Goal: Task Accomplishment & Management: Complete application form

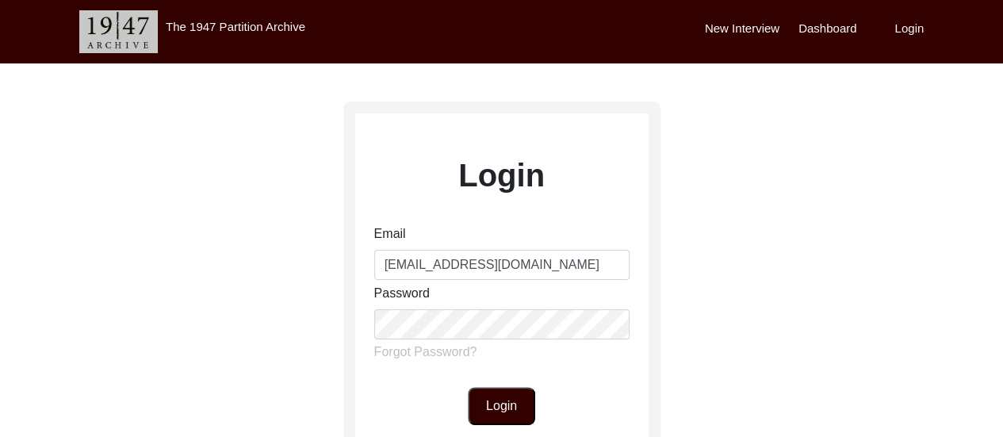
click at [517, 411] on button "Login" at bounding box center [501, 406] width 67 height 38
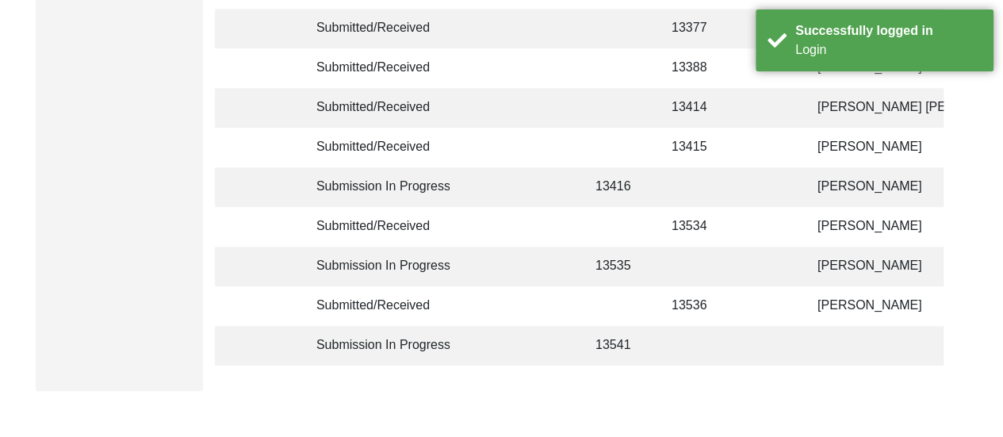
scroll to position [507, 0]
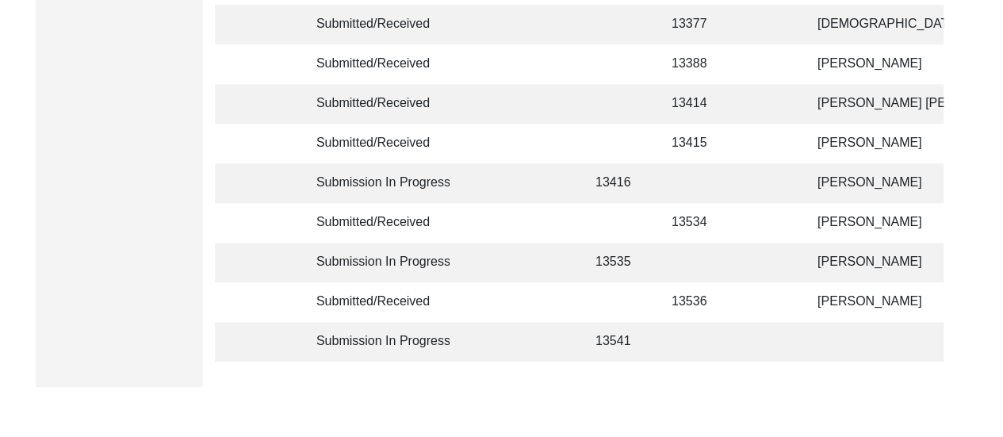
click at [727, 274] on td at bounding box center [697, 263] width 71 height 40
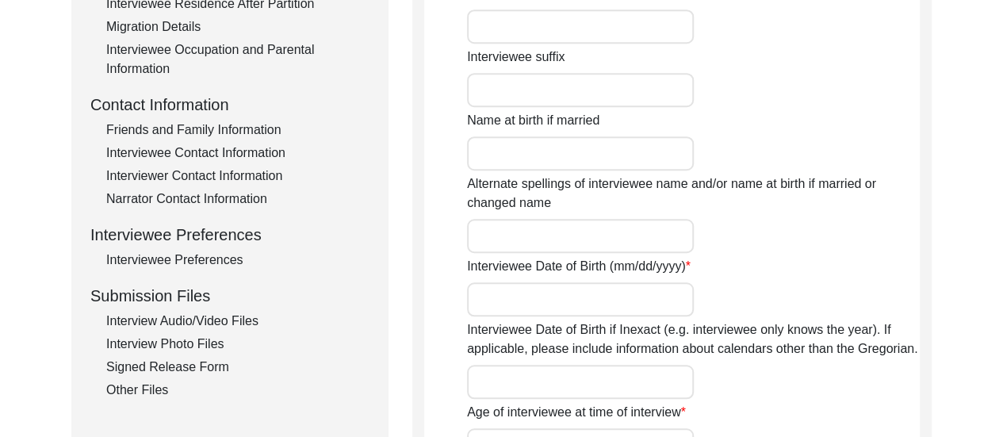
type input "[PERSON_NAME]"
type input "n/a"
type input "Biswas"
type input "[PERSON_NAME]"
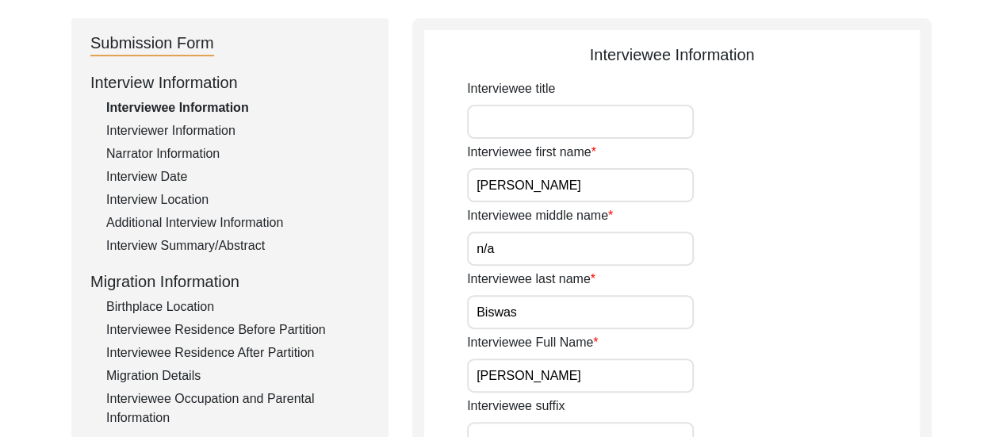
scroll to position [190, 0]
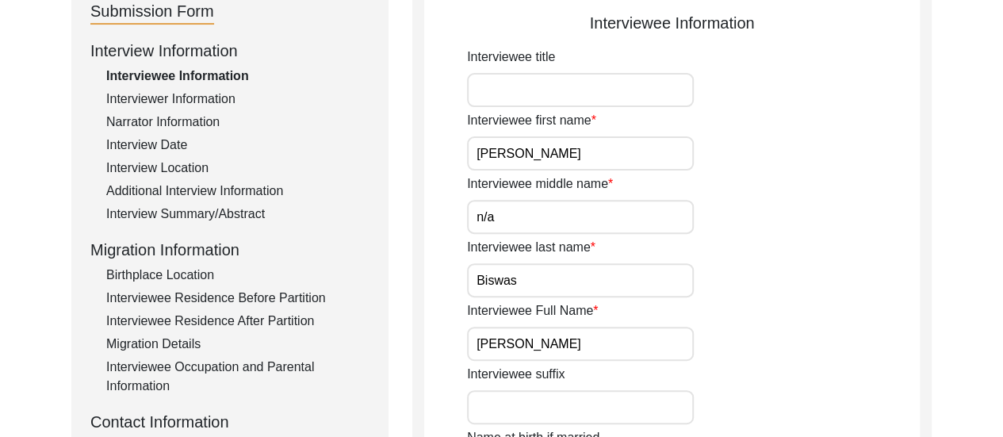
click at [179, 346] on div "Migration Details" at bounding box center [237, 344] width 263 height 19
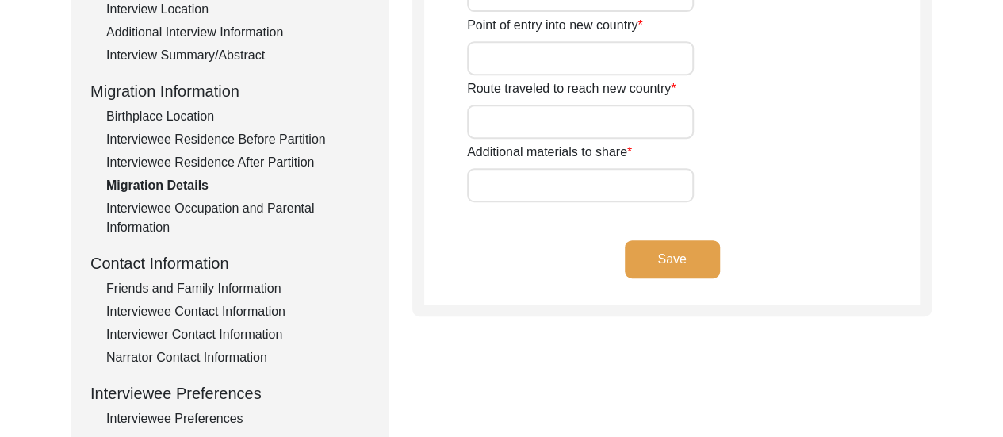
scroll to position [444, 0]
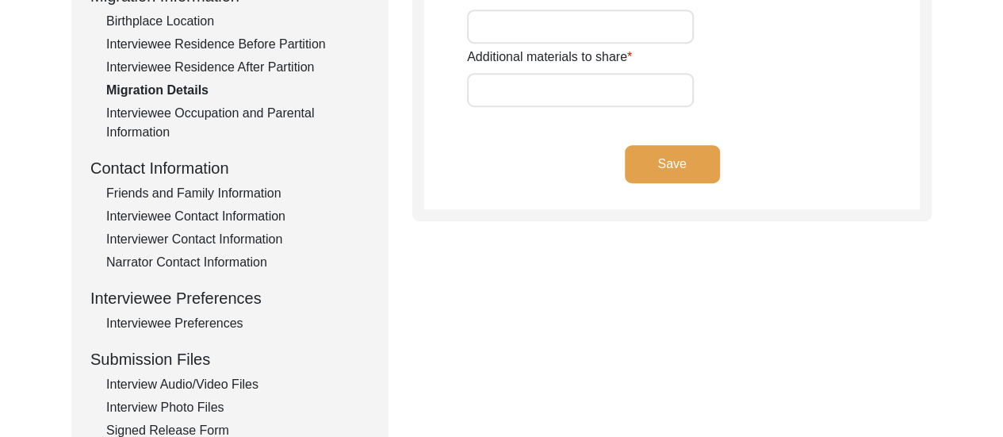
click at [182, 324] on div "Interviewee Preferences" at bounding box center [237, 323] width 263 height 19
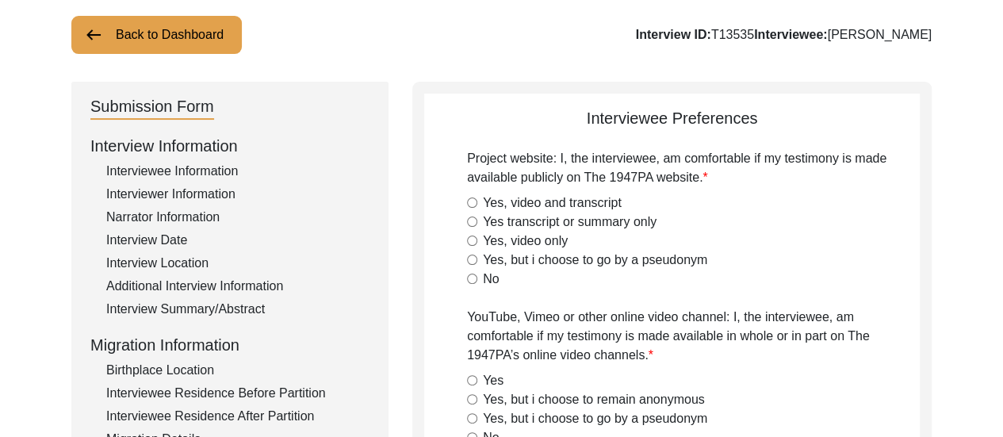
scroll to position [63, 0]
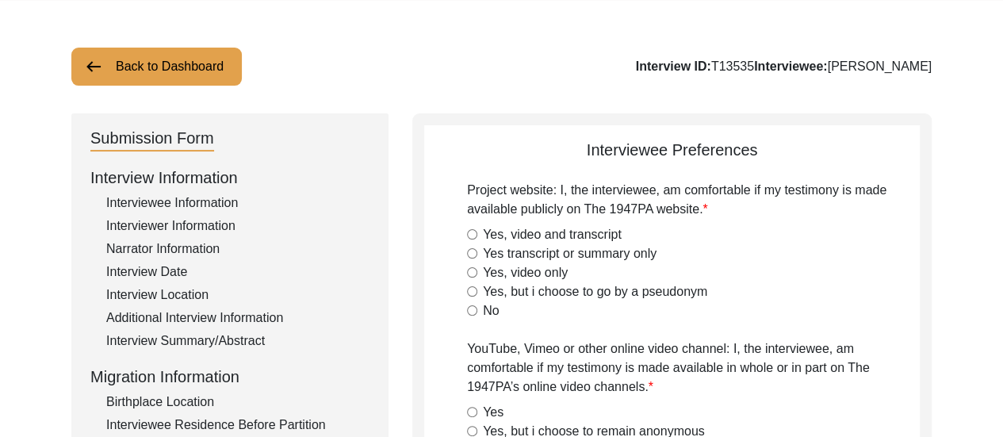
click at [236, 312] on div "Additional Interview Information" at bounding box center [237, 317] width 263 height 19
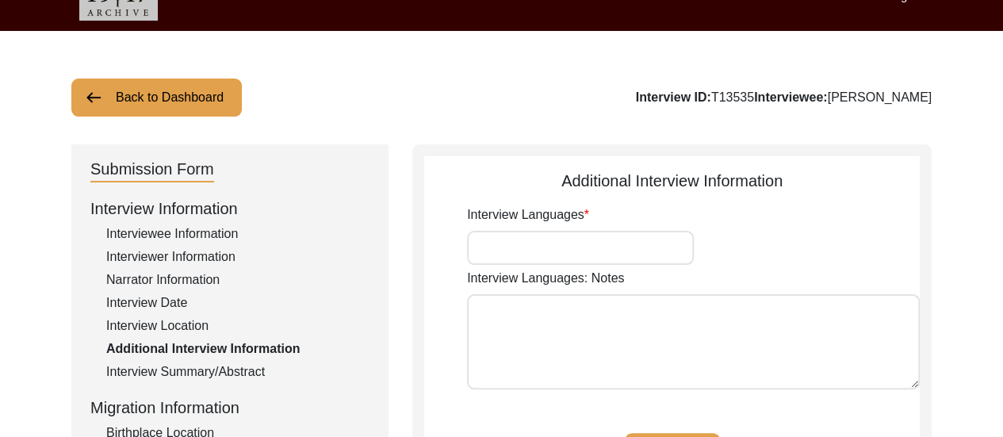
scroll to position [32, 0]
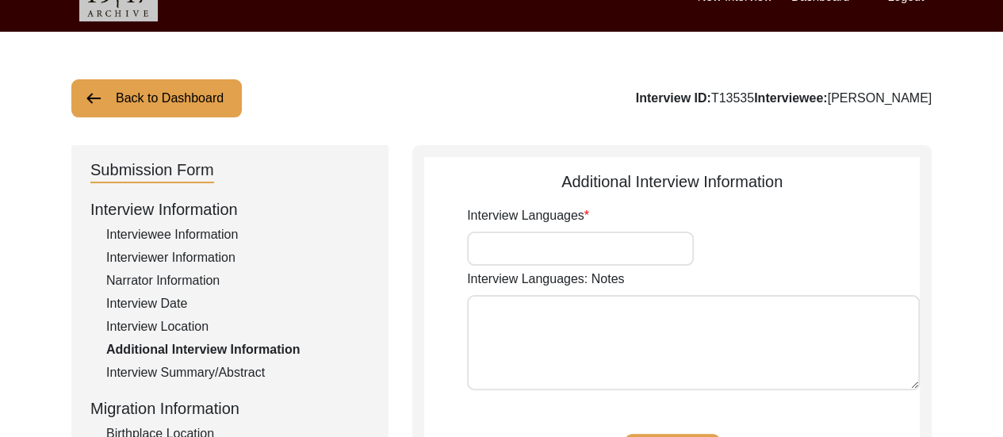
click at [236, 312] on div "Interview Date" at bounding box center [237, 303] width 263 height 19
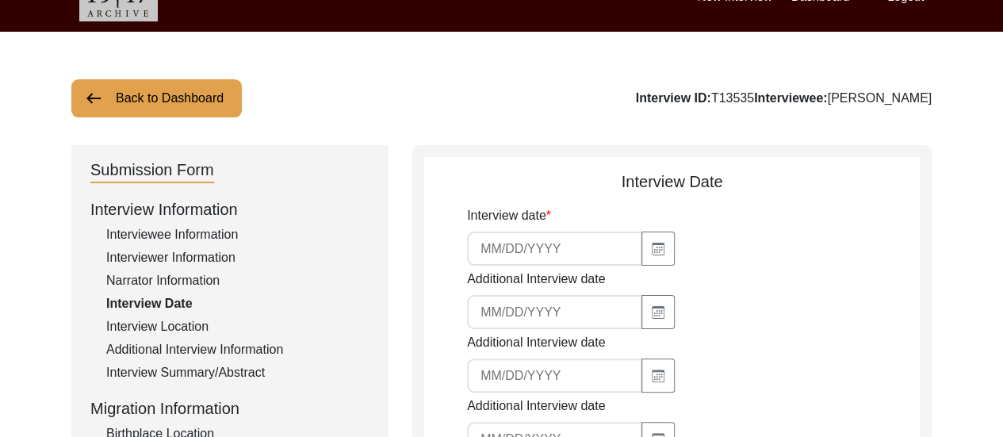
click at [466, 79] on div "Back to Dashboard Interview ID: T13535 Interviewee: [PERSON_NAME]" at bounding box center [501, 98] width 860 height 38
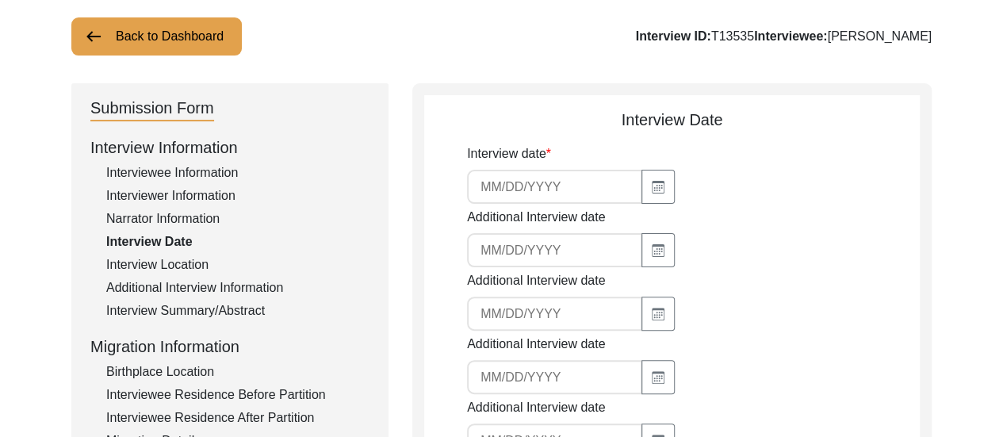
scroll to position [95, 0]
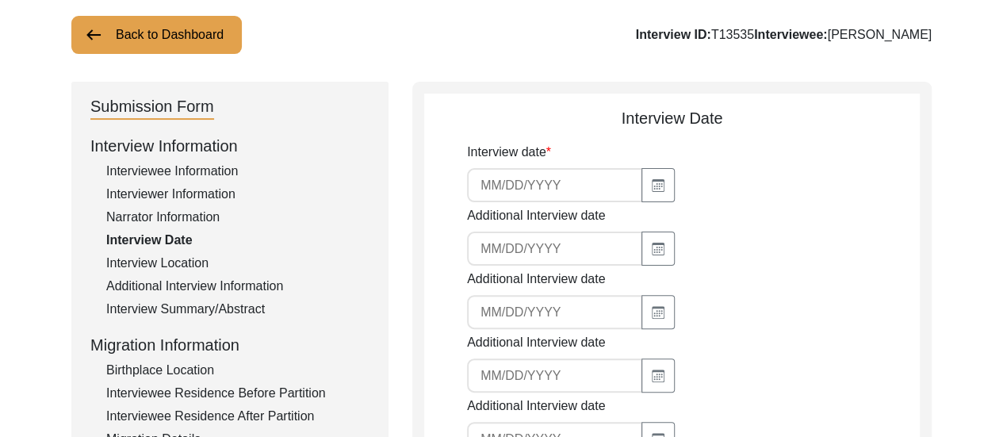
click at [143, 264] on div "Interview Location" at bounding box center [237, 263] width 263 height 19
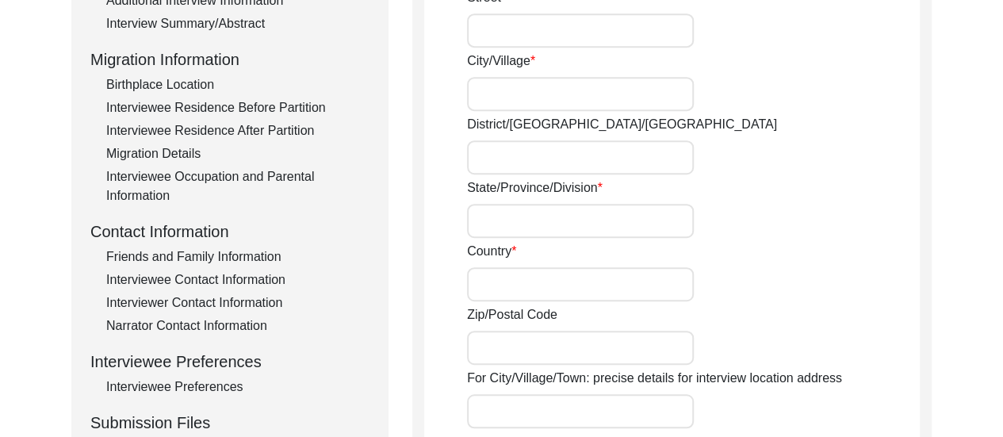
scroll to position [412, 0]
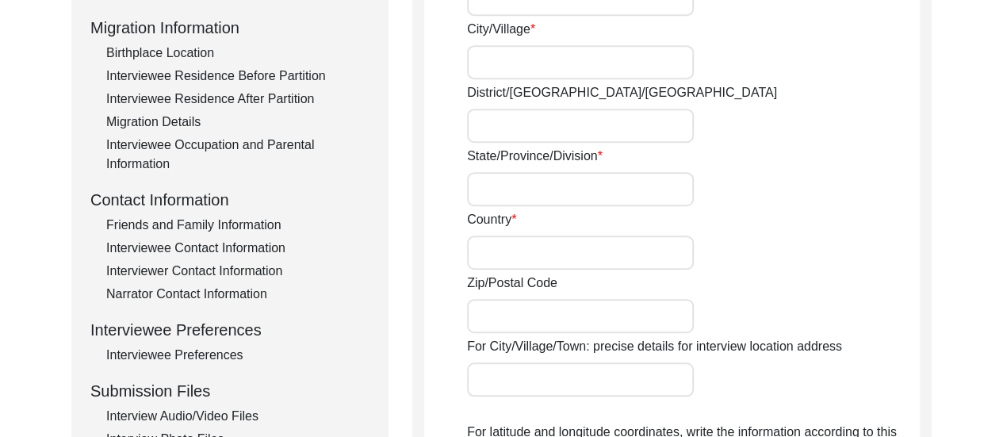
click at [141, 124] on div "Migration Details" at bounding box center [237, 122] width 263 height 19
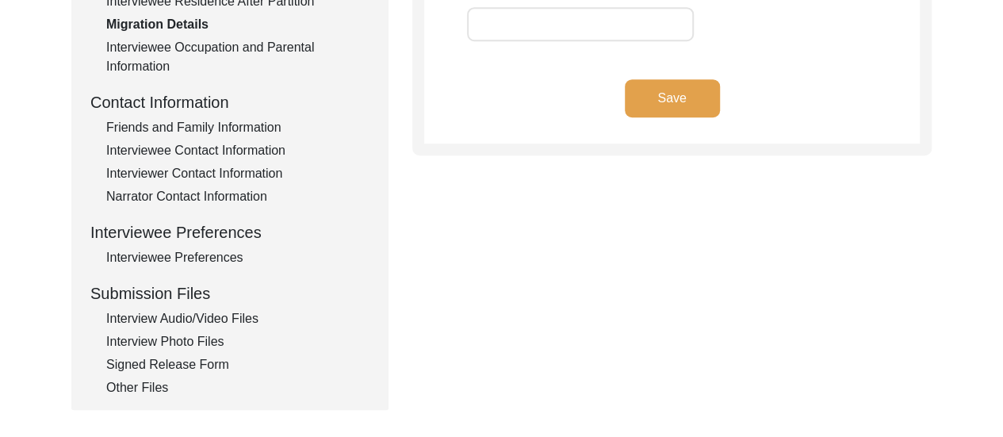
scroll to position [571, 0]
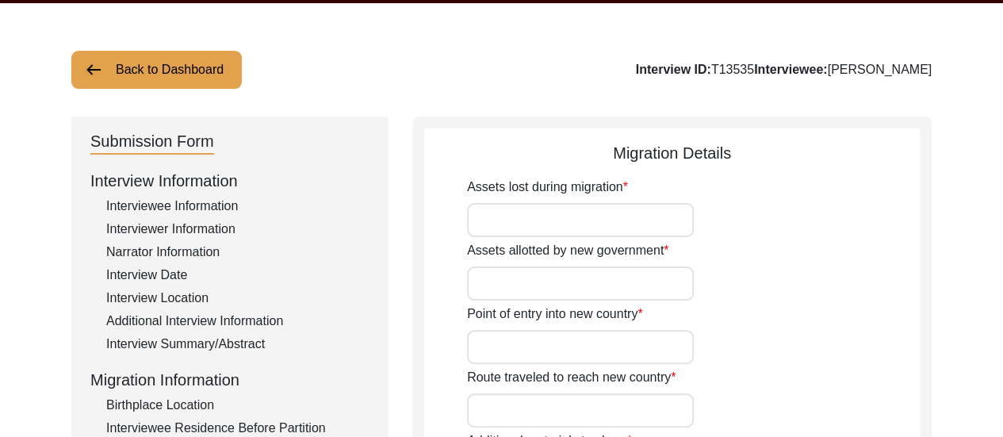
scroll to position [0, 0]
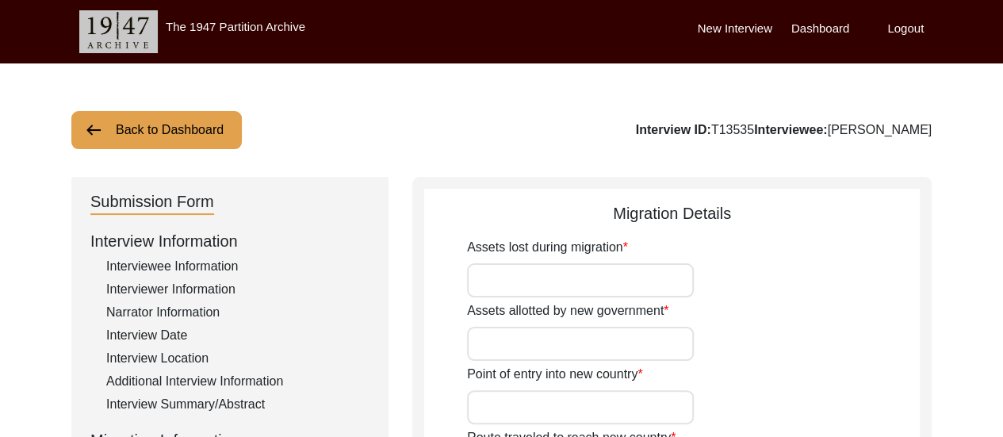
click at [539, 404] on input "Point of entry into new country" at bounding box center [580, 407] width 227 height 34
type input "Petrapole"
click at [769, 363] on div "Assets lost during migration Assets allotted by new government Point of entry i…" at bounding box center [693, 394] width 453 height 313
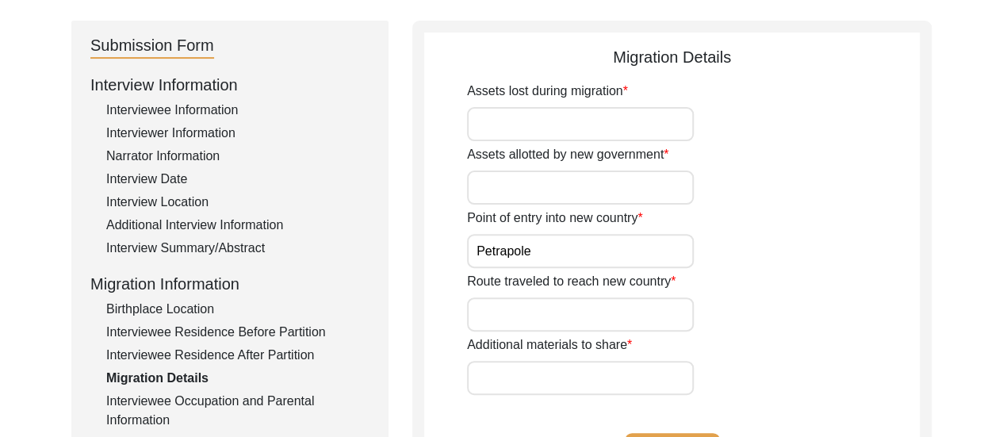
scroll to position [159, 0]
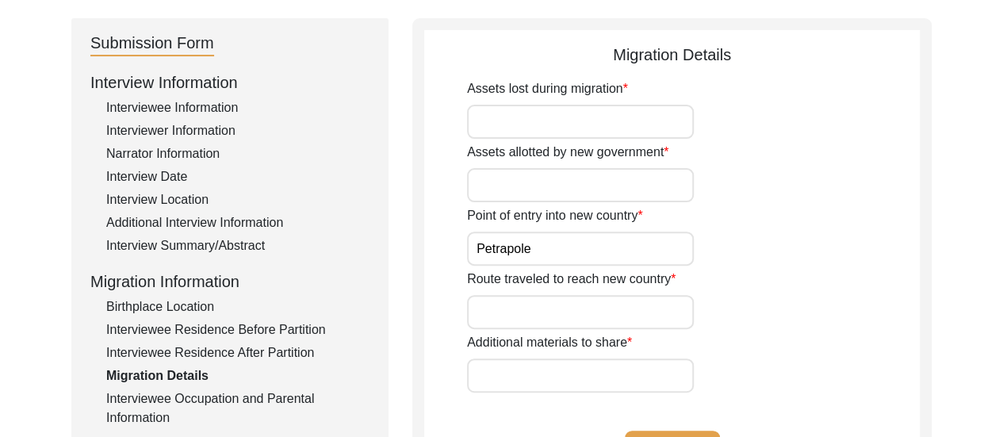
click at [595, 313] on input "Route traveled to reach new country" at bounding box center [580, 312] width 227 height 34
type input "L"
type input "Steamer from [GEOGRAPHIC_DATA] to reach [GEOGRAPHIC_DATA], from there to [GEOGR…"
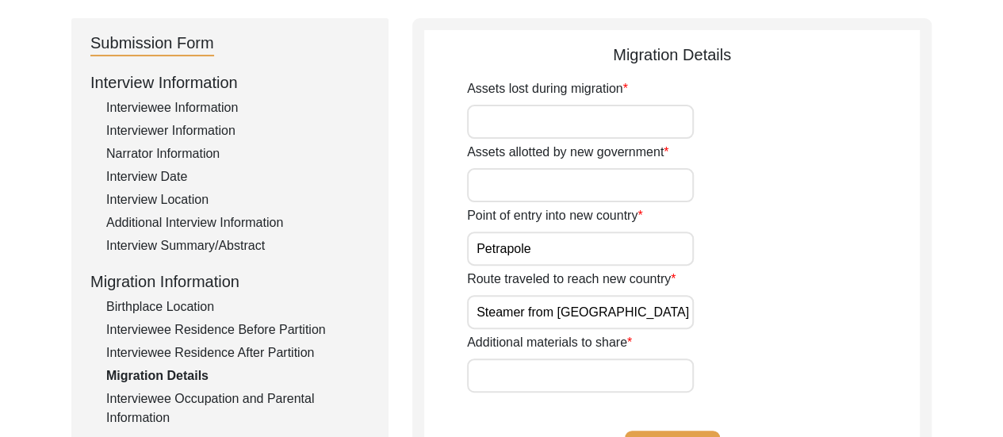
click at [807, 335] on div "Additional materials to share" at bounding box center [693, 362] width 453 height 59
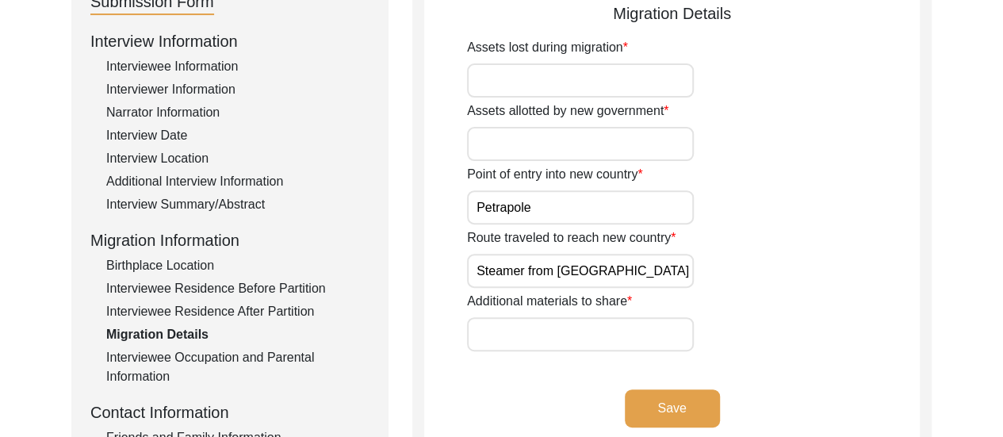
scroll to position [222, 0]
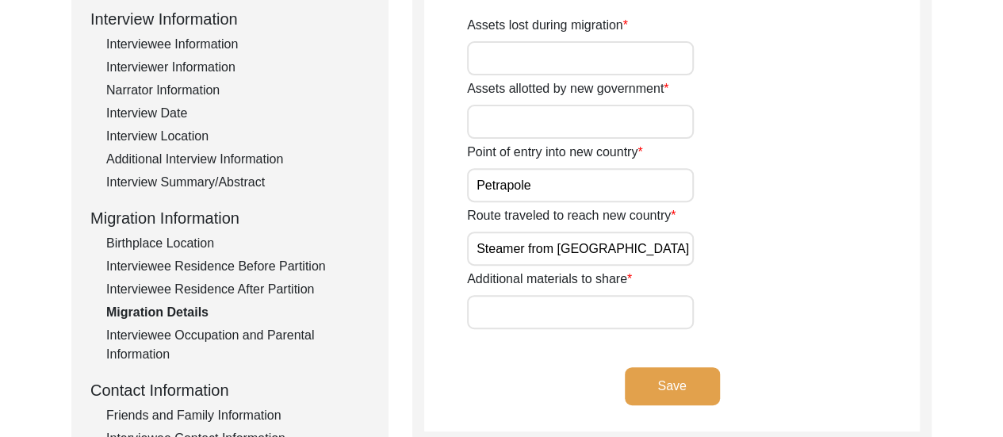
click at [597, 302] on input "Additional materials to share" at bounding box center [580, 312] width 227 height 34
type input "n"
type input "His mother, along with her sister and her child were sent prior to his migratio…"
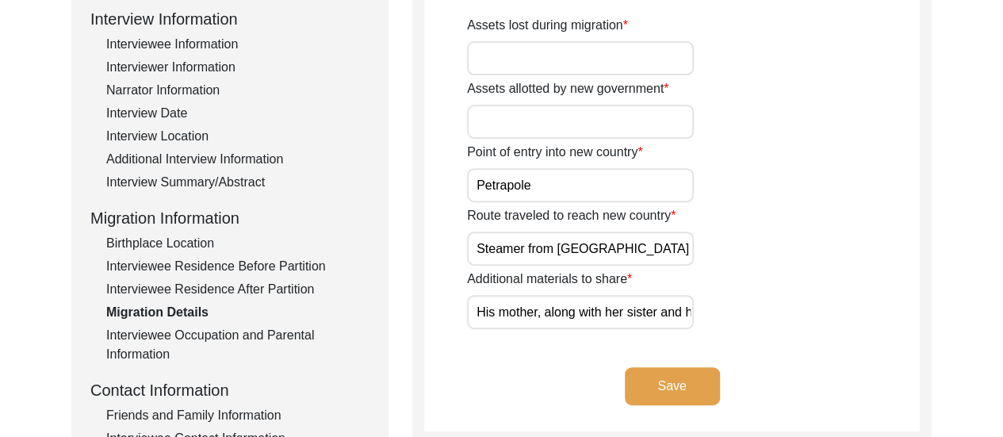
click at [699, 380] on button "Save" at bounding box center [672, 386] width 95 height 38
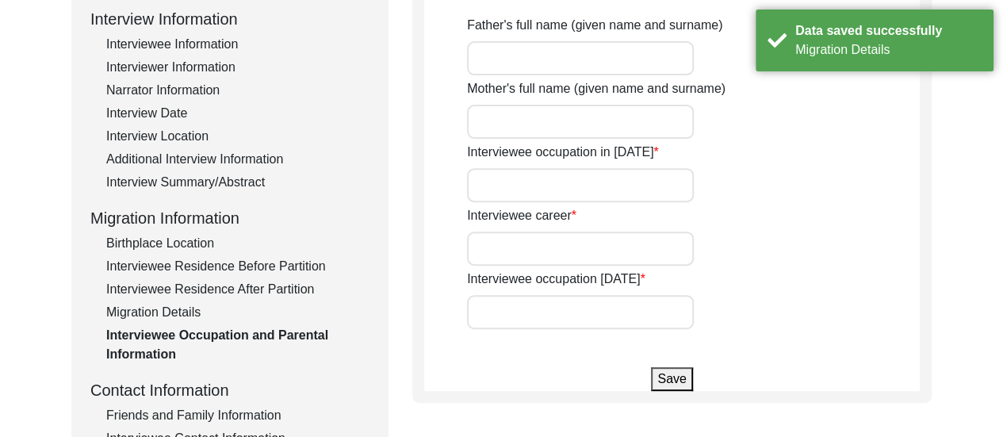
click at [525, 186] on input "Interviewee occupation in [DATE]" at bounding box center [580, 185] width 227 height 34
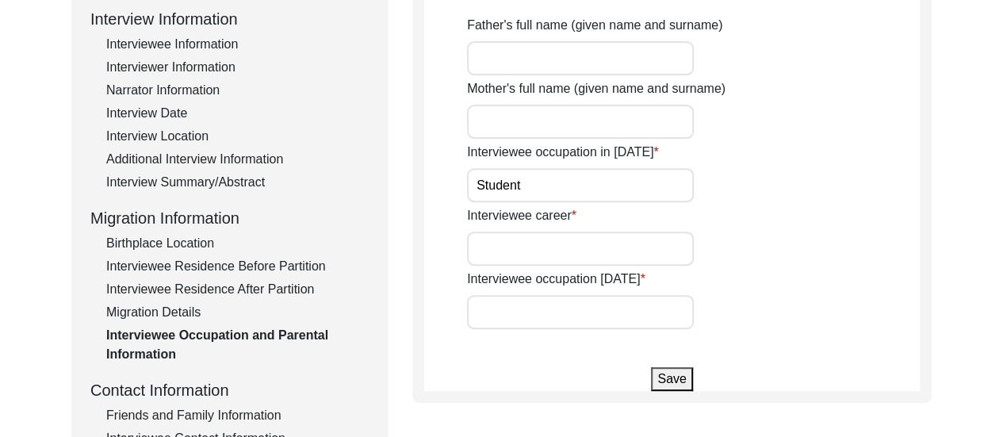
type input "Student"
click at [499, 311] on input "Interviewee occupation [DATE]" at bounding box center [580, 312] width 227 height 34
type input "Retired"
click at [604, 63] on input "Father's full name (given name and surname)" at bounding box center [580, 58] width 227 height 34
type input "[PERSON_NAME]"
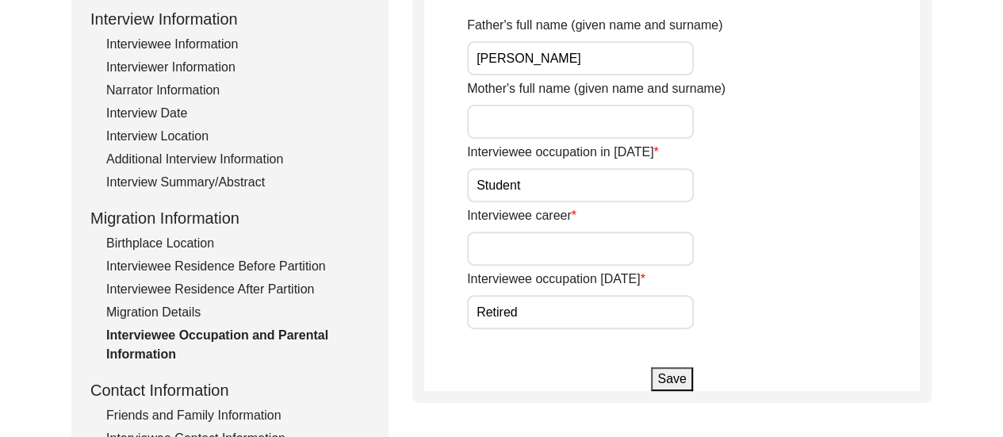
click at [609, 121] on input "Mother's full name (given name and surname)" at bounding box center [580, 122] width 227 height 34
type input "j"
type input "[PERSON_NAME]"
click at [759, 158] on div "Interviewee occupation in [DATE] Student" at bounding box center [693, 172] width 453 height 59
click at [683, 371] on button "Save" at bounding box center [671, 379] width 41 height 24
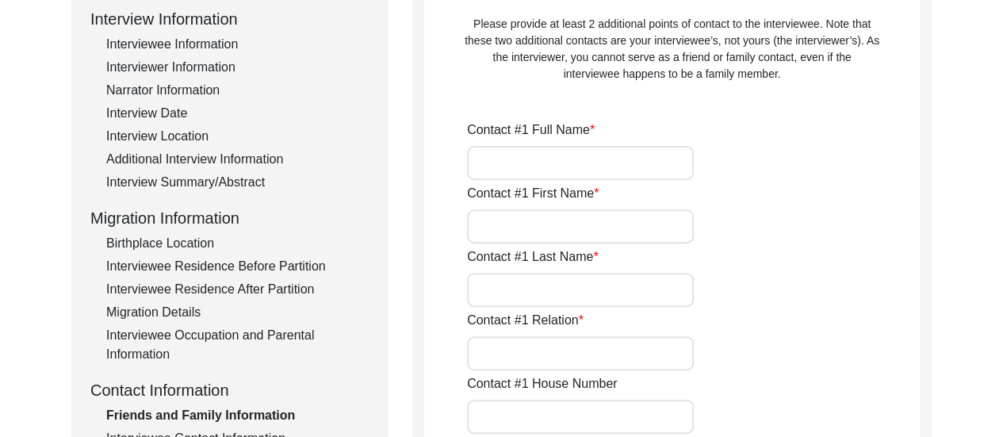
click at [608, 157] on input "Contact #1 Full Name" at bounding box center [580, 163] width 227 height 34
type input "[PERSON_NAME]"
click at [599, 235] on input "Contact #1 First Name" at bounding box center [580, 226] width 227 height 34
type input "[PERSON_NAME]"
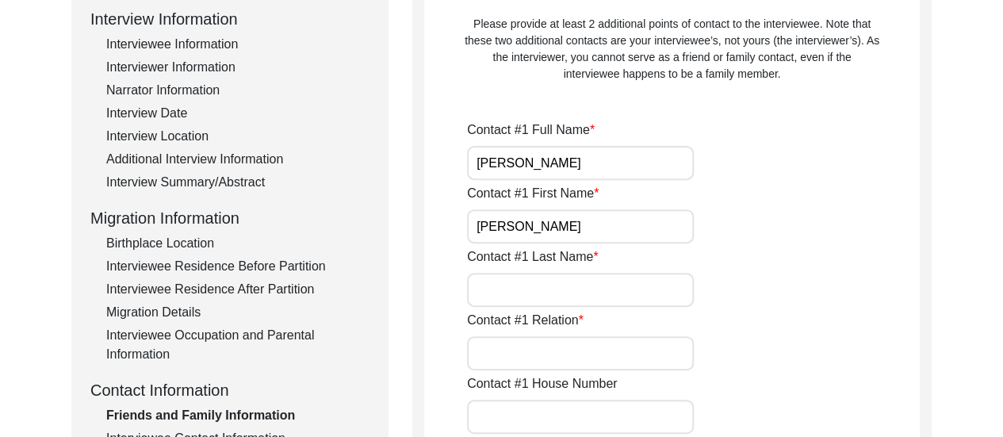
click at [592, 293] on input "Contact #1 Last Name" at bounding box center [580, 290] width 227 height 34
type input "Biswas"
click at [587, 362] on input "Contact #1 Relation" at bounding box center [580, 353] width 227 height 34
type input "s"
type input "Son"
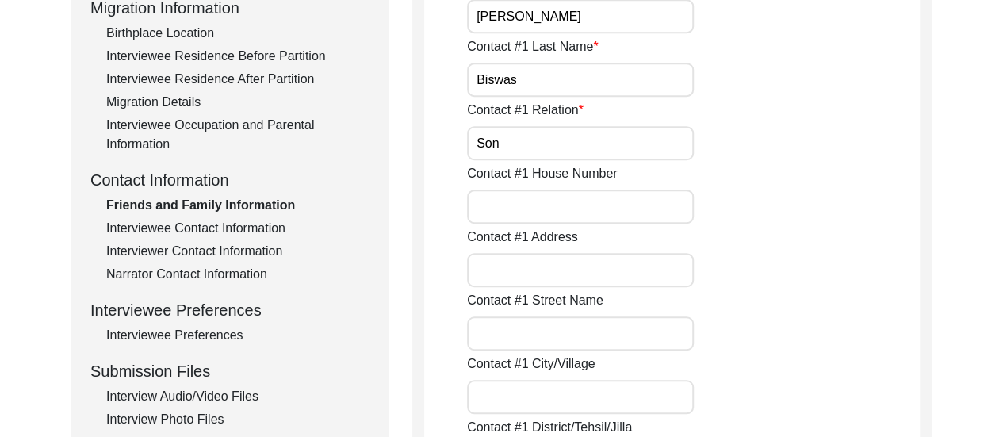
scroll to position [507, 0]
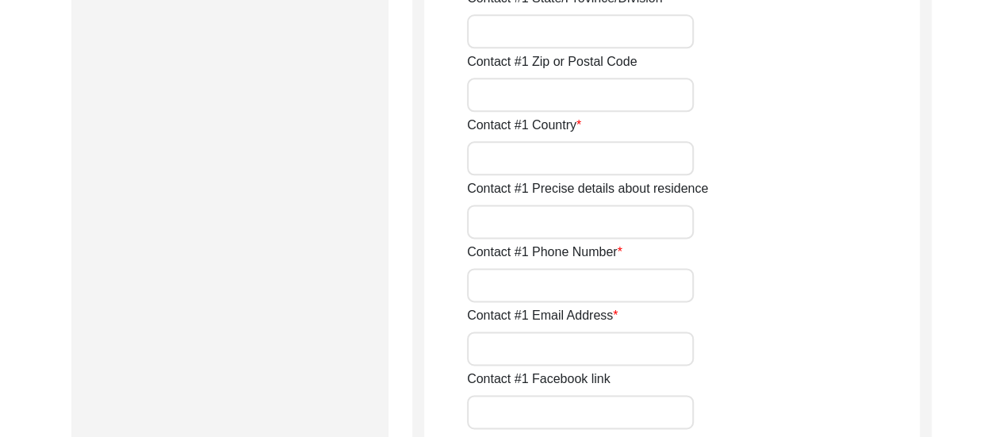
scroll to position [951, 0]
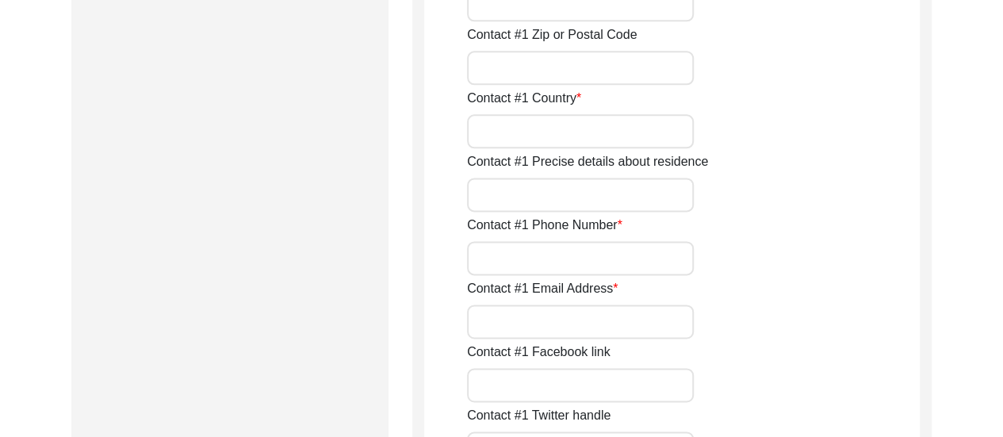
click at [599, 135] on input "Contact #1 Country" at bounding box center [580, 131] width 227 height 34
type input "[GEOGRAPHIC_DATA]"
click at [580, 266] on input "Contact #1 Phone Number" at bounding box center [580, 258] width 227 height 34
type input "9925026553"
click at [785, 281] on div "Contact #1 Email Address" at bounding box center [693, 308] width 453 height 59
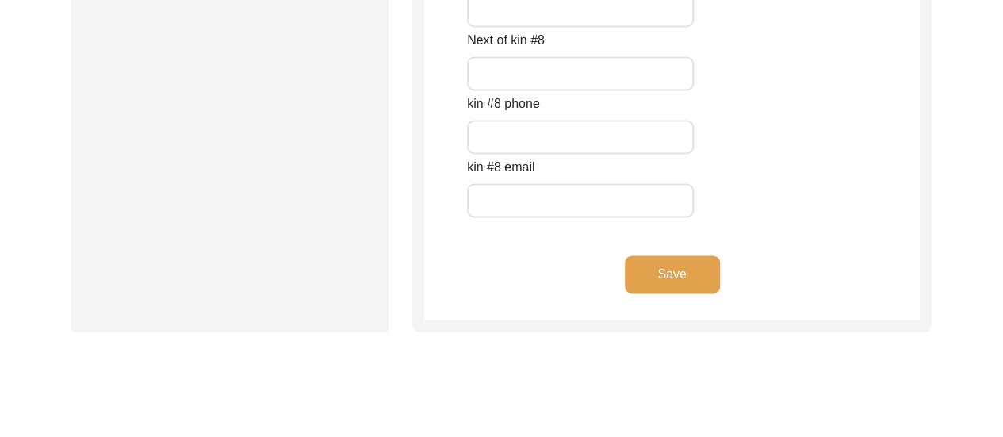
scroll to position [7345, 0]
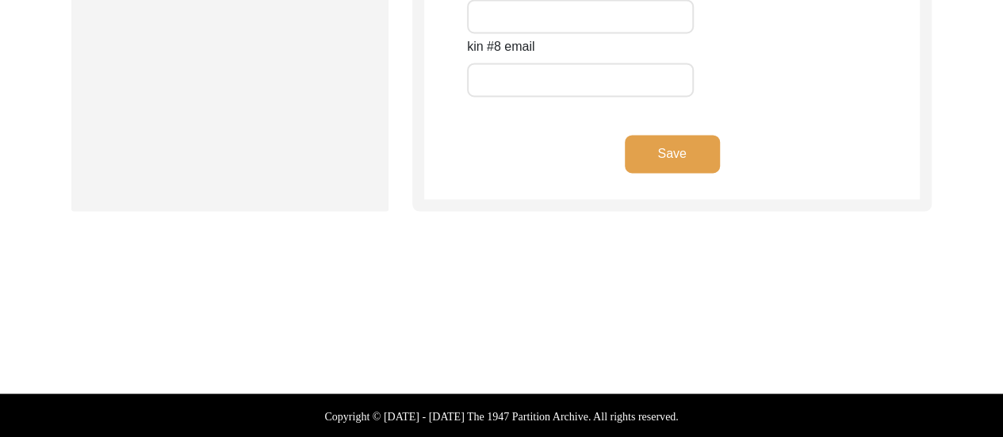
click at [666, 149] on button "Save" at bounding box center [672, 154] width 95 height 38
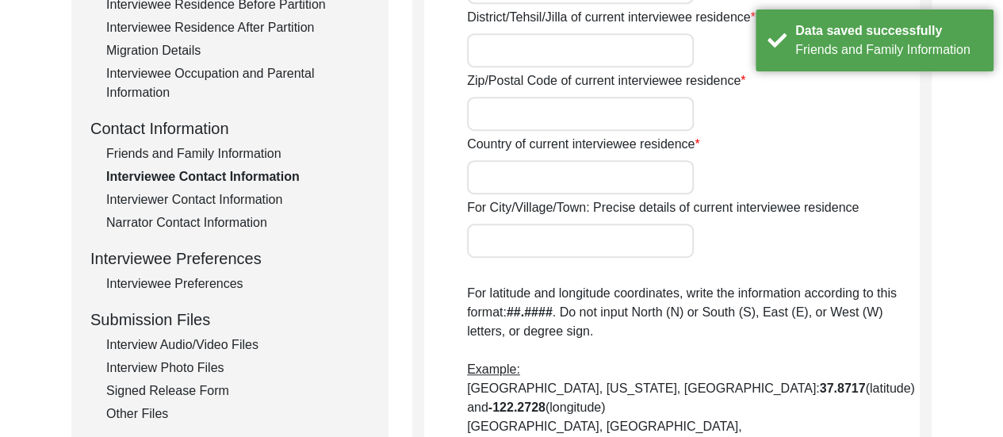
scroll to position [485, 0]
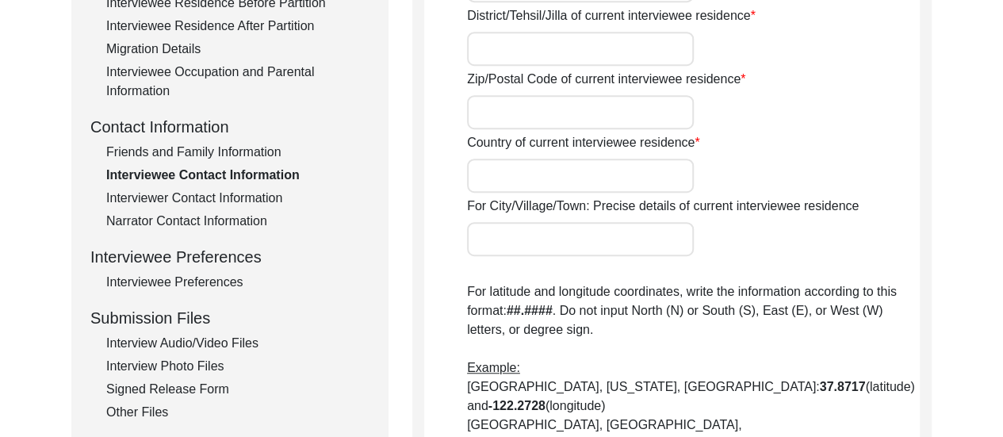
click at [197, 198] on div "Interviewer Contact Information" at bounding box center [237, 198] width 263 height 19
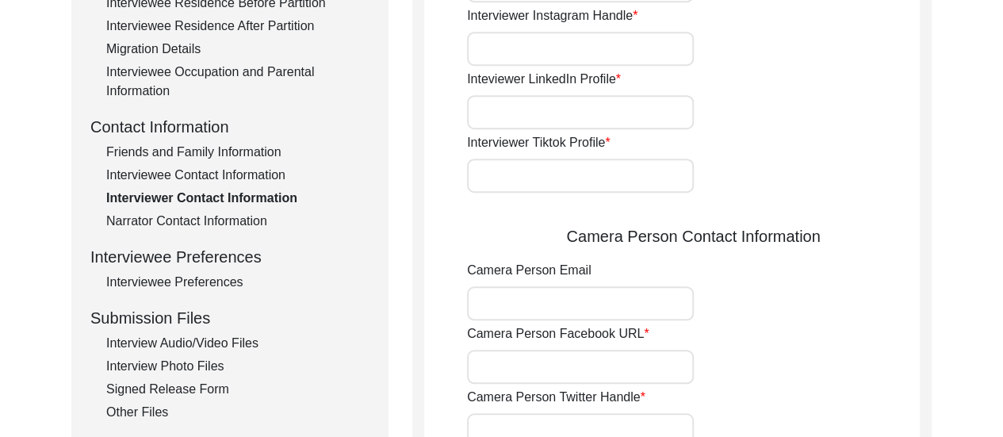
click at [803, 180] on div "Interviewer Tiktok Profile" at bounding box center [693, 162] width 453 height 59
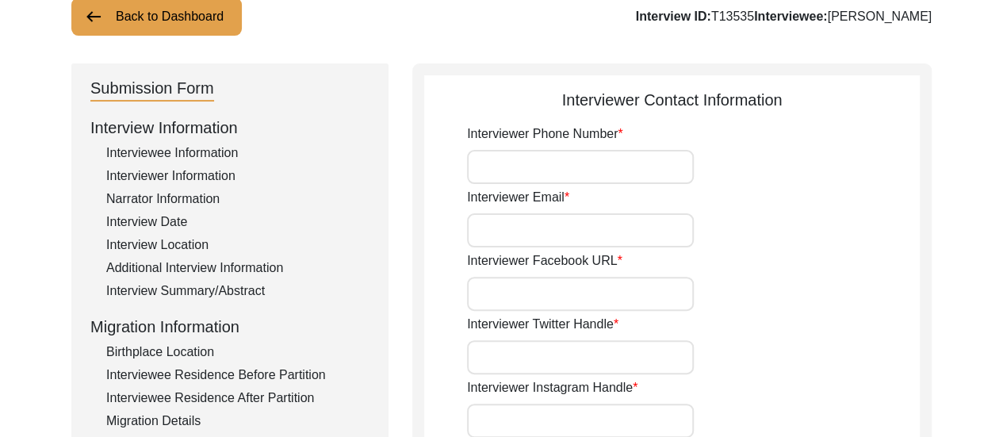
scroll to position [105, 0]
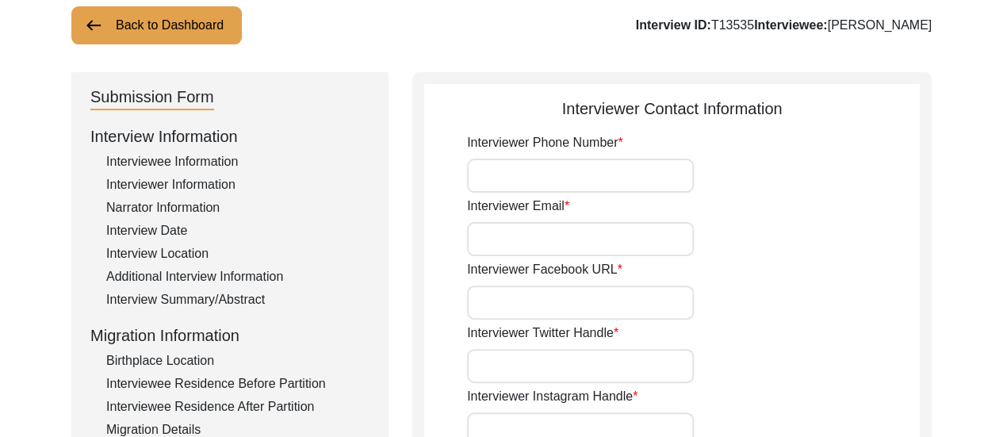
click at [603, 177] on input "Interviewer Phone Number" at bounding box center [580, 176] width 227 height 34
type input "8617280196"
click at [596, 242] on input "Interviewer Email" at bounding box center [580, 239] width 227 height 34
type input "[EMAIL_ADDRESS][DOMAIN_NAME]"
click at [614, 312] on input "Interviewer Facebook URL" at bounding box center [580, 302] width 227 height 34
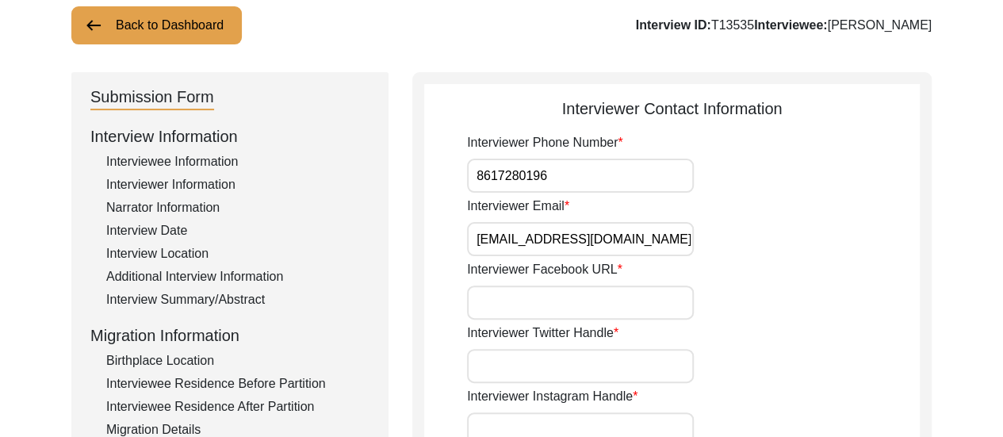
type input "n/a"
click at [616, 375] on input "Interviewer Twitter Handle" at bounding box center [580, 366] width 227 height 34
type input "n/a"
click at [875, 277] on div "Interviewer Facebook URL n/a" at bounding box center [693, 289] width 453 height 59
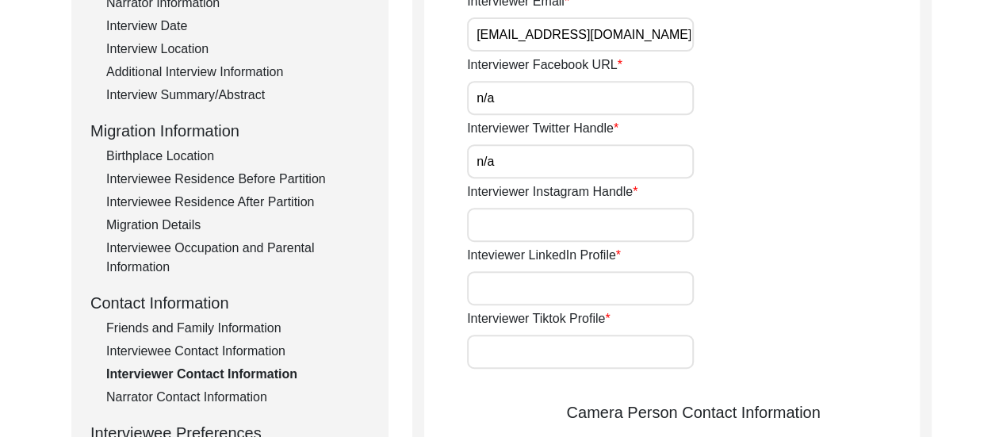
scroll to position [358, 0]
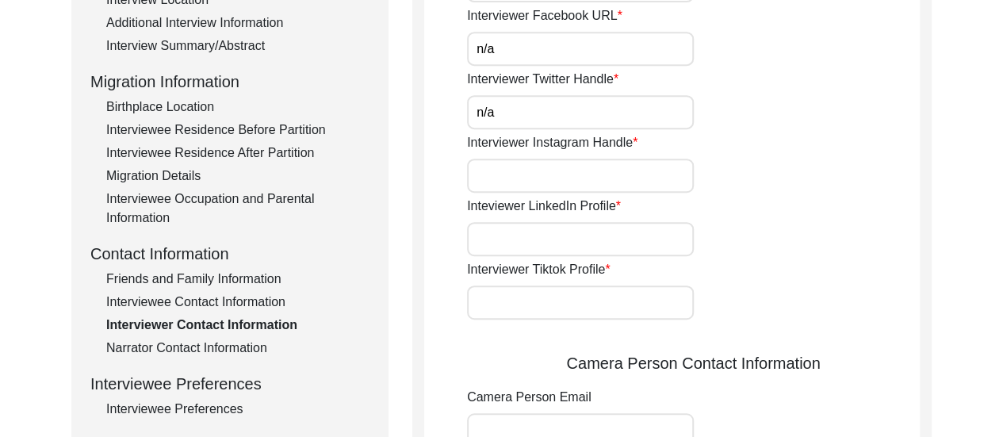
click at [616, 182] on input "Interviewer Instagram Handle" at bounding box center [580, 176] width 227 height 34
type input "[URL][DOMAIN_NAME]"
click at [620, 234] on input "Inteviewer LinkedIn Profile" at bounding box center [580, 239] width 227 height 34
type input "[URL][DOMAIN_NAME][PERSON_NAME]"
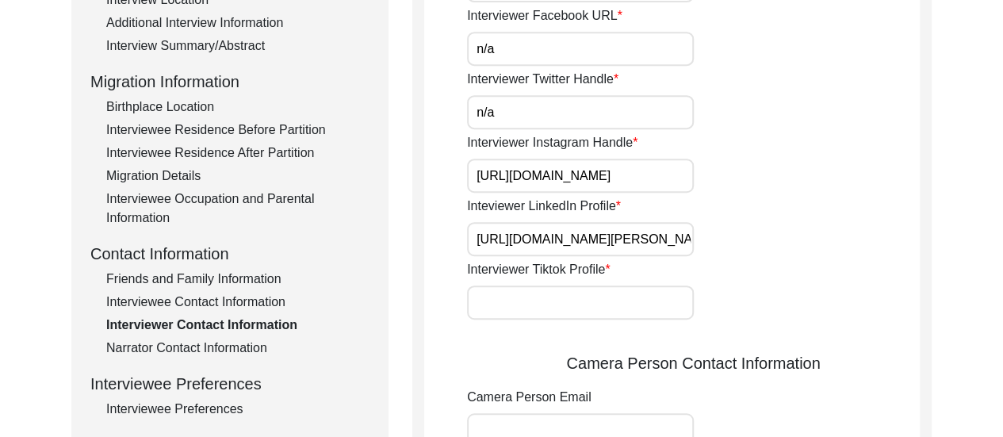
click at [618, 294] on input "Interviewer Tiktok Profile" at bounding box center [580, 302] width 227 height 34
type input "n/a"
click at [853, 256] on div "Interviewer Phone Number [PHONE_NUMBER] Interviewer Email [EMAIL_ADDRESS][DOMAI…" at bounding box center [693, 353] width 453 height 948
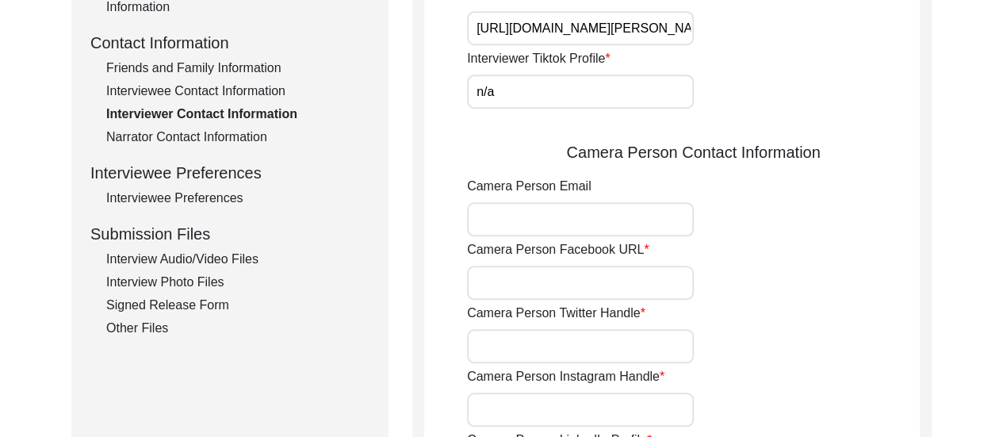
scroll to position [644, 0]
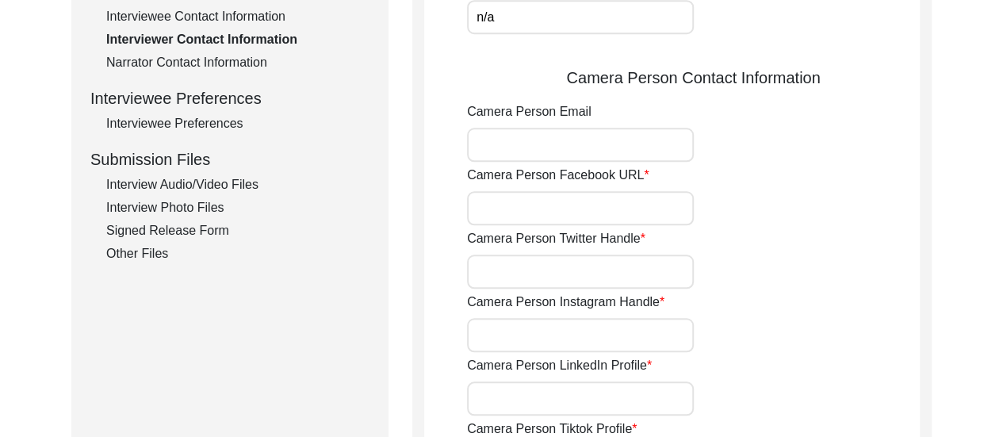
click at [570, 140] on input "Camera Person Email" at bounding box center [580, 145] width 227 height 34
type input "[EMAIL_ADDRESS][DOMAIN_NAME]"
click at [533, 203] on input "Camera Person Facebook URL" at bounding box center [580, 208] width 227 height 34
type input "n/a"
click at [611, 272] on input "Camera Person Twitter Handle" at bounding box center [580, 271] width 227 height 34
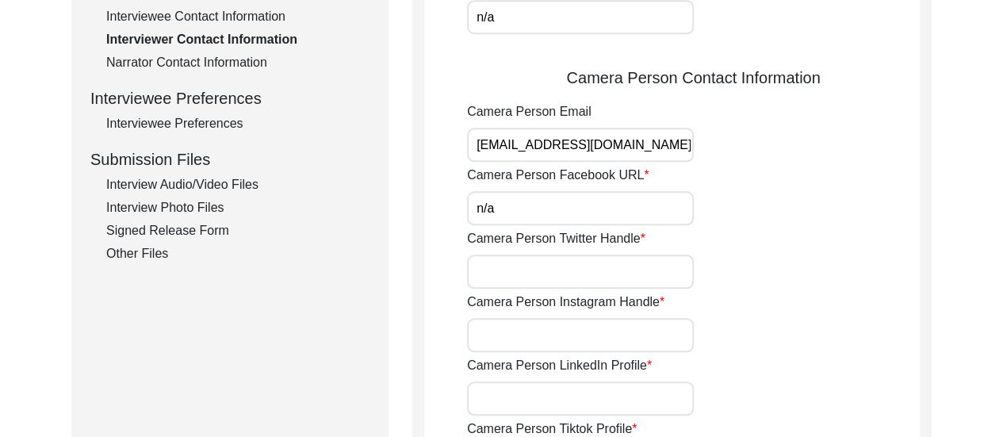
type input "n/a"
click at [599, 345] on input "Camera Person Instagram Handle" at bounding box center [580, 335] width 227 height 34
type input "[URL][DOMAIN_NAME]"
click at [809, 300] on div "Camera Person Instagram Handle [URL][DOMAIN_NAME]" at bounding box center [693, 322] width 453 height 59
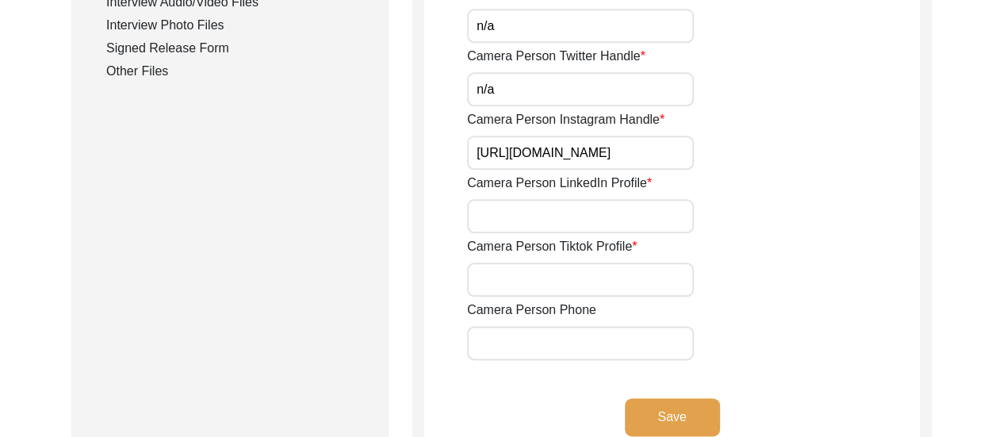
scroll to position [834, 0]
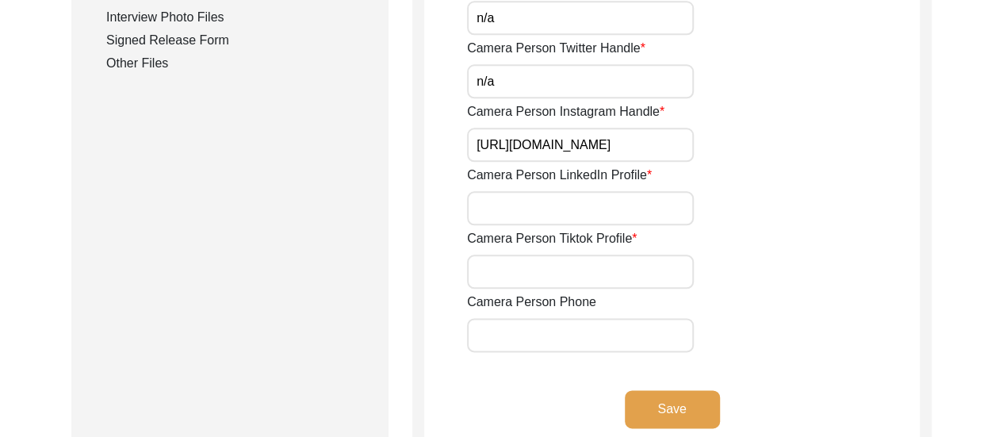
click at [645, 202] on input "Camera Person LinkedIn Profile" at bounding box center [580, 208] width 227 height 34
type input "[URL][DOMAIN_NAME][PERSON_NAME]"
click at [603, 281] on input "Camera Person Tiktok Profile" at bounding box center [580, 271] width 227 height 34
type input "n/a"
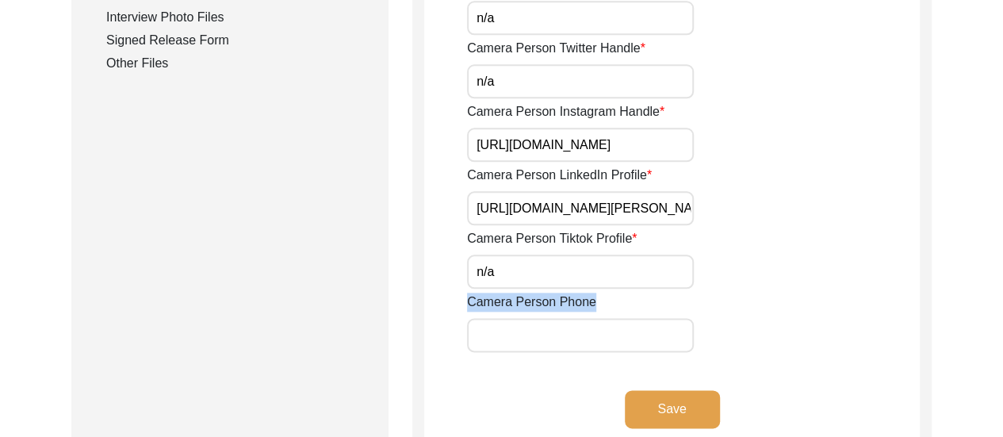
drag, startPoint x: 563, startPoint y: 355, endPoint x: 601, endPoint y: 327, distance: 47.1
click at [601, 327] on input "Camera Person Phone" at bounding box center [580, 335] width 227 height 34
type input "8617280196"
click at [677, 415] on button "Save" at bounding box center [672, 409] width 95 height 38
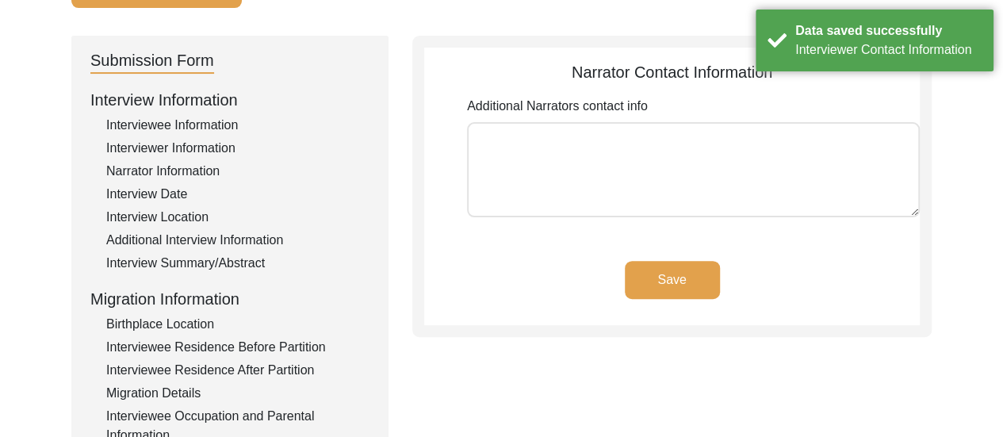
scroll to position [138, 0]
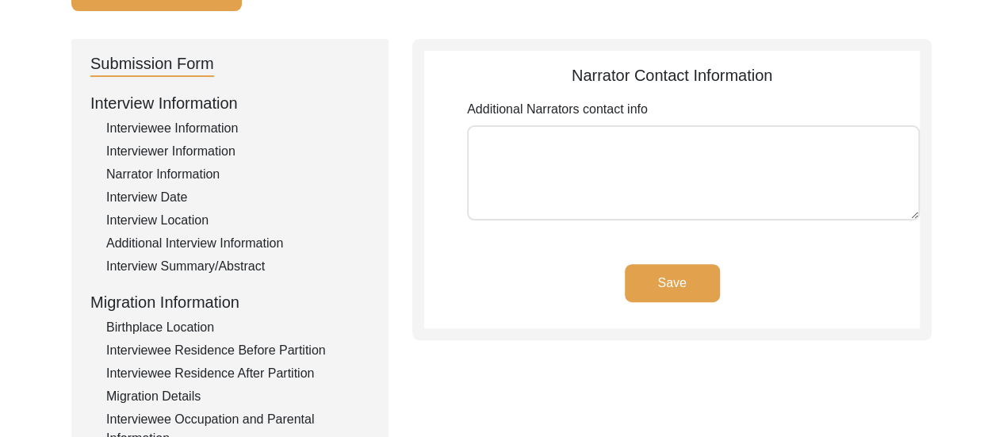
click at [660, 293] on button "Save" at bounding box center [672, 283] width 95 height 38
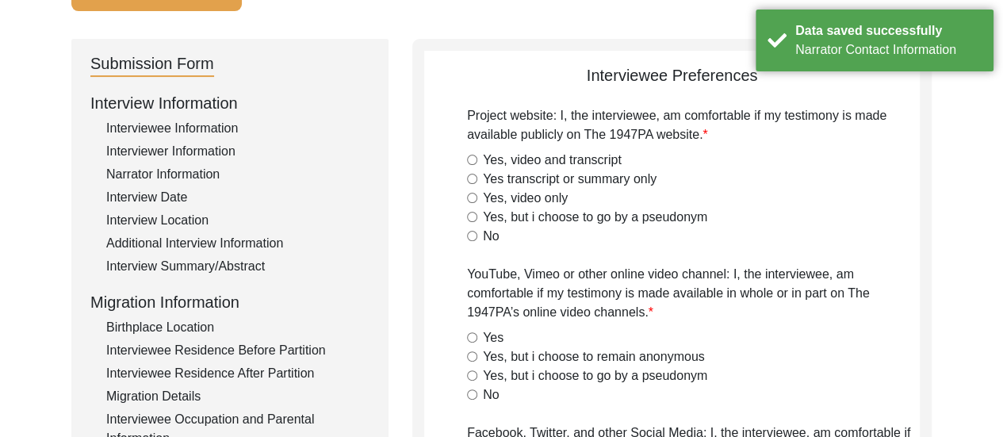
click at [157, 194] on div "Interview Date" at bounding box center [237, 197] width 263 height 19
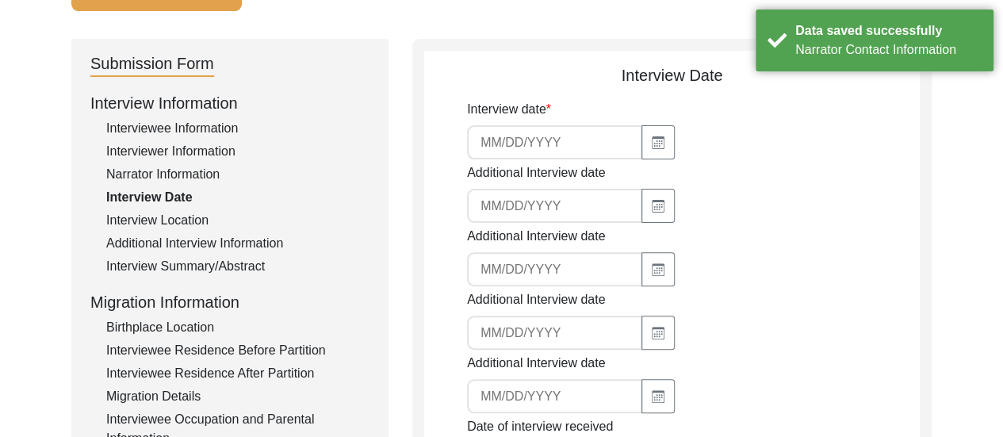
click at [572, 148] on input at bounding box center [554, 142] width 175 height 34
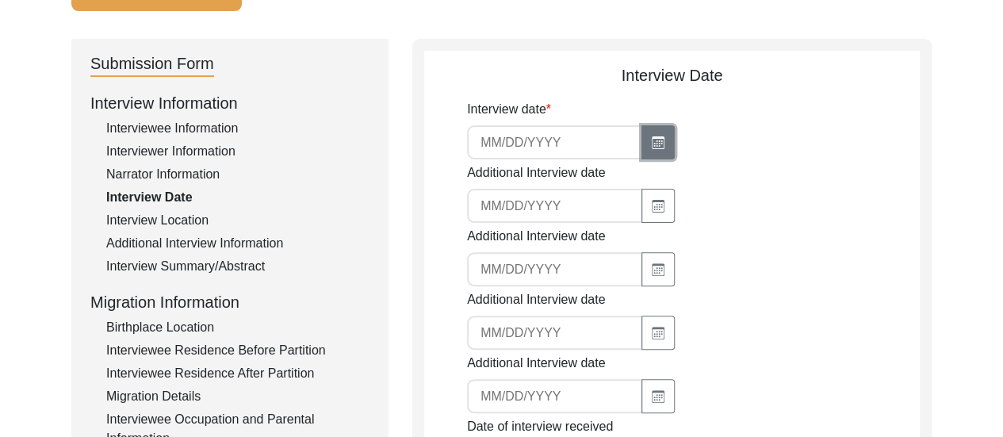
click at [645, 141] on button "button" at bounding box center [657, 142] width 33 height 34
select select "9"
select select "2025"
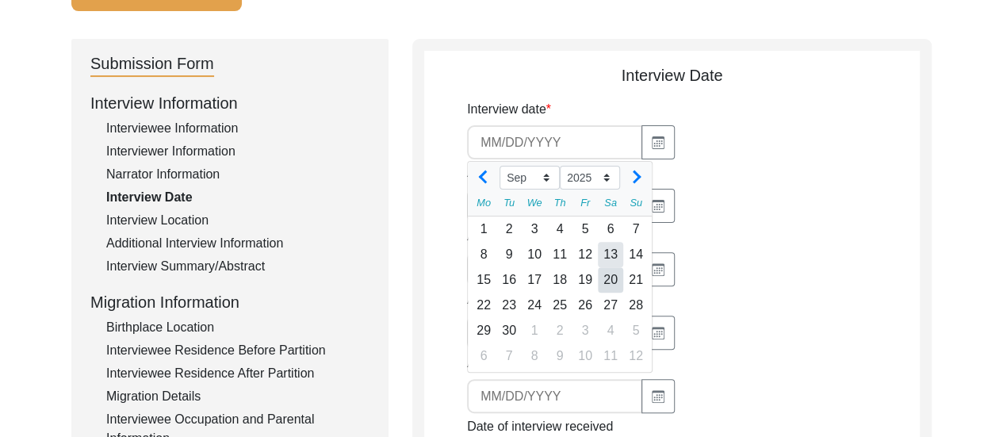
click at [606, 250] on div "13" at bounding box center [610, 254] width 25 height 25
type input "[DATE]"
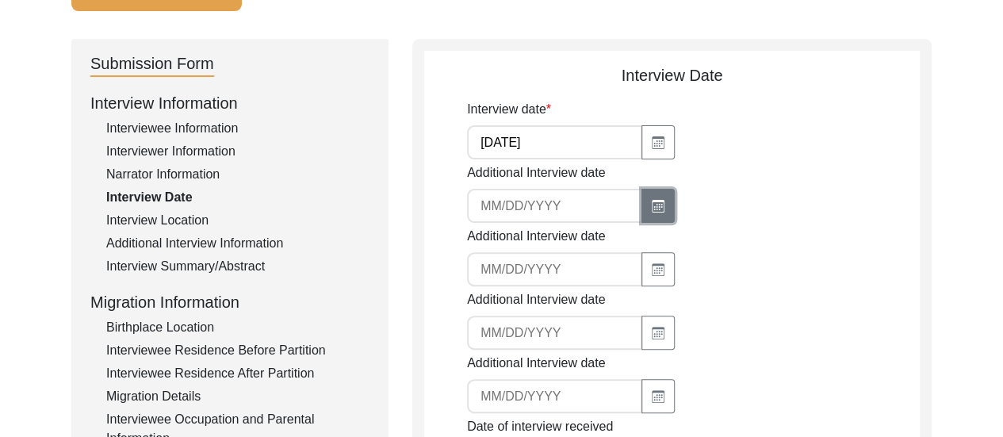
click at [653, 207] on icon "button" at bounding box center [658, 206] width 13 height 13
select select "9"
select select "2025"
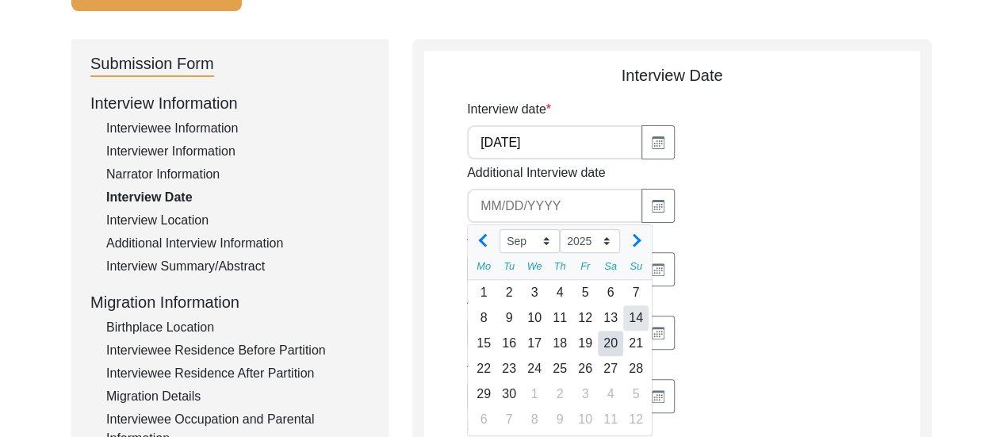
click at [641, 318] on div "14" at bounding box center [635, 317] width 25 height 25
type input "[DATE]"
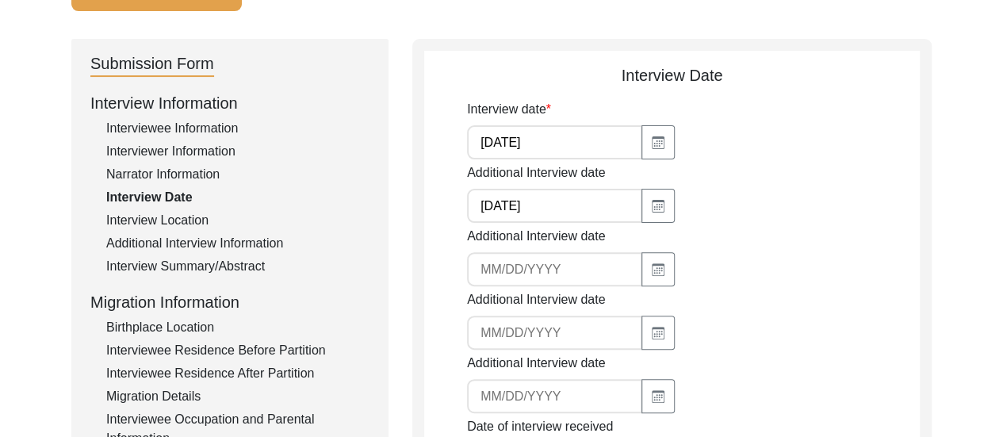
click at [764, 242] on div "Additional Interview date" at bounding box center [693, 256] width 453 height 59
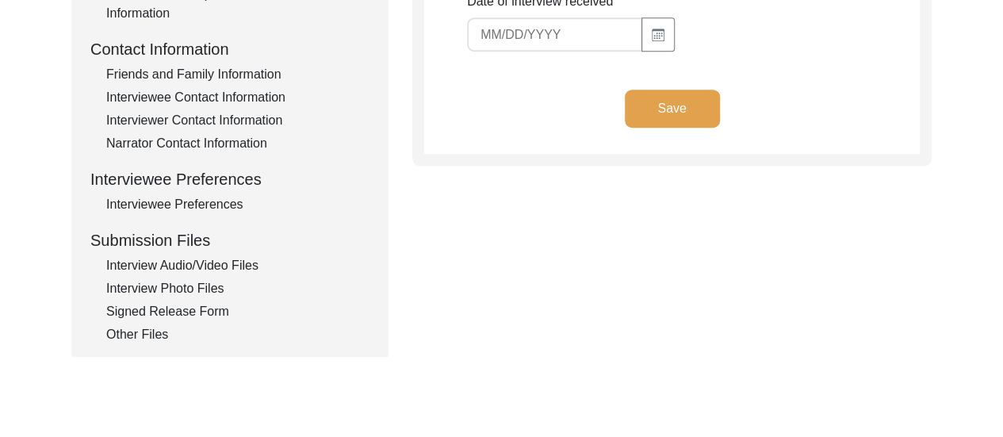
scroll to position [511, 0]
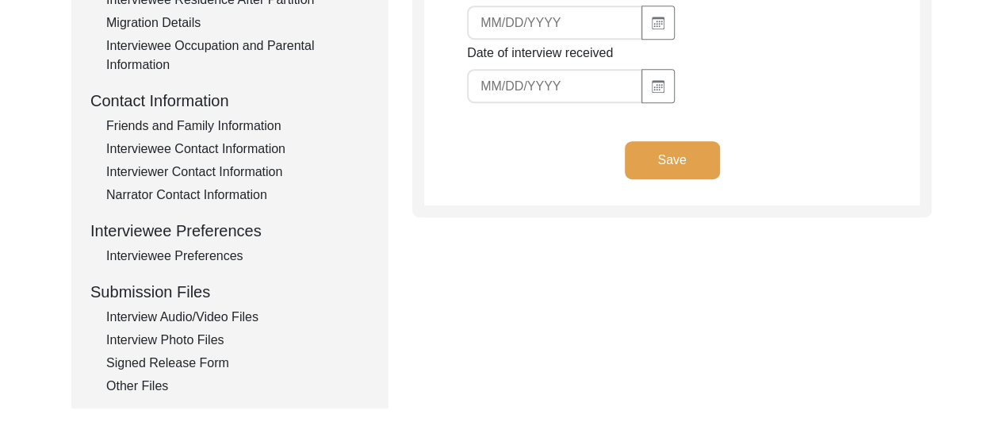
click at [675, 148] on button "Save" at bounding box center [672, 160] width 95 height 38
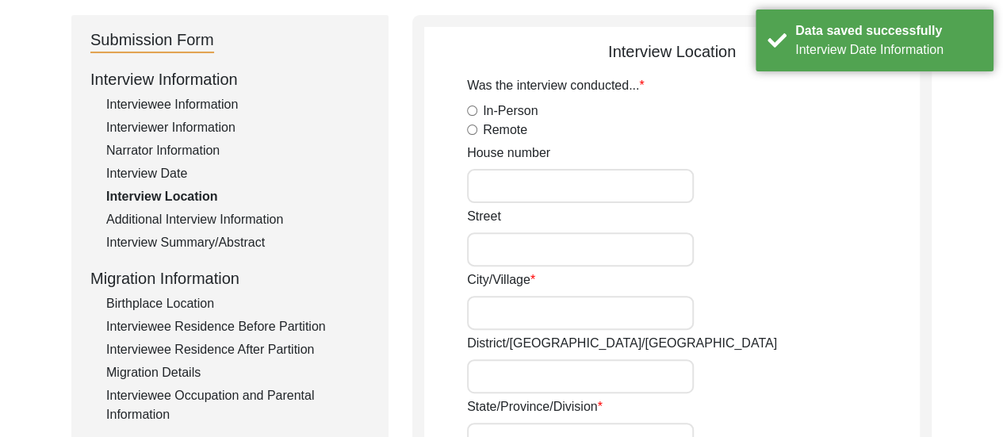
scroll to position [163, 0]
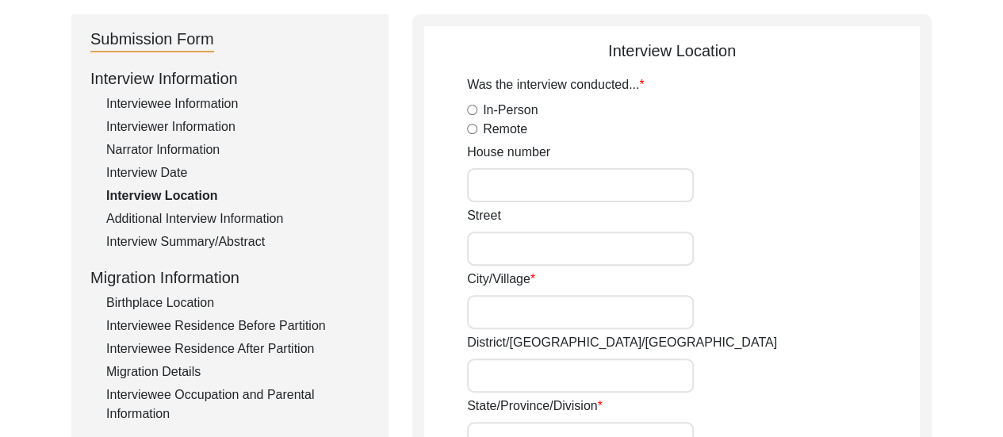
click at [231, 216] on div "Additional Interview Information" at bounding box center [237, 218] width 263 height 19
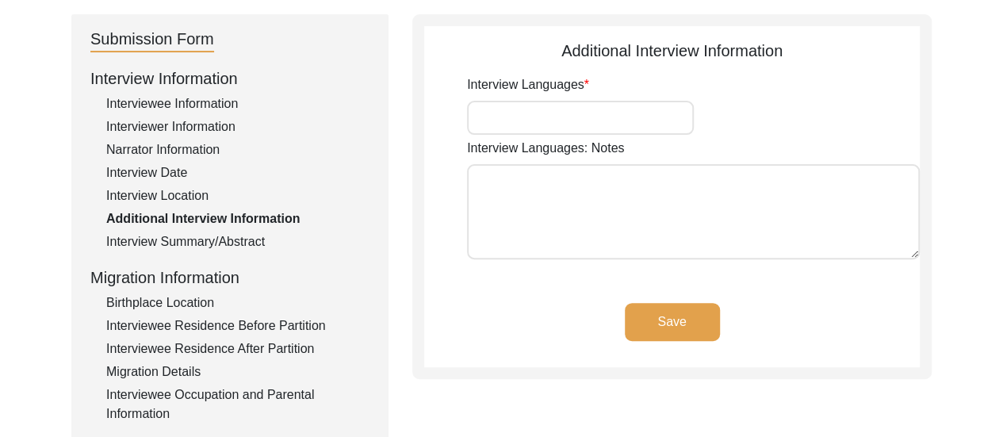
click at [531, 112] on input "Interview Languages" at bounding box center [580, 118] width 227 height 34
type input "Bengali, English"
click at [736, 288] on app-additional-information "Additional Interview Information Interview Languages Bengali, English Interview…" at bounding box center [671, 203] width 495 height 328
click at [685, 320] on button "Save" at bounding box center [672, 322] width 95 height 38
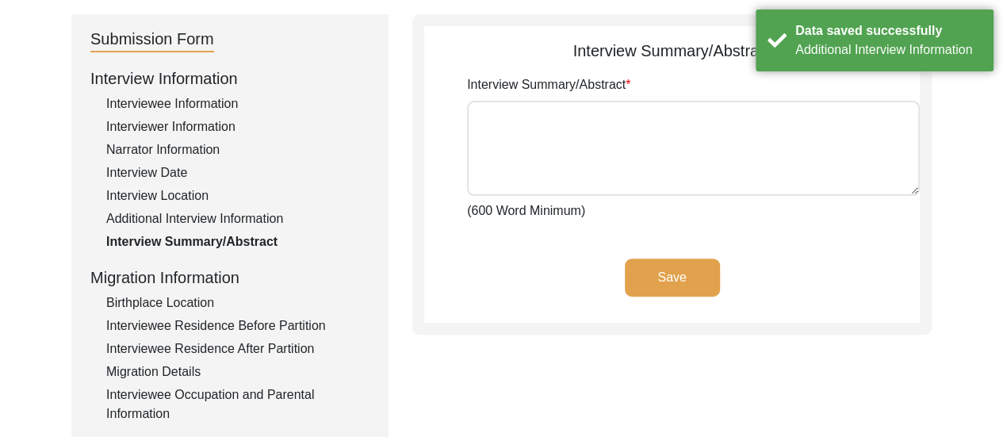
click at [606, 121] on textarea "Interview Summary/Abstract" at bounding box center [693, 148] width 453 height 95
paste textarea "Lore ip Dolor, Sitamet co 2462, Adipiscin Elitse doe tem incidi utlab etd magna…"
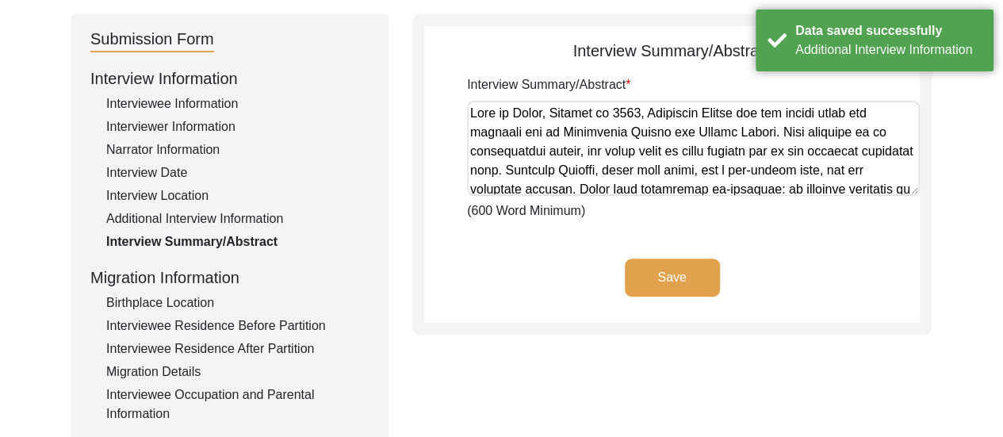
scroll to position [973, 0]
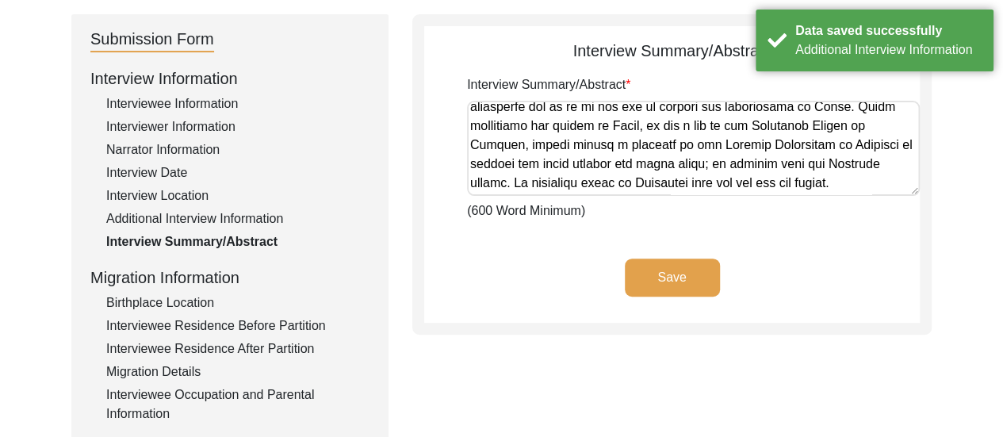
click at [580, 121] on textarea "Interview Summary/Abstract" at bounding box center [693, 148] width 453 height 95
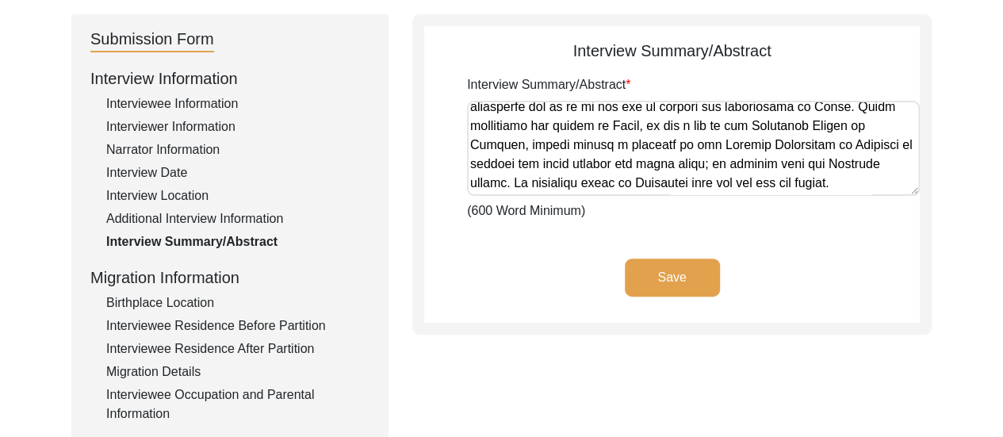
paste textarea "Lore ip Dolor, Sitamet co 2462, Adipiscin Elitse doe tem incidi utlab etd magna…"
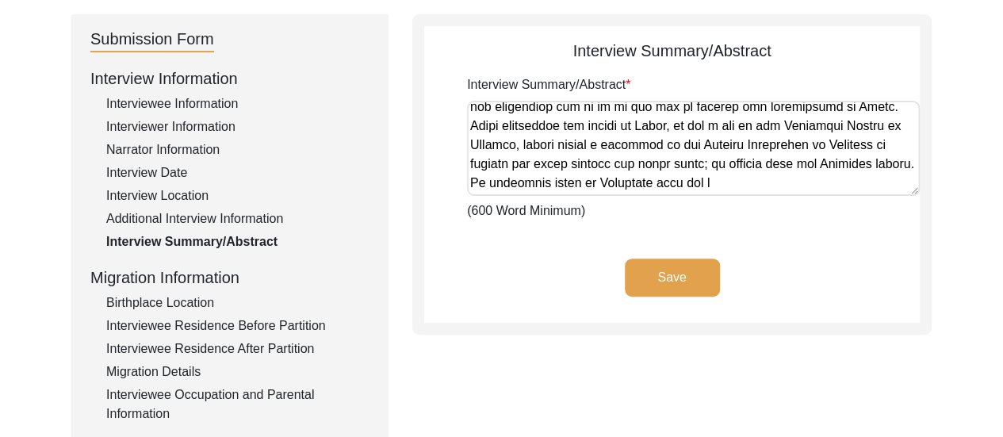
scroll to position [1909, 0]
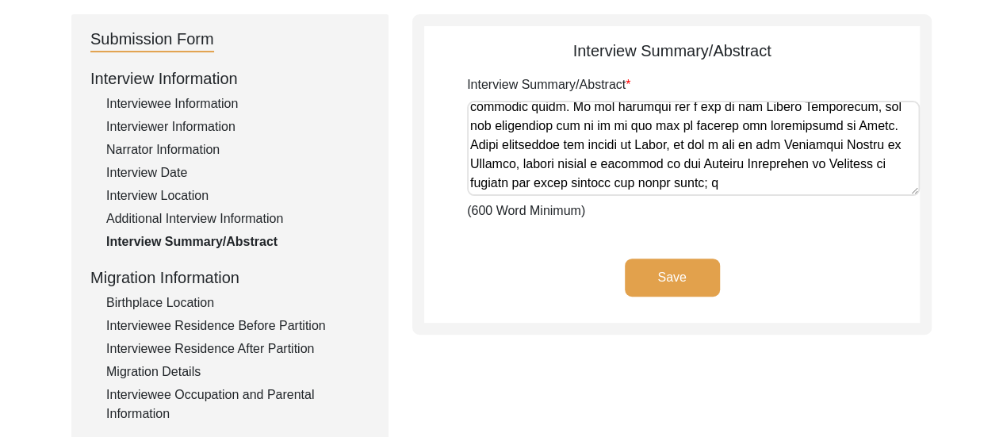
type textarea "Lore ip Dolor, Sitamet co 2462, Adipiscin Elitse doe tem incidi utlab etd magna…"
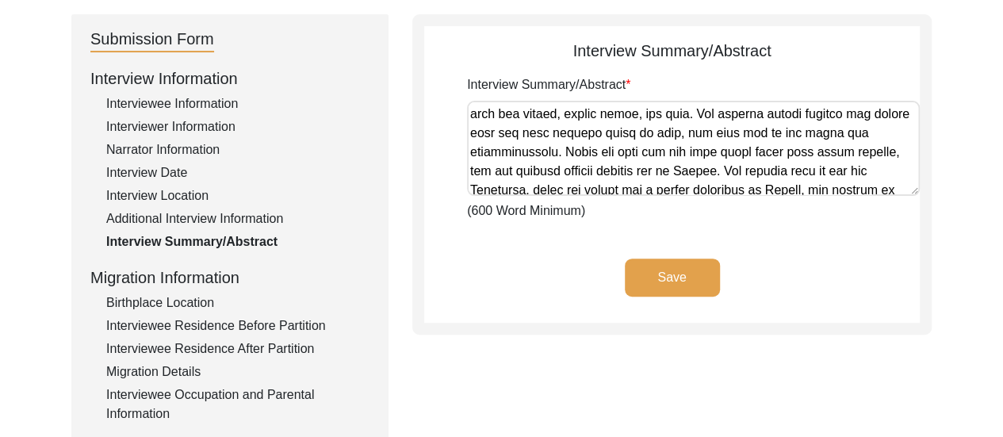
scroll to position [0, 0]
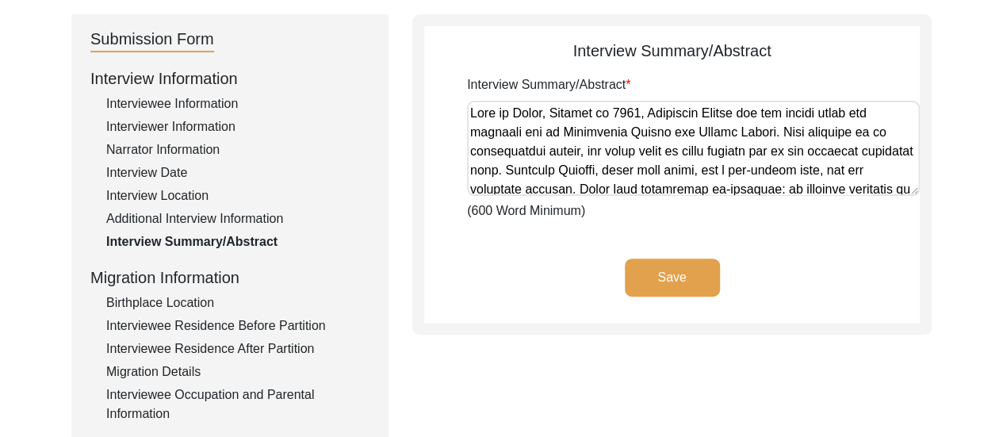
drag, startPoint x: 899, startPoint y: 131, endPoint x: 445, endPoint y: 97, distance: 455.5
click at [445, 97] on app-archivist-abstract-curation "Interview Summary/Abstract Interview Summary/Abstract (600 Word Minimum) Save" at bounding box center [671, 181] width 495 height 284
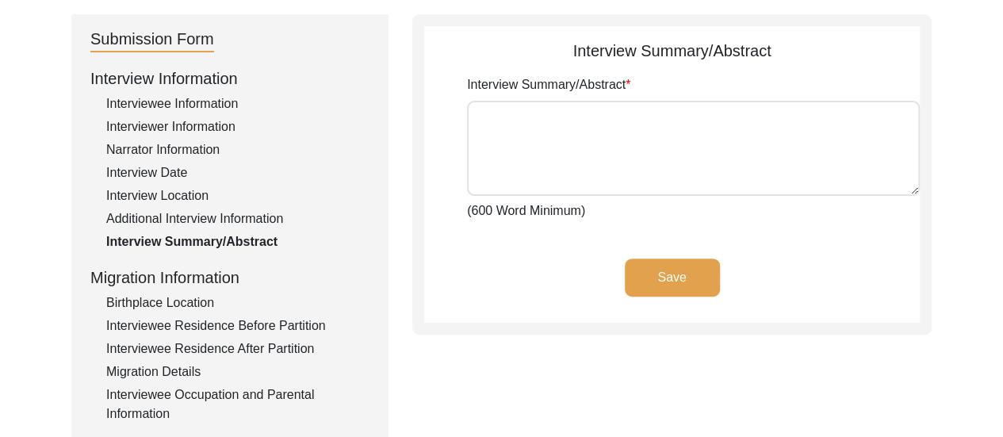
click at [504, 110] on textarea "Interview Summary/Abstract" at bounding box center [693, 148] width 453 height 95
paste textarea "Lore ip Dolor, Sitamet co 2462, Adipiscin Elitse doe tem incidi utlab etd magna…"
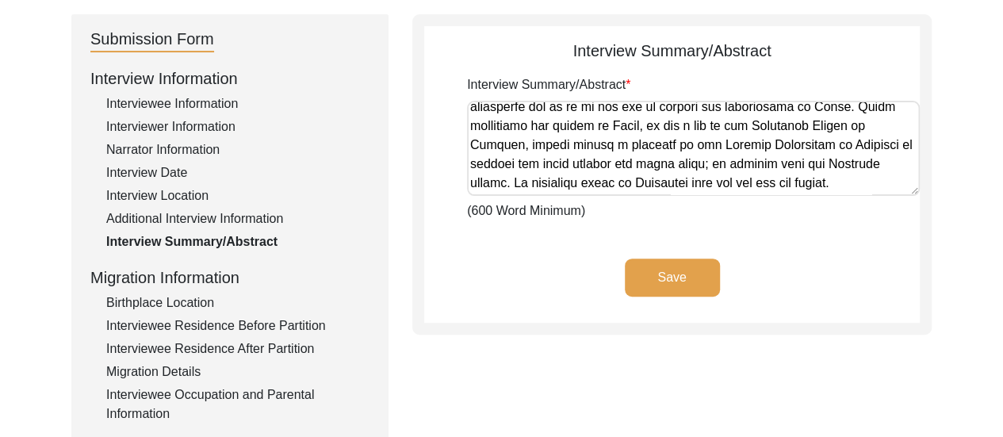
scroll to position [939, 0]
click at [580, 180] on textarea "Interview Summary/Abstract" at bounding box center [693, 148] width 453 height 95
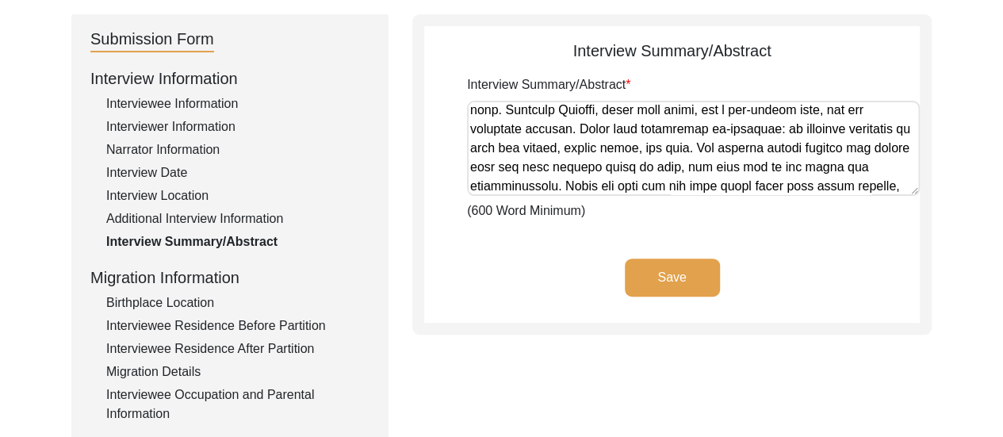
scroll to position [3, 0]
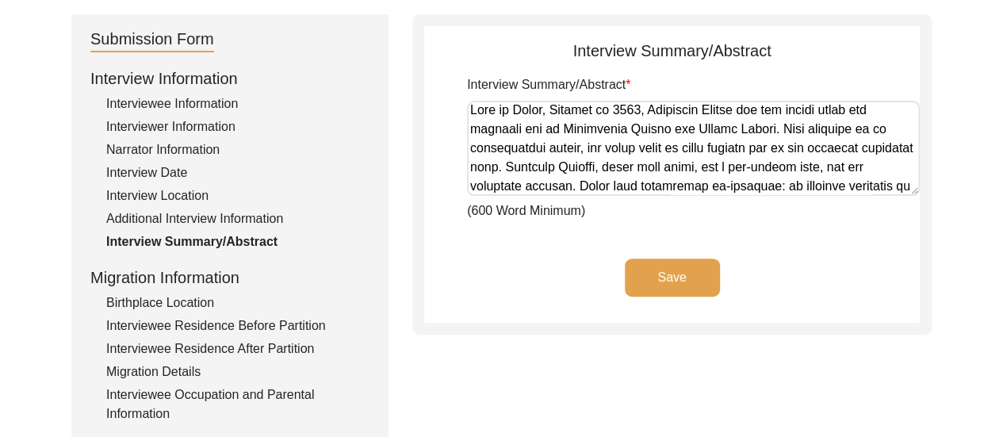
click at [475, 117] on textarea "Interview Summary/Abstract" at bounding box center [693, 148] width 453 height 95
type textarea "Lore ip Dolor, Sitamet co 2462, Adipiscin Elitse doe tem incidi utlab etd magna…"
click at [663, 272] on button "Save" at bounding box center [672, 277] width 95 height 38
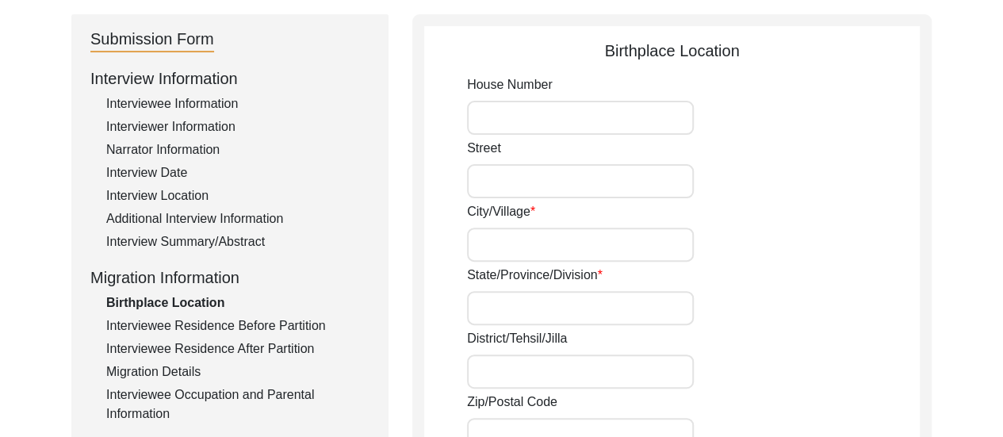
click at [555, 233] on input "City/Village" at bounding box center [580, 245] width 227 height 34
type input "[PERSON_NAME]"
click at [529, 300] on input "State/Province/Division" at bounding box center [580, 308] width 227 height 34
type input "B"
click at [802, 296] on div "State/Province/Division" at bounding box center [693, 295] width 453 height 59
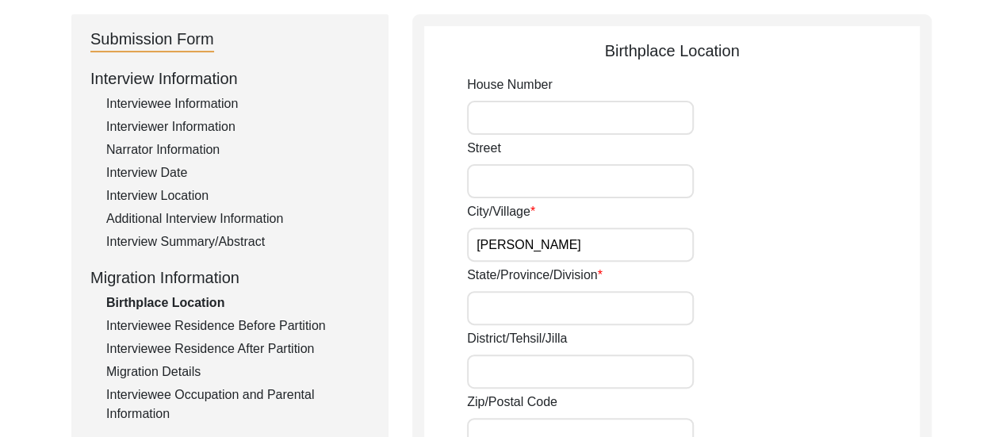
click at [549, 372] on input "District/Tehsil/Jilla" at bounding box center [580, 371] width 227 height 34
type input "b"
type input "Backergunge"
click at [914, 300] on div "State/Province/Division" at bounding box center [693, 295] width 453 height 59
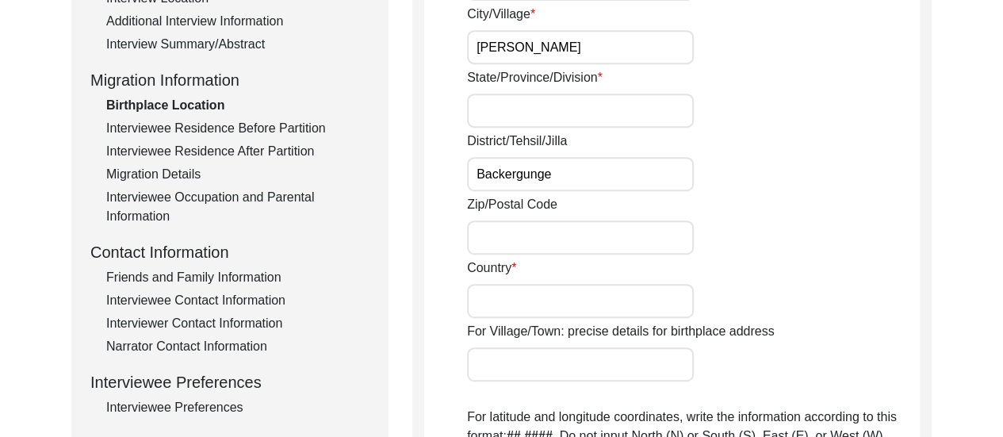
scroll to position [384, 0]
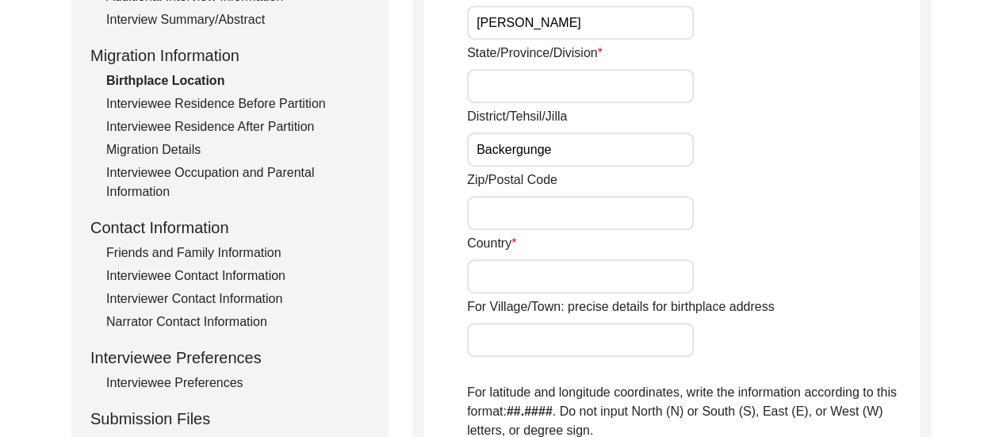
click at [585, 267] on input "Country" at bounding box center [580, 276] width 227 height 34
type input "[GEOGRAPHIC_DATA]"
click at [492, 29] on input "[PERSON_NAME]" at bounding box center [580, 23] width 227 height 34
click at [771, 247] on div "Country [GEOGRAPHIC_DATA]" at bounding box center [693, 263] width 453 height 59
click at [487, 24] on input "[PERSON_NAME]" at bounding box center [580, 23] width 227 height 34
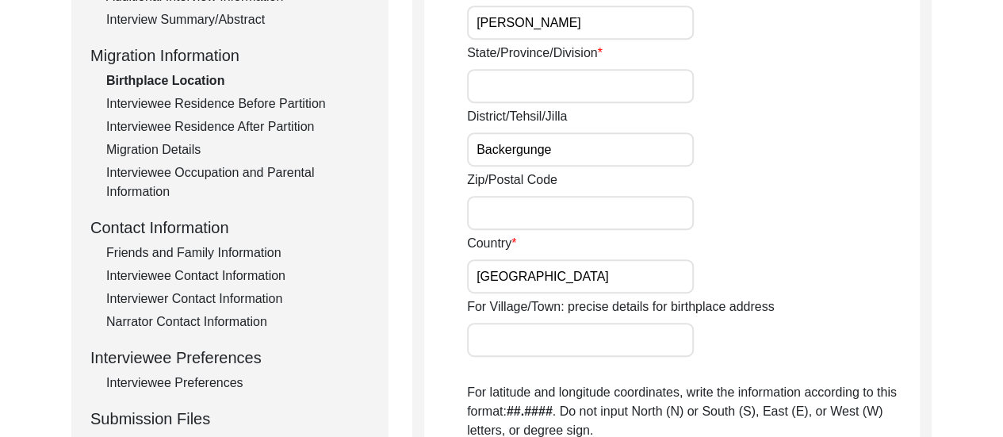
type input "[PERSON_NAME]"
click at [721, 132] on div "District/Tehsil/Jilla Backergunge" at bounding box center [693, 136] width 453 height 59
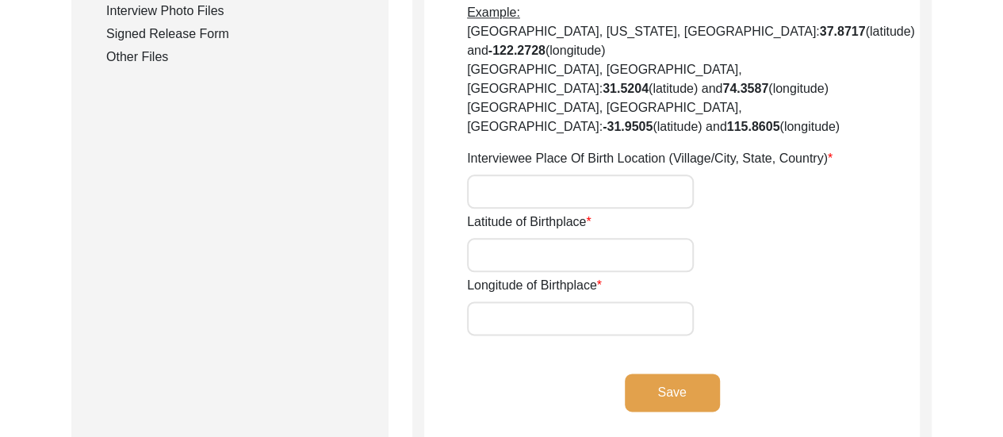
scroll to position [809, 0]
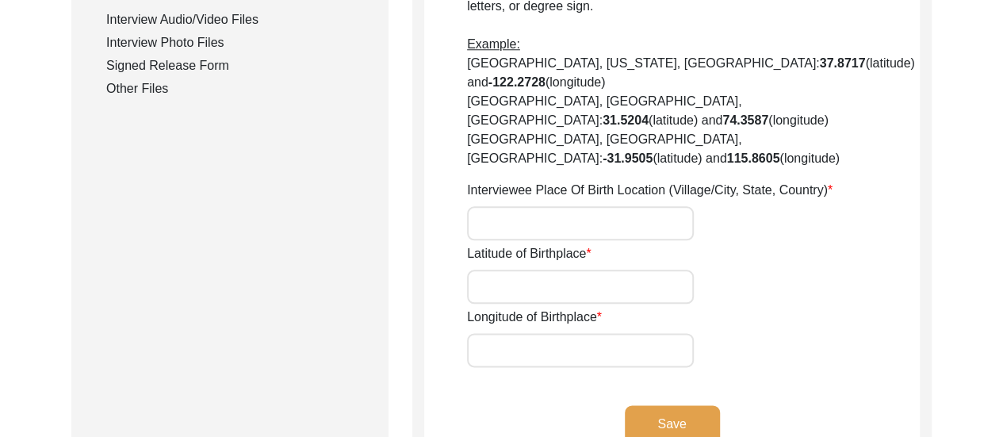
click at [545, 206] on input "Interviewee Place Of Birth Location (Village/City, State, Country)" at bounding box center [580, 223] width 227 height 34
drag, startPoint x: 545, startPoint y: 159, endPoint x: 530, endPoint y: 220, distance: 62.1
click at [530, 270] on input "Latitude of Birthplace" at bounding box center [580, 287] width 227 height 34
paste input "22.963355975121978, 90.17979358555189"
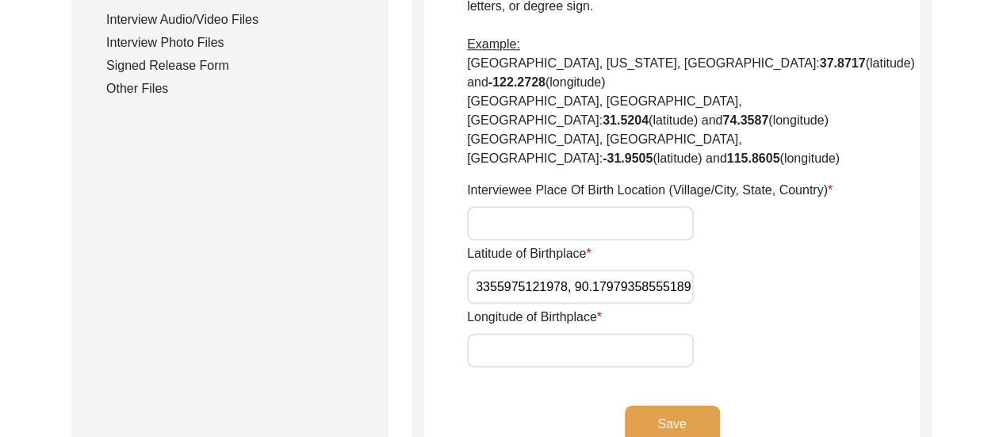
drag, startPoint x: 572, startPoint y: 231, endPoint x: 702, endPoint y: 240, distance: 131.2
click at [702, 244] on div "Latitude of Birthplace [GEOGRAPHIC_DATA]" at bounding box center [693, 273] width 453 height 59
type input "22.963355975121978,"
click at [595, 333] on input "Longitude of Birthplace" at bounding box center [580, 350] width 227 height 34
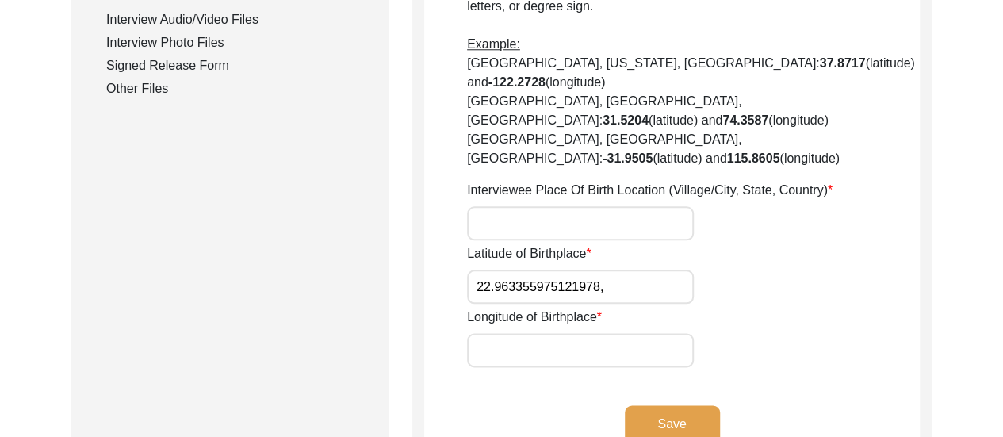
paste input "90.17979358555189"
type input "90.17979358555189"
click at [630, 270] on input "22.963355975121978," at bounding box center [580, 287] width 227 height 34
type input "22.963355975121978"
click at [680, 405] on button "Save" at bounding box center [672, 424] width 95 height 38
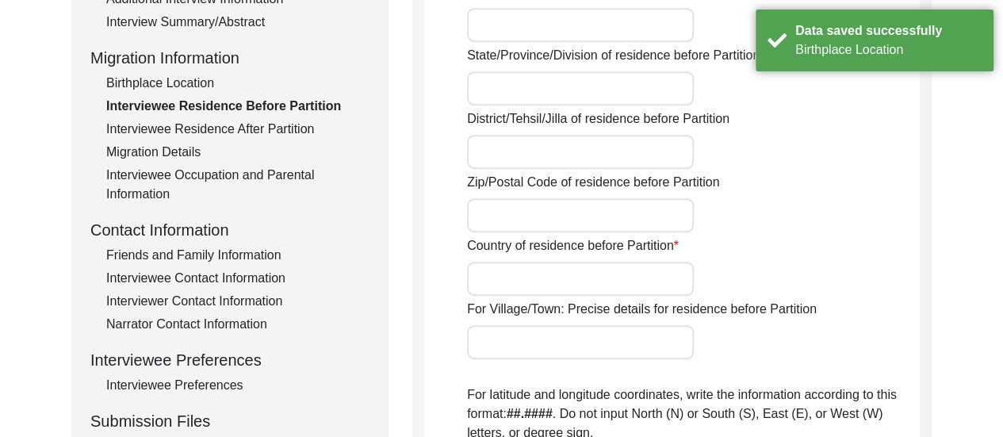
scroll to position [333, 0]
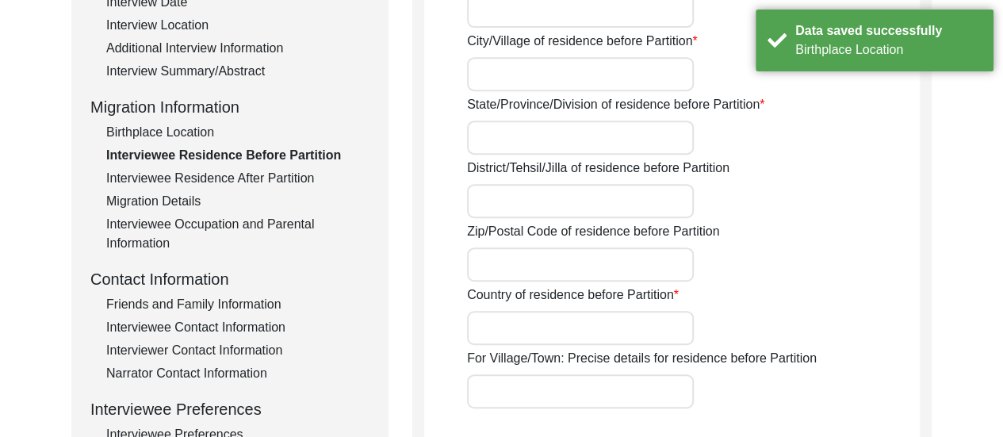
click at [189, 132] on div "Birthplace Location" at bounding box center [237, 132] width 263 height 19
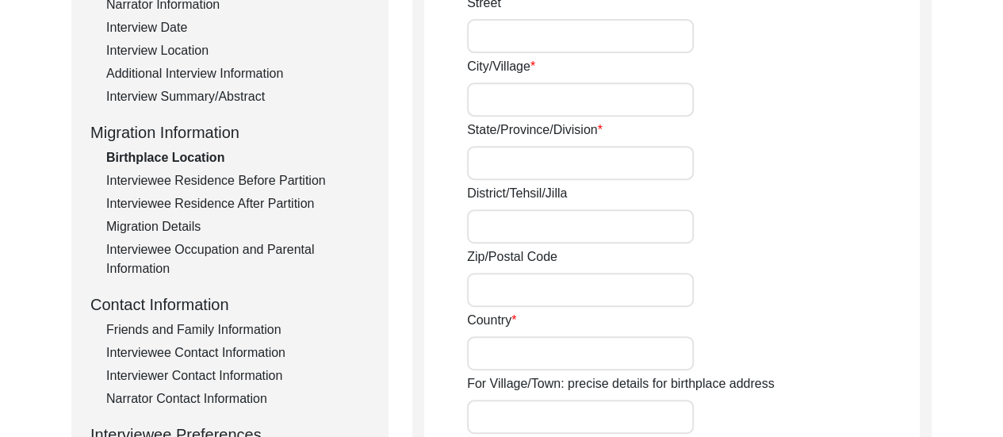
type input "[PERSON_NAME]"
type input "Backergunge"
type input "[GEOGRAPHIC_DATA]"
type input "22.963355975121978"
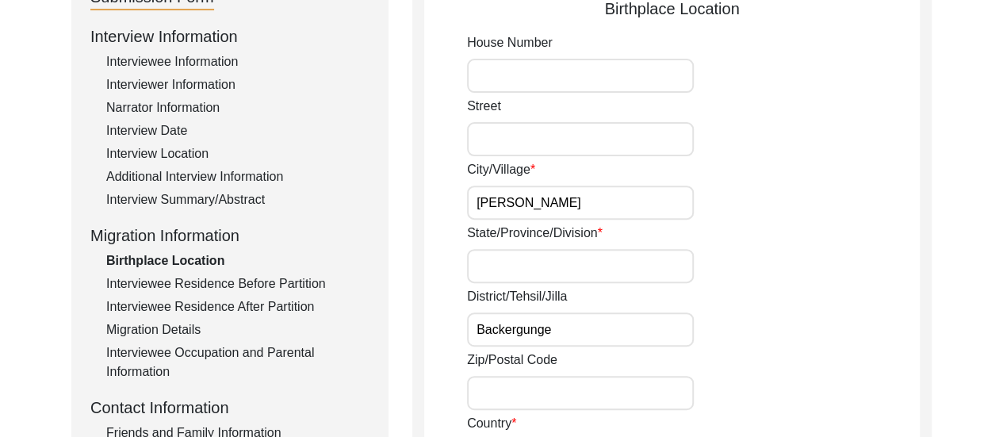
scroll to position [206, 0]
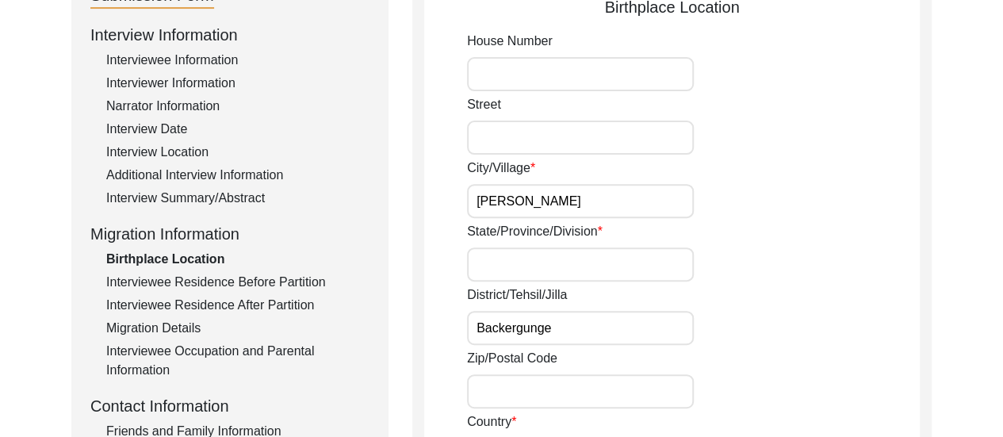
click at [725, 207] on div "City/[GEOGRAPHIC_DATA][PERSON_NAME]" at bounding box center [693, 188] width 453 height 59
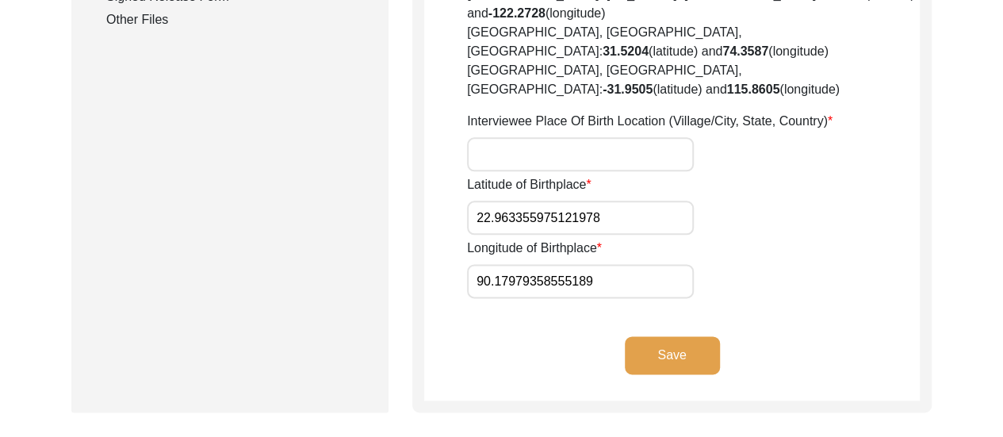
scroll to position [935, 0]
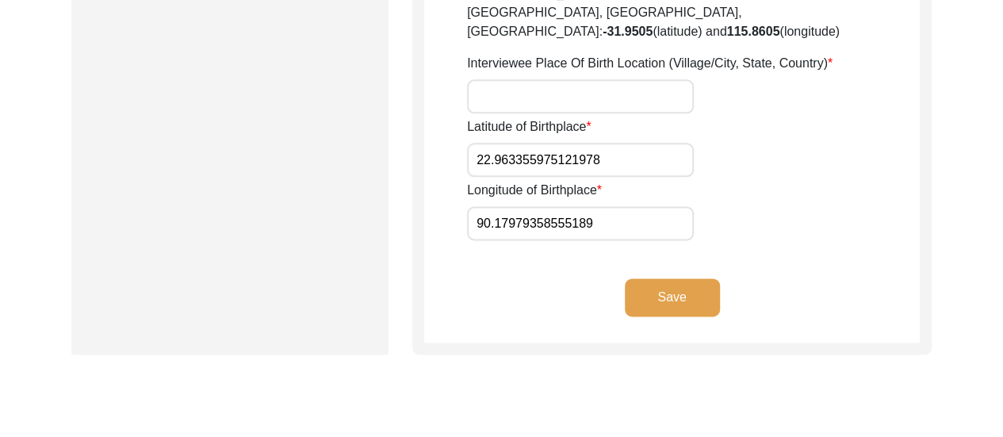
click at [481, 206] on input "90.17979358555189" at bounding box center [580, 223] width 227 height 34
drag, startPoint x: 476, startPoint y: 169, endPoint x: 601, endPoint y: 158, distance: 125.7
click at [601, 206] on input "90.17979358555189" at bounding box center [580, 223] width 227 height 34
type input "90.17979358555189"
click at [630, 143] on input "22.963355975121978" at bounding box center [580, 160] width 227 height 34
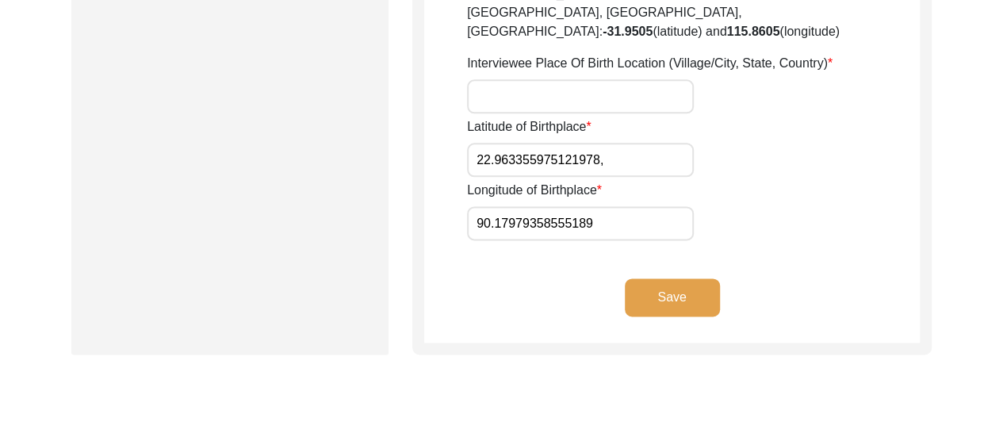
paste input "90.17979358555189"
click at [504, 143] on input "22.963355975121978, 90.17979358555189" at bounding box center [580, 160] width 227 height 34
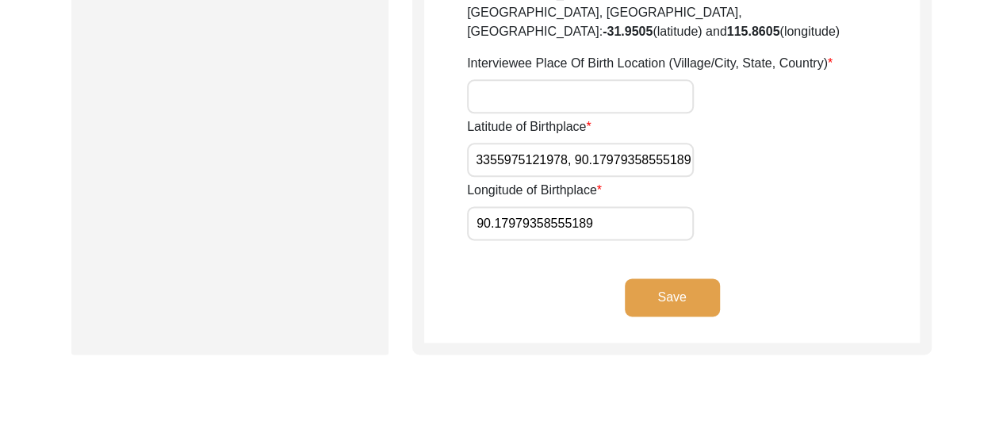
click at [504, 143] on input "22.963355975121978, 90.17979358555189" at bounding box center [580, 160] width 227 height 34
click at [669, 143] on input "22.963355975121978, 90.17979358555189" at bounding box center [580, 160] width 227 height 34
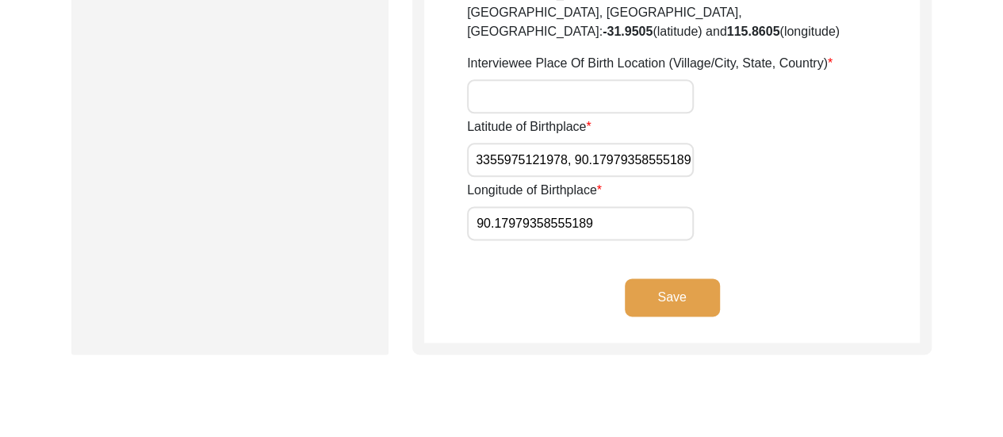
click at [690, 143] on input "22.963355975121978, 90.17979358555189" at bounding box center [580, 160] width 227 height 34
type input "22.963355975121978"
click at [690, 278] on button "Save" at bounding box center [672, 297] width 95 height 38
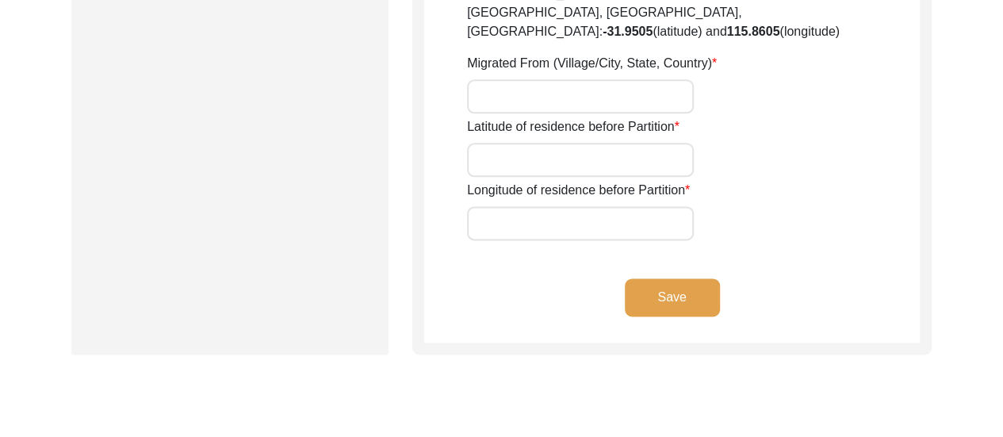
scroll to position [904, 0]
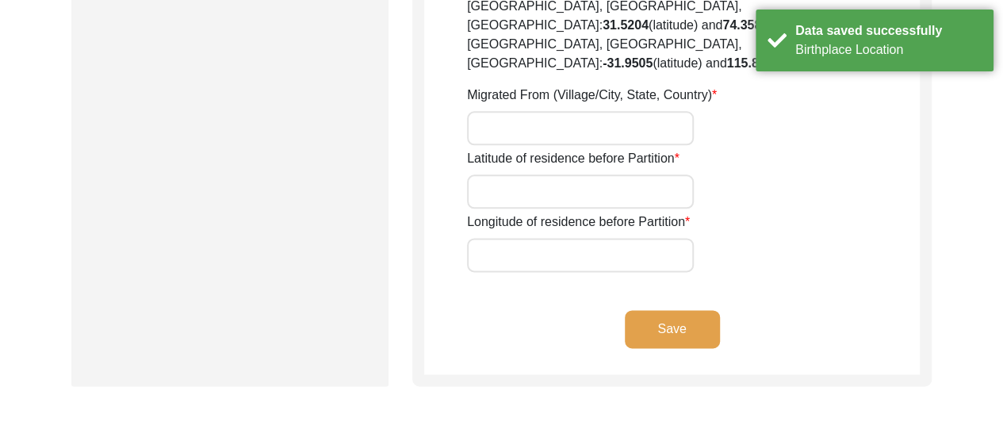
click at [573, 174] on input "Latitude of residence before Partition" at bounding box center [580, 191] width 227 height 34
paste input "22.963355975121978, 90.17979358555189"
type input "22.963355975121978, 90.17979358555189"
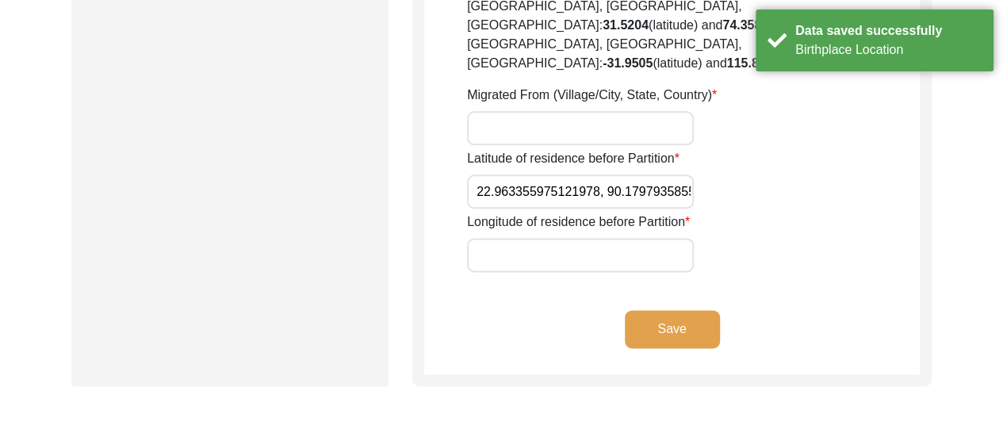
click at [695, 310] on button "Save" at bounding box center [672, 329] width 95 height 38
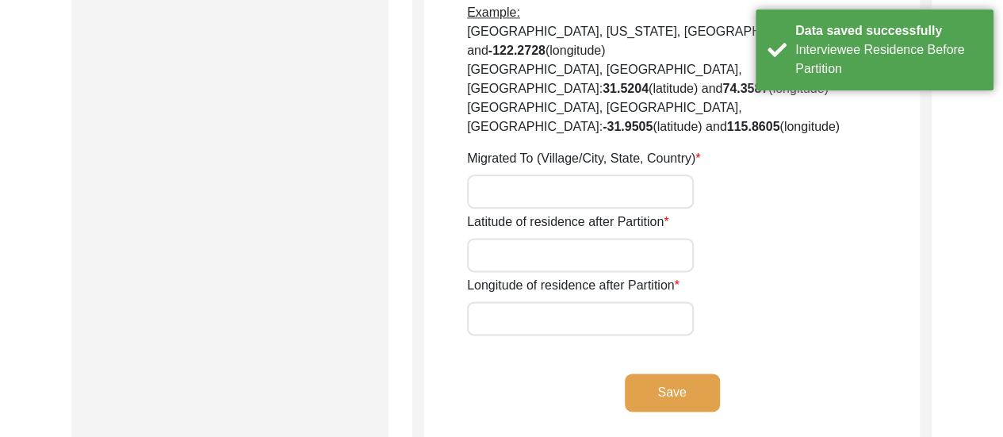
click at [595, 238] on input "Latitude of residence after Partition" at bounding box center [580, 255] width 227 height 34
paste input "22.963355975121978, 90.17979358555189"
type input "22.963355975121978, 90.17979358555189"
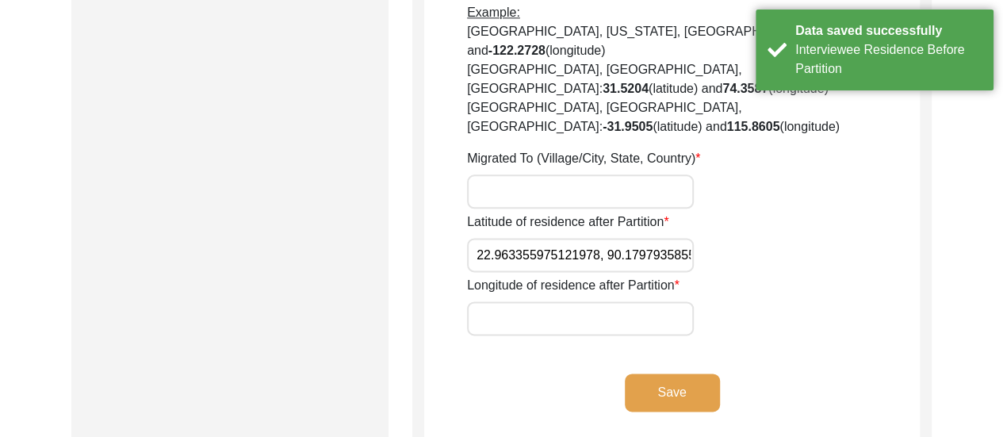
click at [692, 373] on button "Save" at bounding box center [672, 392] width 95 height 38
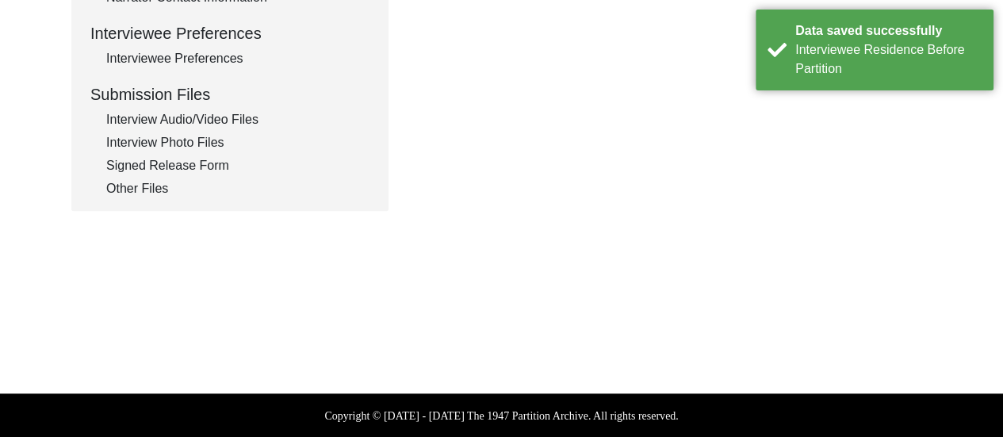
type input "Petrapole"
type input "Steamer from [GEOGRAPHIC_DATA] to reach [GEOGRAPHIC_DATA], from there to [GEOGR…"
type input "His mother, along with her sister and her child were sent prior to his migratio…"
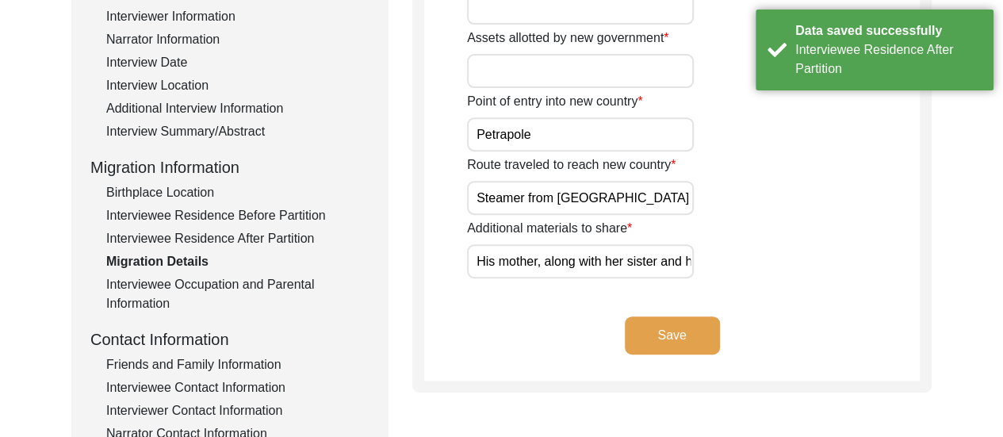
scroll to position [265, 0]
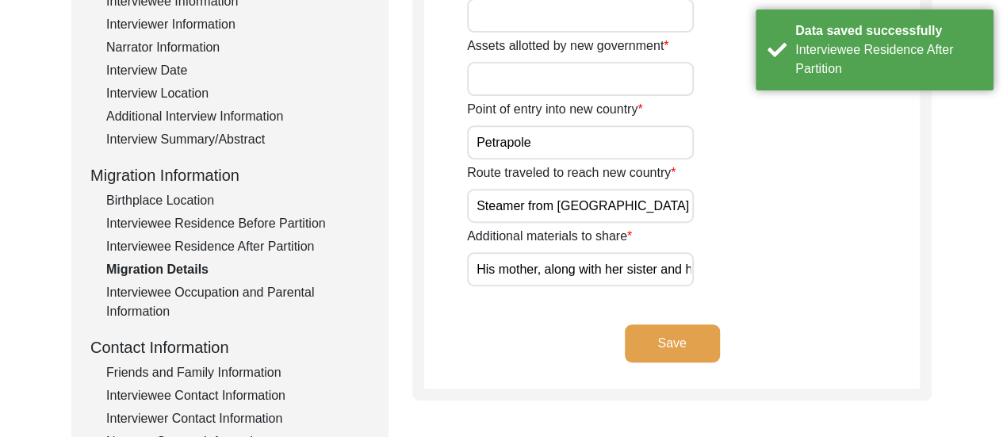
click at [177, 194] on div "Birthplace Location" at bounding box center [237, 200] width 263 height 19
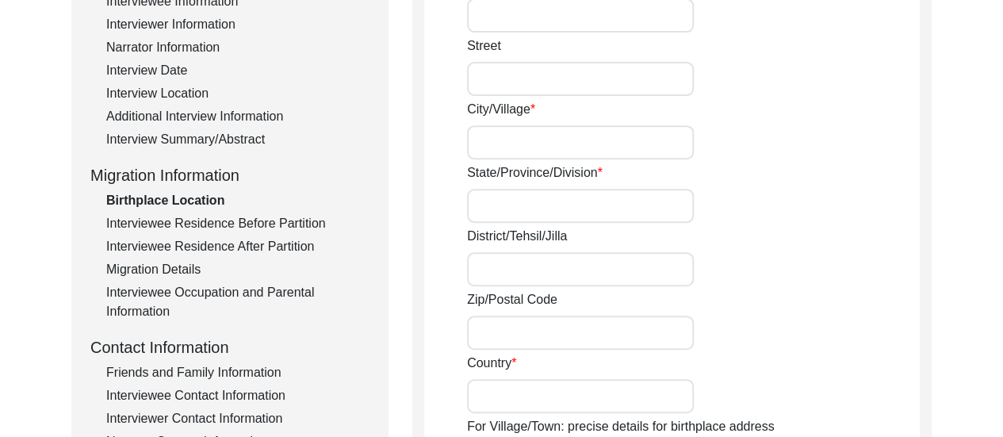
type input "[PERSON_NAME]"
type input "Backergunge"
type input "[GEOGRAPHIC_DATA]"
type input "22.963355975121978"
type input "90.17979358555189"
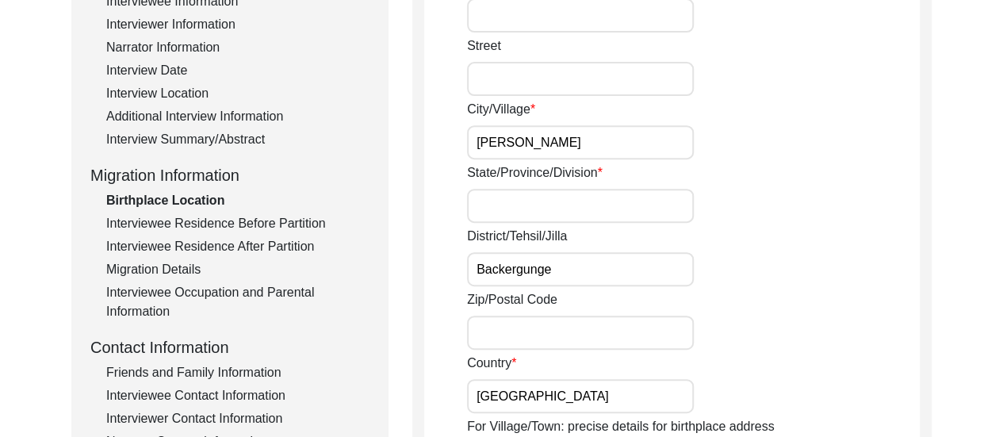
click at [501, 200] on input "State/Province/Division" at bounding box center [580, 206] width 227 height 34
type input "Province of [GEOGRAPHIC_DATA],"
click at [566, 139] on input "[PERSON_NAME]" at bounding box center [580, 142] width 227 height 34
type input "[PERSON_NAME],"
click at [605, 270] on input "Backergunge" at bounding box center [580, 269] width 227 height 34
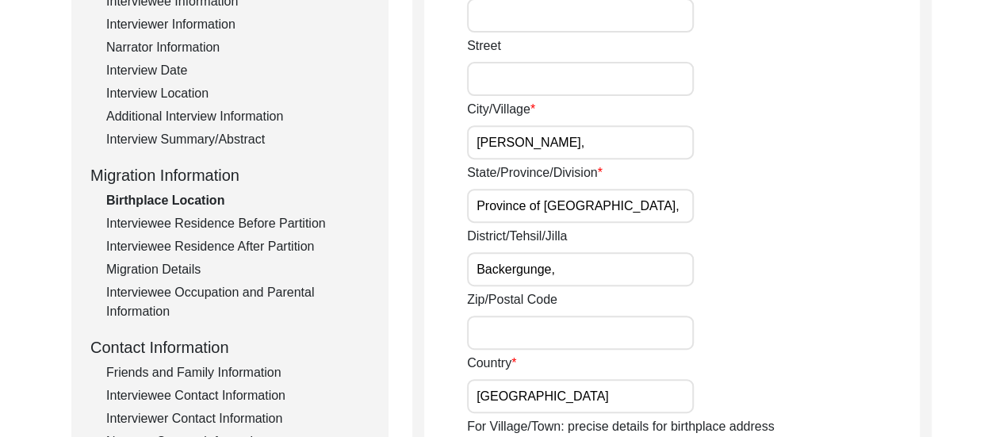
type input "Backergunge,"
click at [824, 305] on div "Zip/Postal Code" at bounding box center [693, 319] width 453 height 59
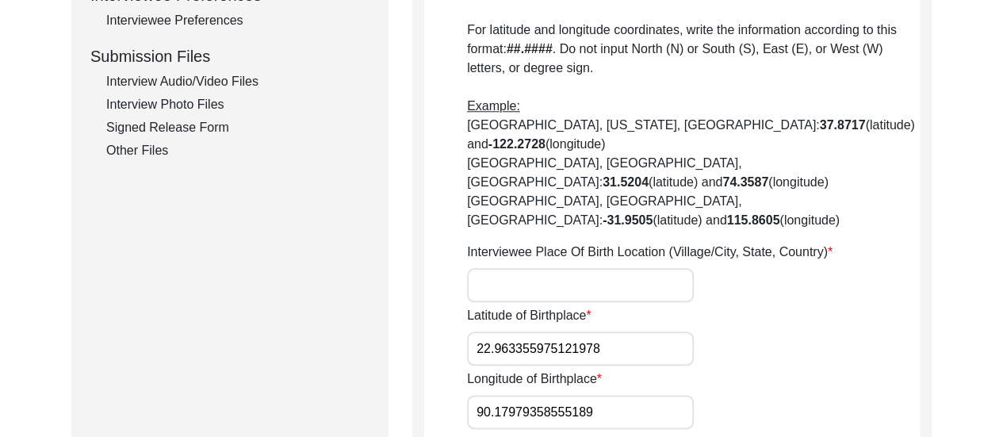
scroll to position [804, 0]
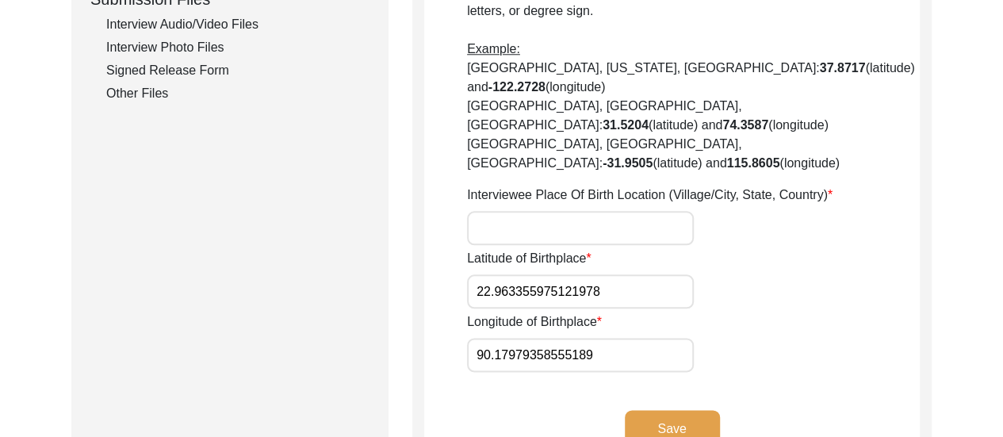
click at [506, 211] on input "Interviewee Place Of Birth Location (Village/City, State, Country)" at bounding box center [580, 228] width 227 height 34
type input "[PERSON_NAME], Backergunge, [GEOGRAPHIC_DATA]"
click at [679, 410] on button "Save" at bounding box center [672, 429] width 95 height 38
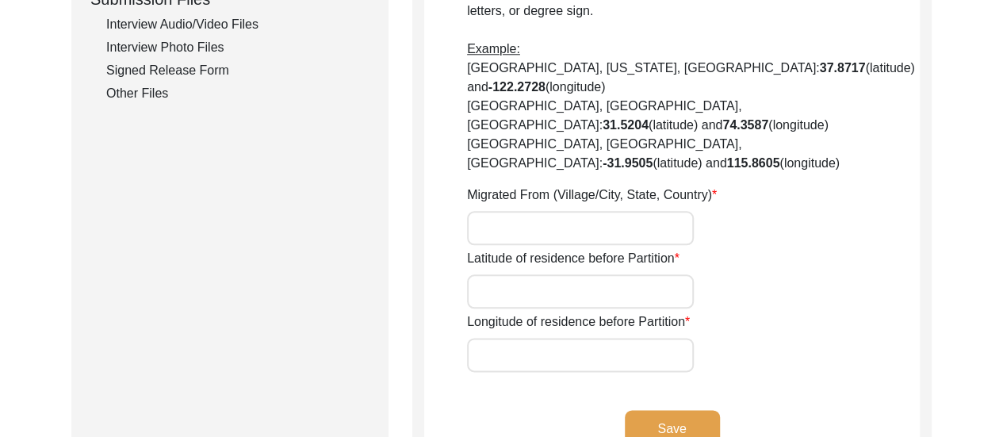
type input "22.963355975121978, 90.17979358555189"
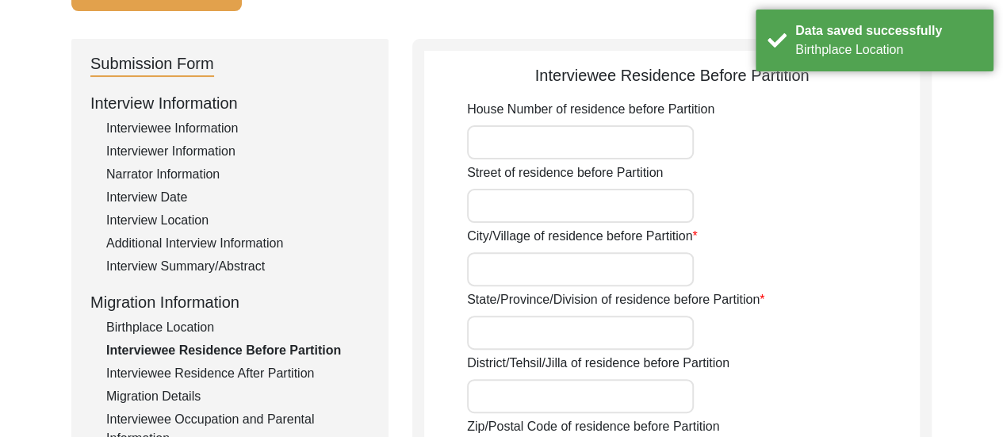
scroll to position [138, 0]
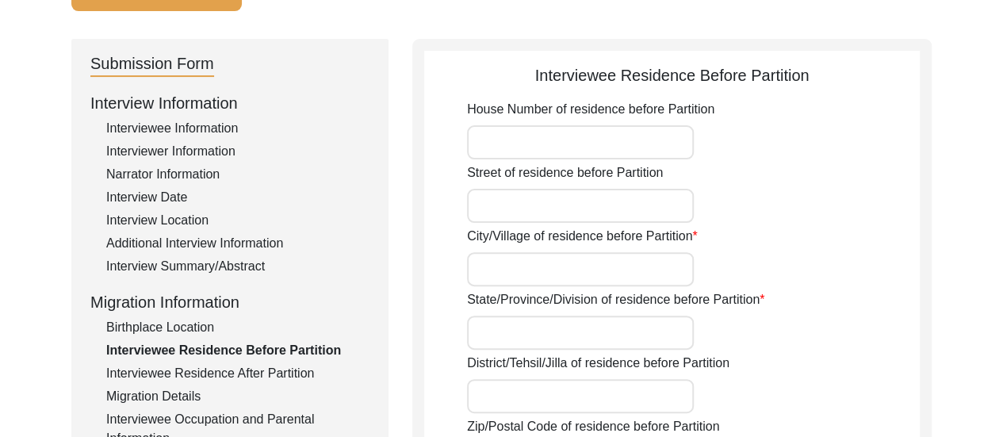
click at [528, 270] on input "City/Village of residence before Partition" at bounding box center [580, 269] width 227 height 34
type input "[PERSON_NAME]"
click at [550, 338] on input "State/Province/Division of residence before Partition" at bounding box center [580, 333] width 227 height 34
type input "B"
click at [550, 338] on input "State/Province/Division of residence before Partition" at bounding box center [580, 333] width 227 height 34
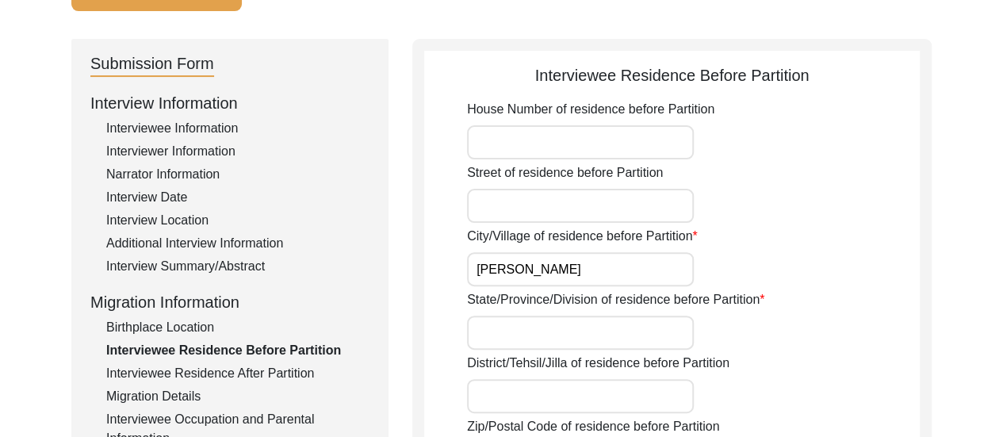
type input "Province of [GEOGRAPHIC_DATA]"
click at [599, 400] on input "District/Tehsil/Jilla of residence before Partition" at bounding box center [580, 396] width 227 height 34
type input "Backergunge"
click at [748, 383] on div "District/Tehsil/Jilla of residence before Partition Backergunge" at bounding box center [693, 383] width 453 height 59
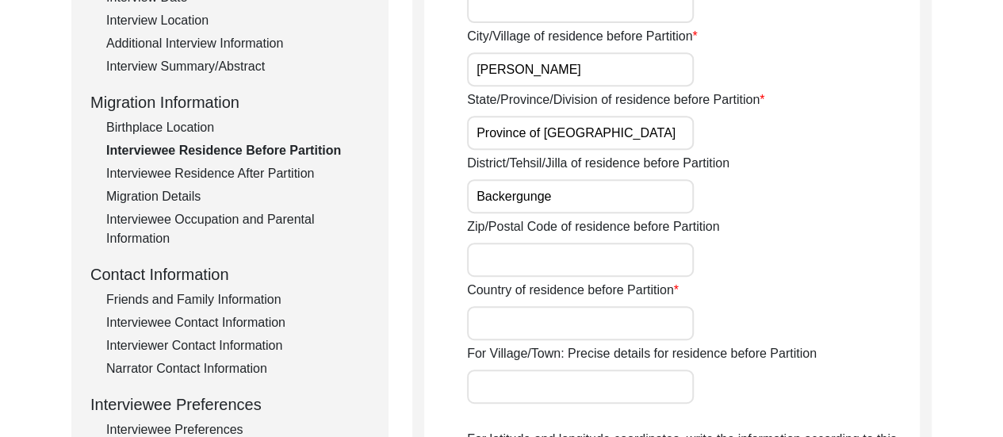
scroll to position [392, 0]
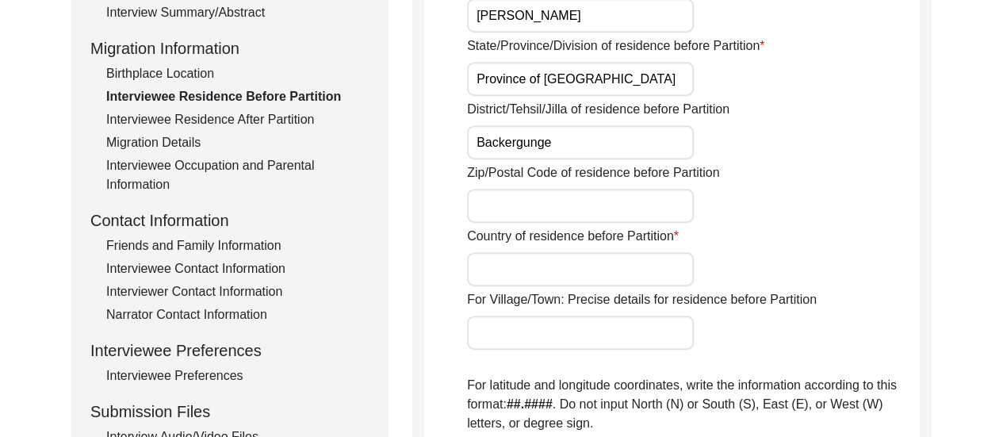
click at [547, 270] on input "Country of residence before Partition" at bounding box center [580, 269] width 227 height 34
click at [815, 247] on div "Country of residence before Partition [DEMOGRAPHIC_DATA]" at bounding box center [693, 256] width 453 height 59
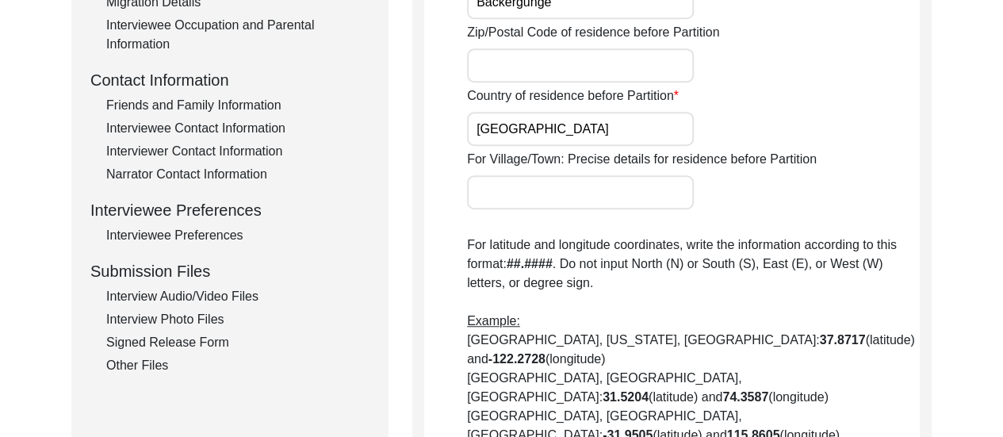
scroll to position [518, 0]
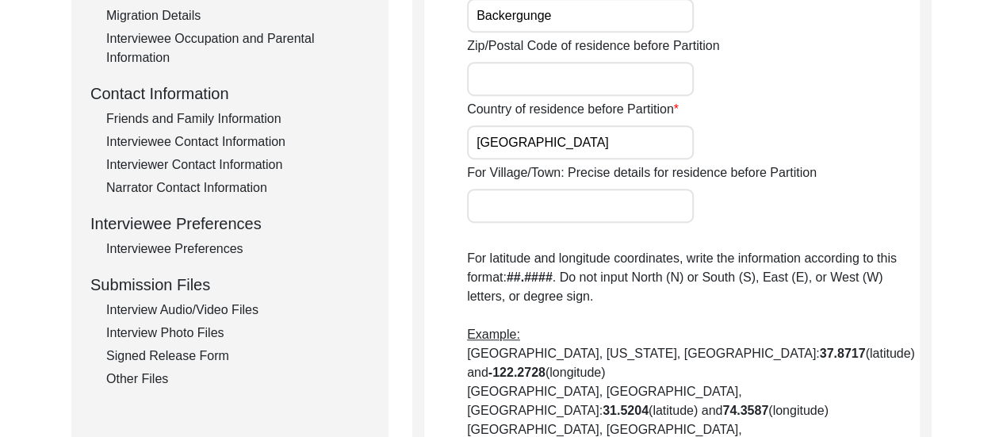
click at [617, 144] on input "[GEOGRAPHIC_DATA]" at bounding box center [580, 142] width 227 height 34
type input "I"
click at [601, 150] on input "Country of residence before Partition" at bounding box center [580, 142] width 227 height 34
click at [771, 236] on div "House Number of residence before Partition Street of residence before [GEOGRAPH…" at bounding box center [693, 188] width 453 height 938
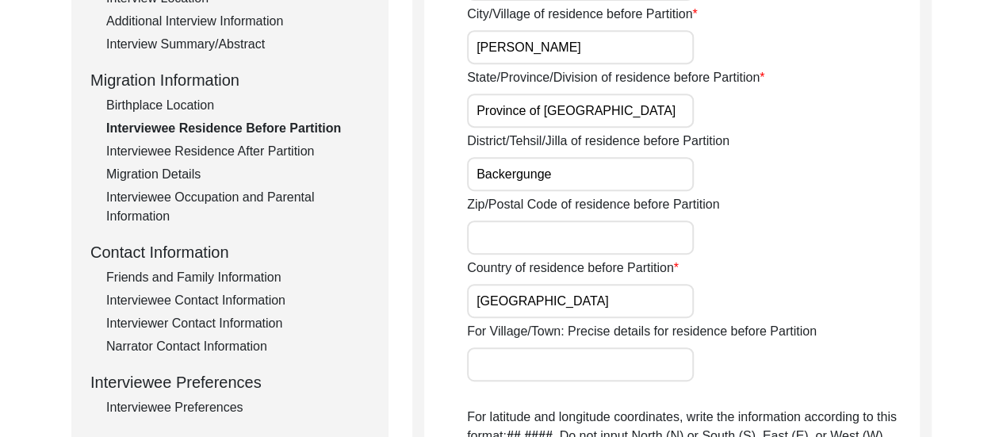
scroll to position [328, 0]
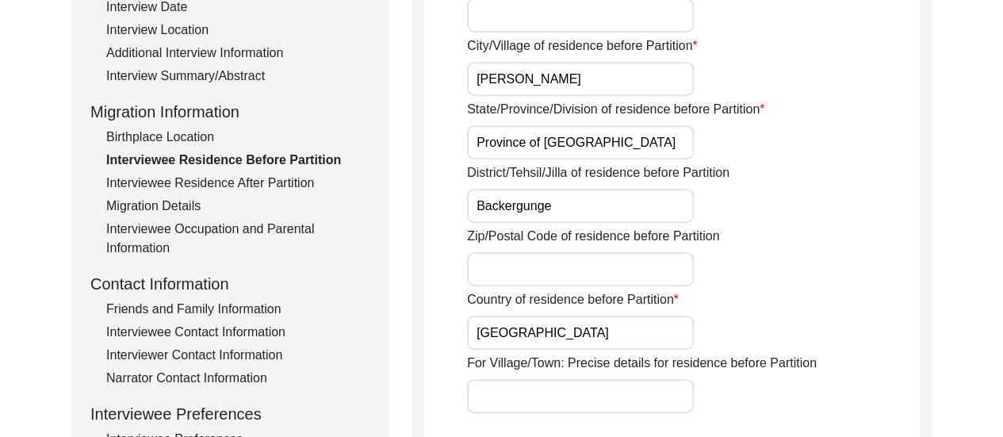
click at [606, 343] on input "[GEOGRAPHIC_DATA]" at bounding box center [580, 333] width 227 height 34
type input "B"
type input "[GEOGRAPHIC_DATA]"
click at [620, 216] on input "Backergunge" at bounding box center [580, 206] width 227 height 34
type input "Bakarganj"
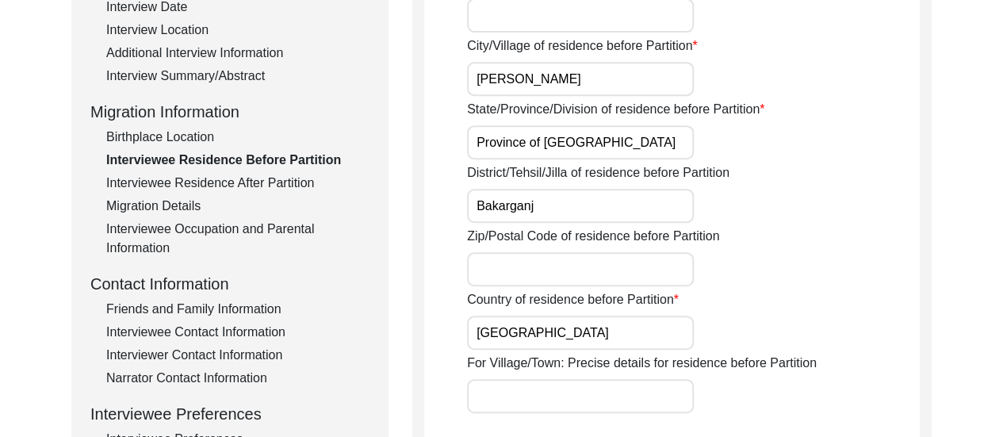
click at [630, 148] on input "Province of [GEOGRAPHIC_DATA]" at bounding box center [580, 142] width 227 height 34
type input "P"
type input "Dacca"
click at [828, 216] on div "District/Tehsil/Jilla of residence before Partition Bakarganj" at bounding box center [693, 192] width 453 height 59
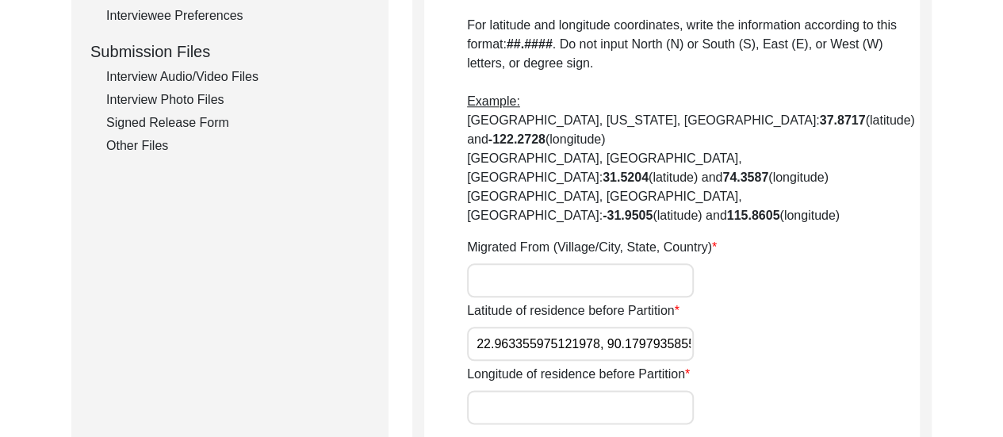
scroll to position [804, 0]
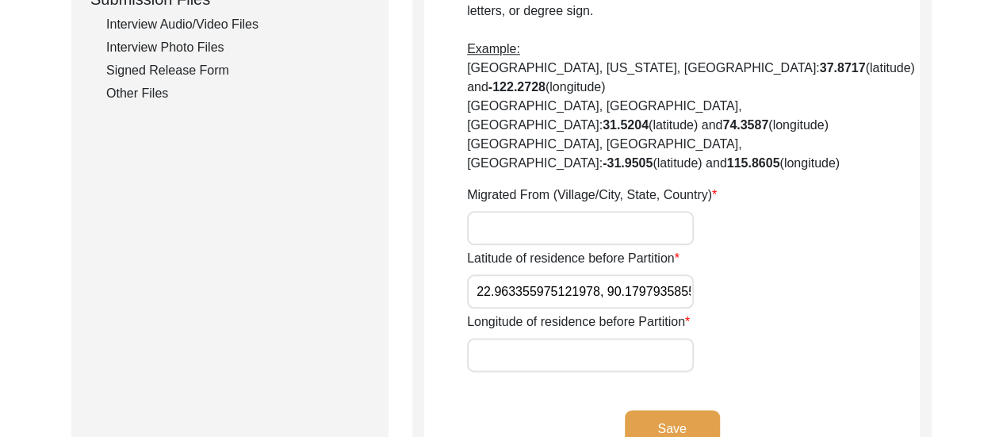
click at [572, 211] on input "Migrated From (Village/City, State, Country)" at bounding box center [580, 228] width 227 height 34
click at [770, 249] on div "Latitude of residence before Partition 22.963355975121978, 90.17979358555189" at bounding box center [693, 278] width 453 height 59
drag, startPoint x: 609, startPoint y: 235, endPoint x: 713, endPoint y: 248, distance: 105.4
click at [713, 249] on div "Latitude of residence before Partition 22.963355975121978, 90.17979358555189" at bounding box center [693, 278] width 453 height 59
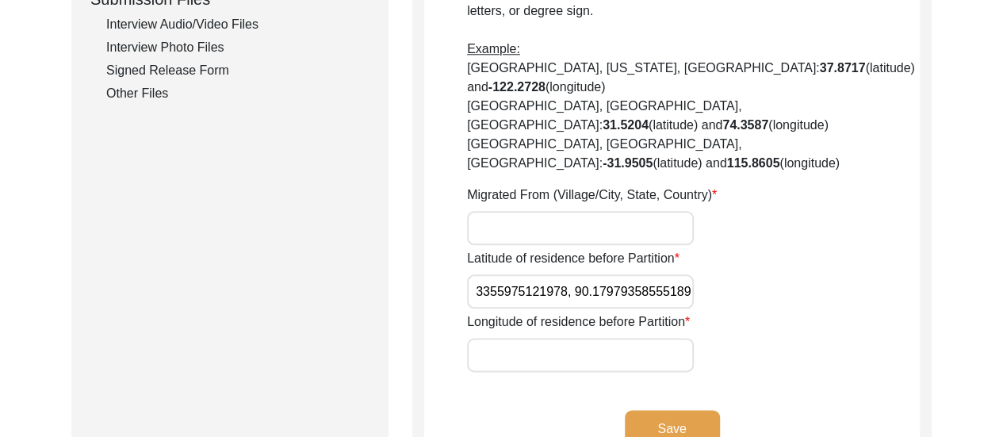
click at [677, 274] on input "22.963355975121978, 90.17979358555189" at bounding box center [580, 291] width 227 height 34
drag, startPoint x: 573, startPoint y: 235, endPoint x: 702, endPoint y: 233, distance: 128.5
click at [702, 249] on div "Latitude of residence before Partition 22.963355975121978, 90.17979358555189" at bounding box center [693, 278] width 453 height 59
click at [647, 274] on input "22.963355975121978, 90.17979358555189" at bounding box center [580, 291] width 227 height 34
drag, startPoint x: 574, startPoint y: 235, endPoint x: 694, endPoint y: 234, distance: 120.5
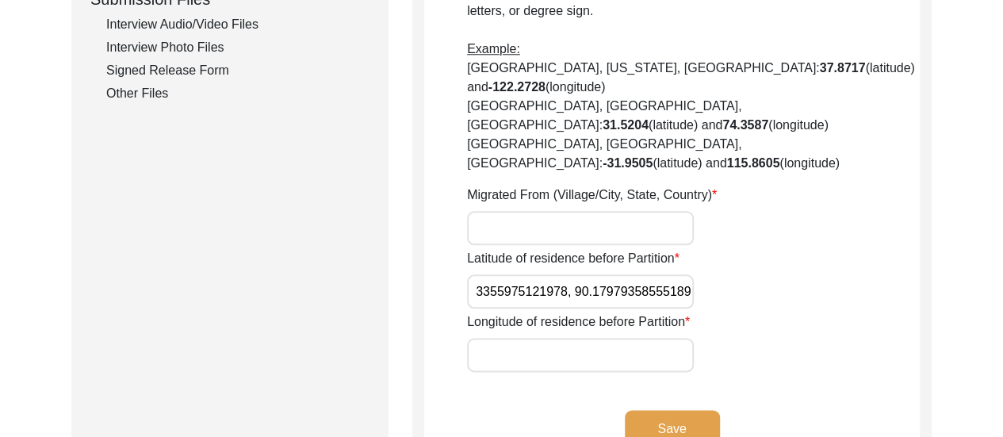
click at [694, 249] on div "Latitude of residence before Partition 22.963355975121978, 90.17979358555189" at bounding box center [693, 278] width 453 height 59
type input "22.963355975121978,"
click at [503, 338] on input "Longitude of residence before Partition" at bounding box center [580, 355] width 227 height 34
paste input "90.17979358555189"
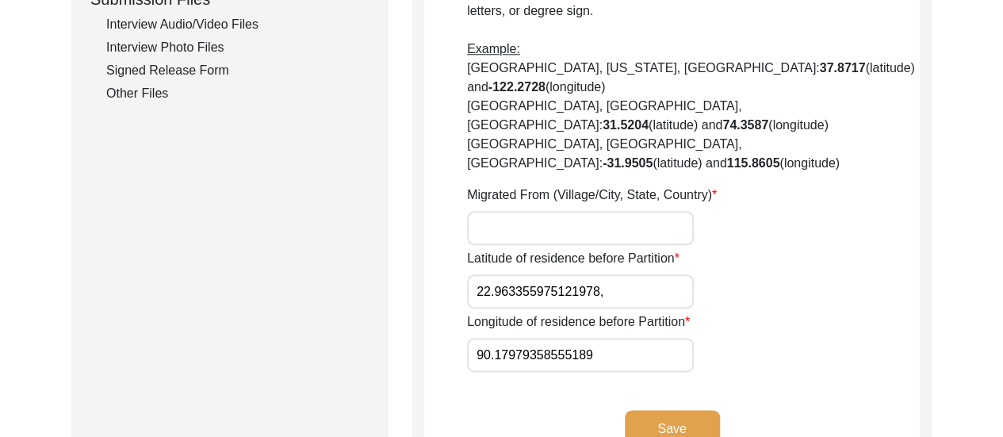
type input "90.17979358555189"
click at [610, 274] on input "22.963355975121978," at bounding box center [580, 291] width 227 height 34
type input "22.963355975121978"
click at [530, 211] on input "Migrated From (Village/City, State, Country)" at bounding box center [580, 228] width 227 height 34
type input "[PERSON_NAME], Bakargunj, [GEOGRAPHIC_DATA]"
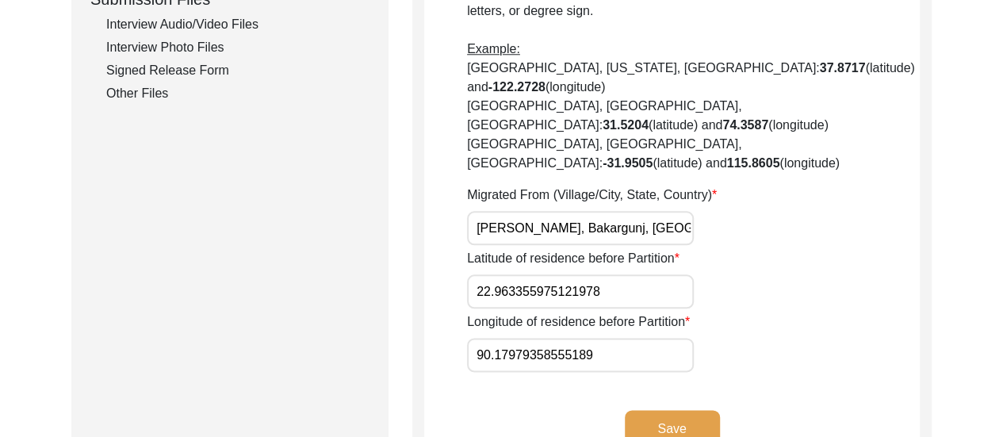
click at [885, 249] on div "Latitude of residence before Partition 22.963355975121978" at bounding box center [693, 278] width 453 height 59
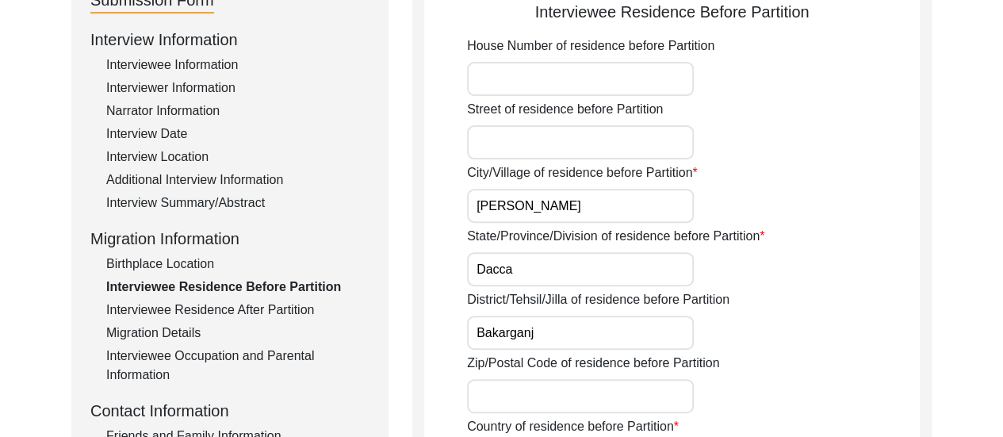
scroll to position [233, 0]
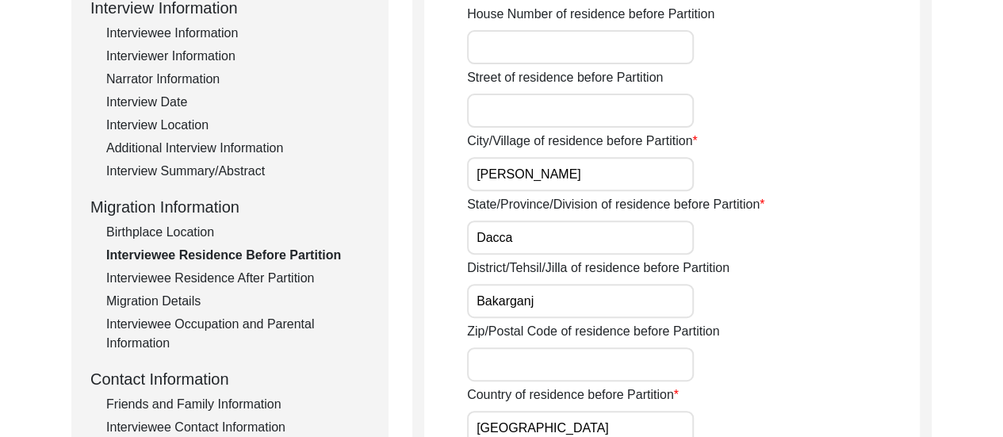
click at [593, 242] on input "Dacca" at bounding box center [580, 237] width 227 height 34
type input "D"
type input "Province of [GEOGRAPHIC_DATA]"
click at [582, 311] on input "Bakarganj" at bounding box center [580, 301] width 227 height 34
type input "B"
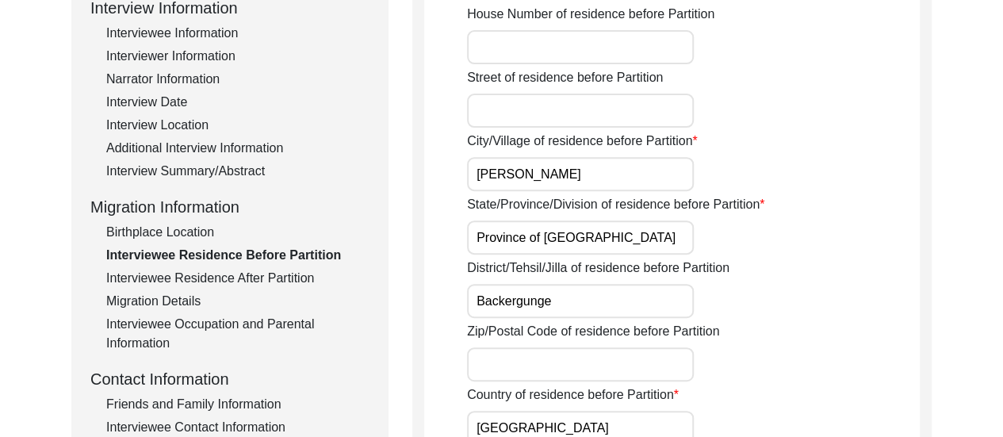
type input "Backergunge"
click at [769, 307] on div "District/Tehsil/Jilla of residence before Partition Backergunge" at bounding box center [693, 287] width 453 height 59
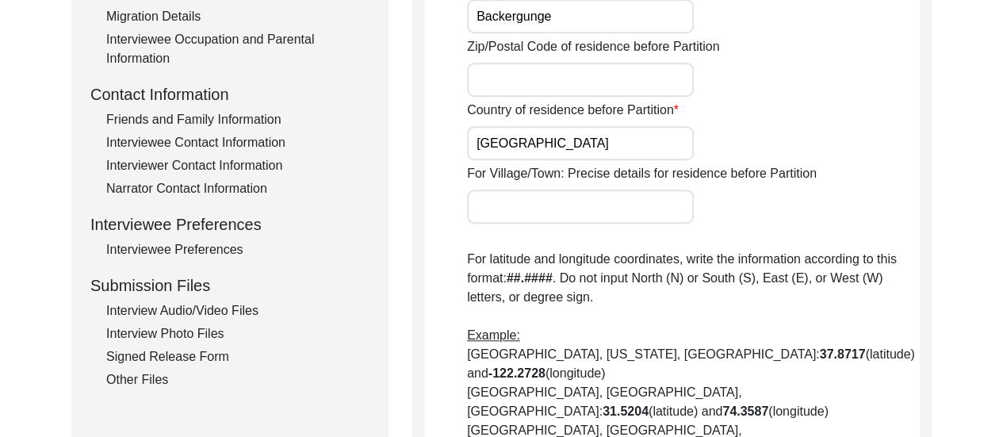
scroll to position [518, 0]
click at [601, 125] on input "[GEOGRAPHIC_DATA]" at bounding box center [580, 142] width 227 height 34
type input "E"
click at [588, 135] on input "Country of residence before Partition" at bounding box center [580, 142] width 227 height 34
type input "[GEOGRAPHIC_DATA]"
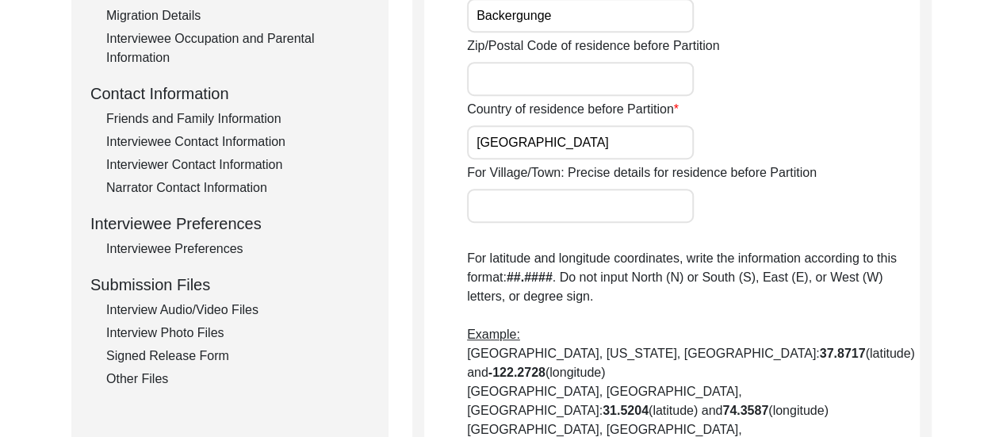
click at [769, 194] on div "For Village/Town: Precise details for residence before Partition" at bounding box center [693, 192] width 453 height 59
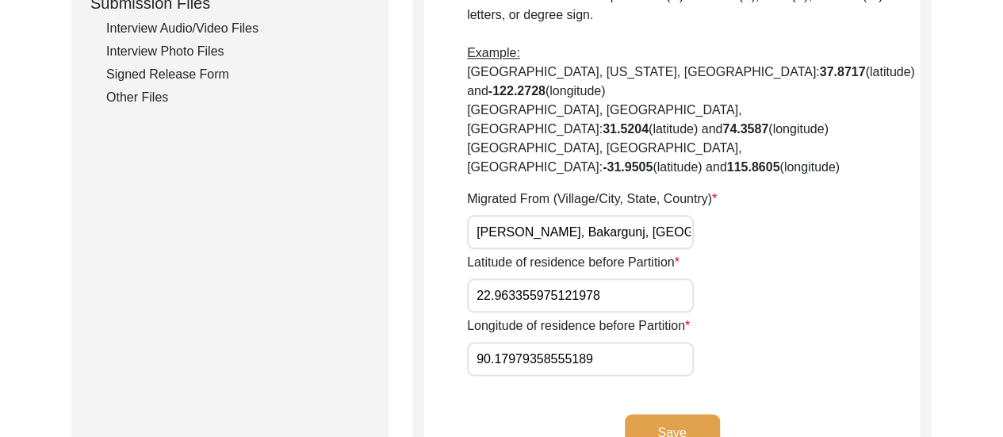
scroll to position [836, 0]
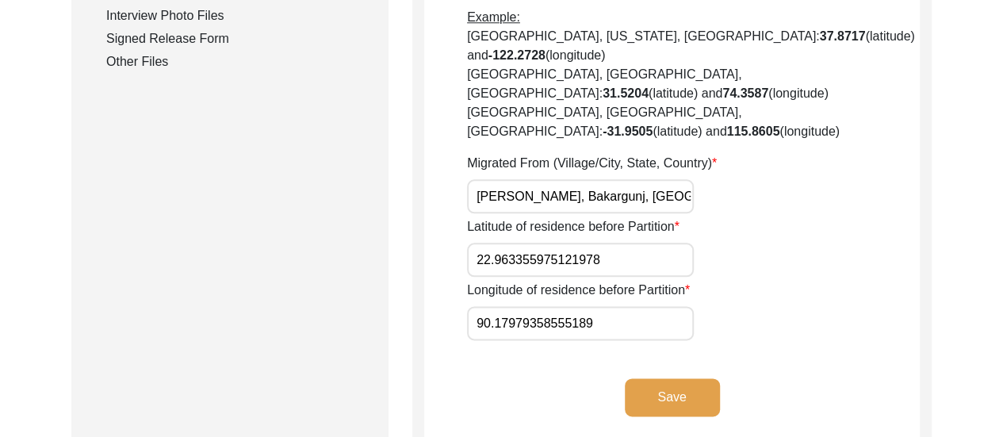
click at [652, 179] on input "[PERSON_NAME], Bakargunj, [GEOGRAPHIC_DATA]" at bounding box center [580, 196] width 227 height 34
type input "[GEOGRAPHIC_DATA], [GEOGRAPHIC_DATA], [GEOGRAPHIC_DATA]"
click at [677, 378] on button "Save" at bounding box center [672, 397] width 95 height 38
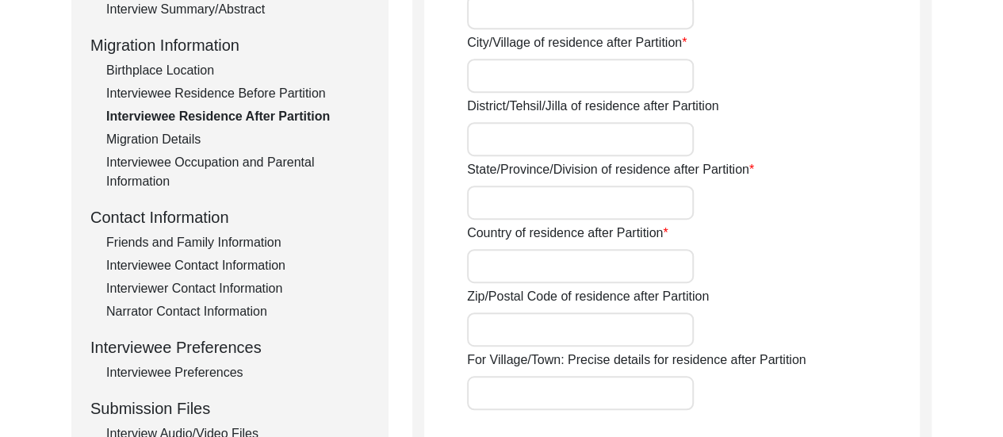
type input "22.963355975121978, 90.17979358555189"
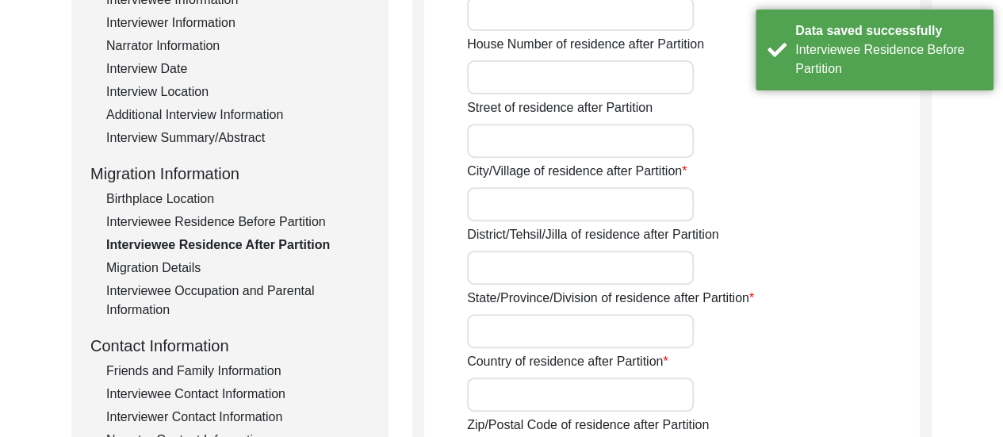
scroll to position [265, 0]
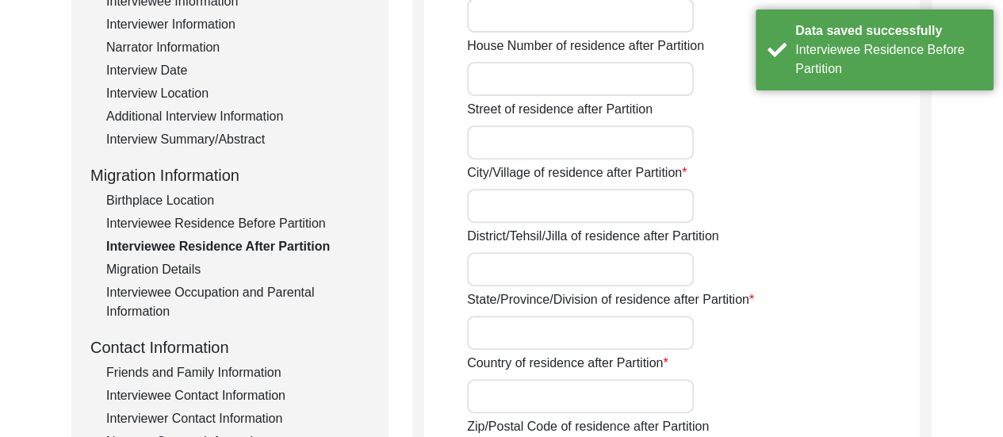
click at [553, 212] on input "City/Village of residence after Partition" at bounding box center [580, 206] width 227 height 34
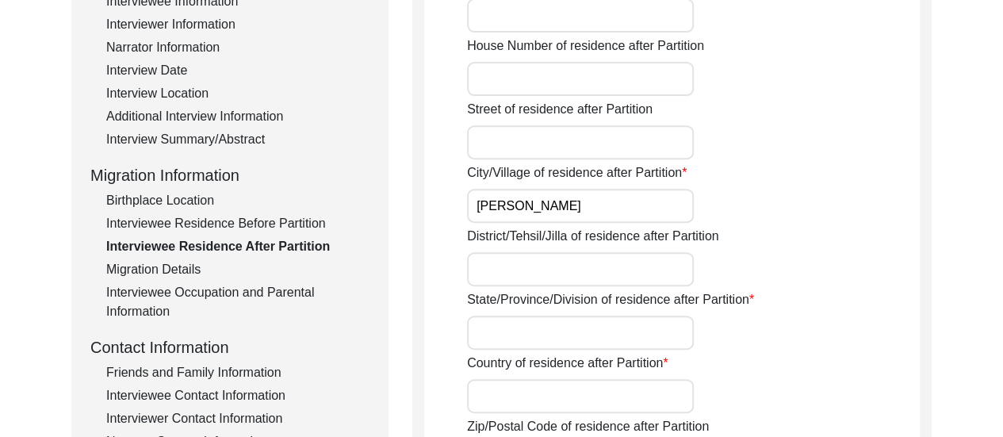
type input "[PERSON_NAME]"
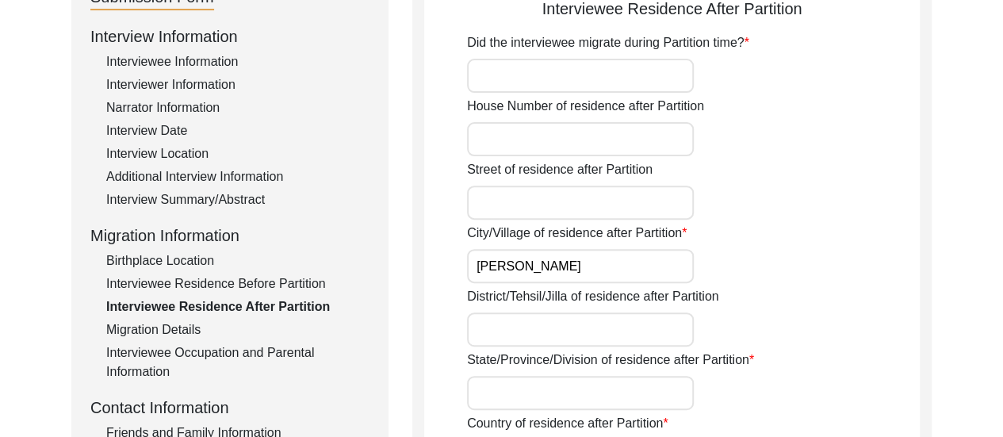
scroll to position [201, 0]
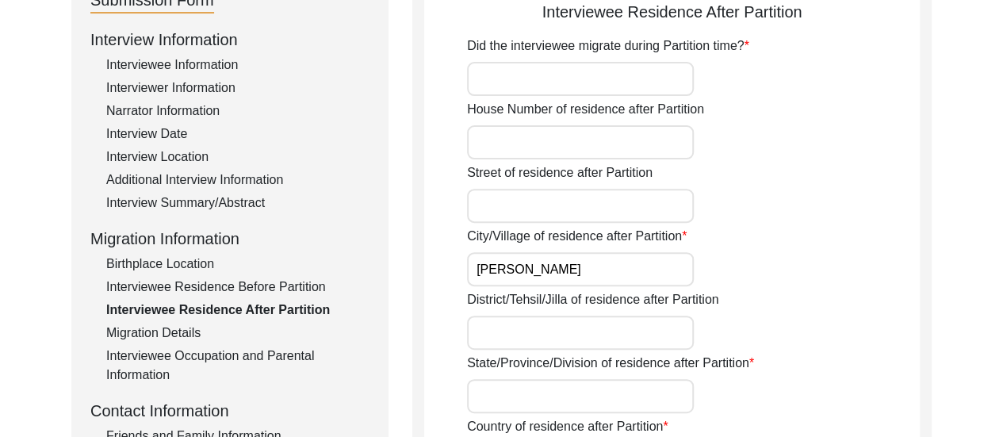
click at [549, 73] on input "Did the interviewee migrate during Partition time?" at bounding box center [580, 79] width 227 height 34
type input "No"
click at [588, 331] on input "District/Tehsil/Jilla of residence after Partition" at bounding box center [580, 333] width 227 height 34
type input "Bakargunj"
click at [786, 335] on div "District/Tehsil/Jilla of residence after Partition Bakargunj" at bounding box center [693, 319] width 453 height 59
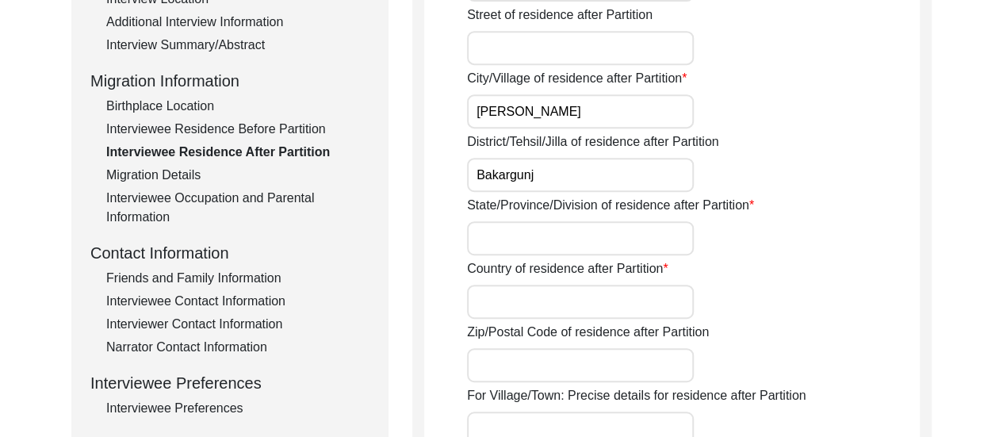
scroll to position [360, 0]
click at [573, 226] on input "State/Province/Division of residence after Partition" at bounding box center [580, 237] width 227 height 34
type input "Dacca"
click at [595, 304] on input "Country of residence after Partition" at bounding box center [580, 301] width 227 height 34
type input "[GEOGRAPHIC_DATA]"
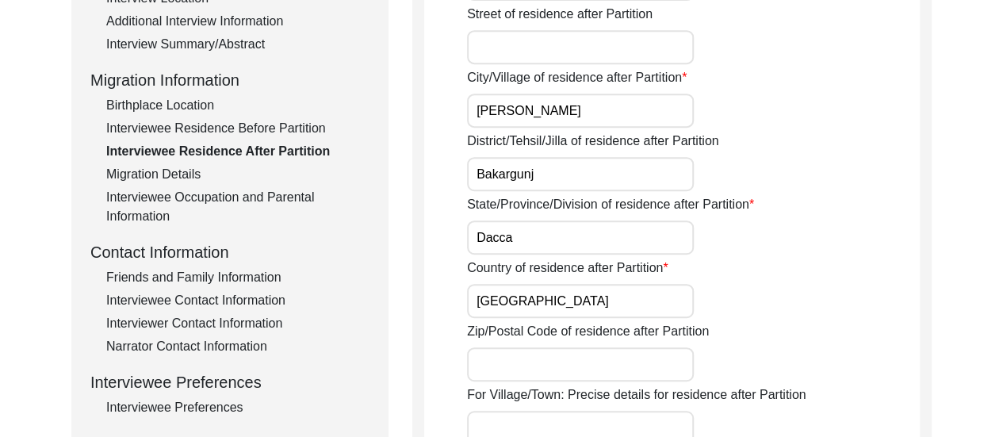
click at [810, 318] on div "Did the interviewee migrate during Partition time? No House Number of residence…" at bounding box center [693, 378] width 453 height 1001
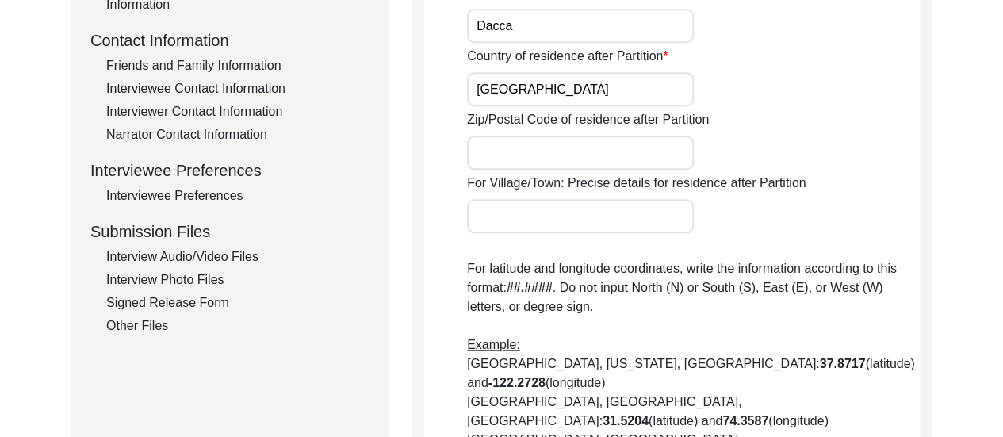
scroll to position [645, 0]
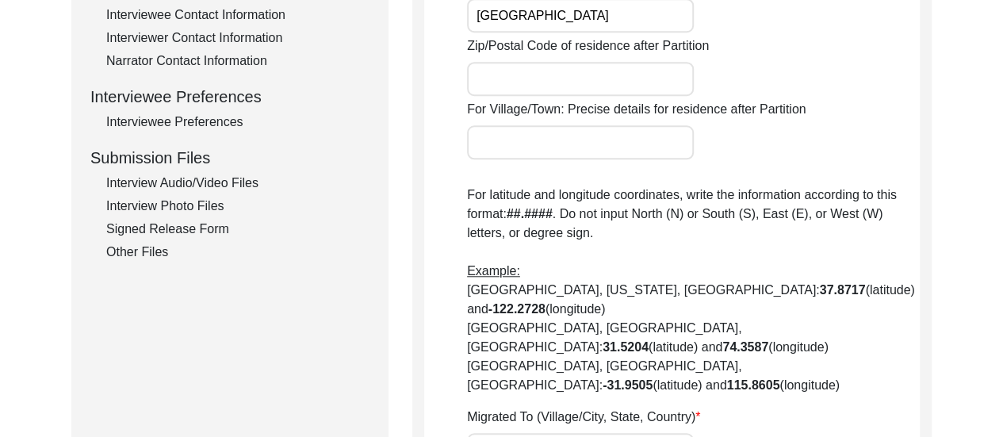
type input "[PERSON_NAME], Bakargunj, [GEOGRAPHIC_DATA]"
click at [804, 407] on div "Migrated To (Village/City, State, Country) [GEOGRAPHIC_DATA], [GEOGRAPHIC_DATA]…" at bounding box center [693, 436] width 453 height 59
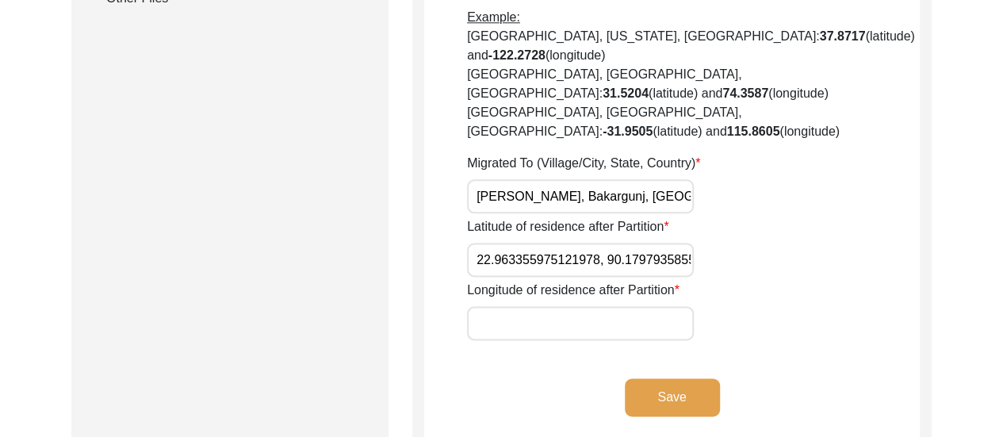
scroll to position [0, 33]
drag, startPoint x: 609, startPoint y: 202, endPoint x: 691, endPoint y: 205, distance: 82.5
click at [698, 217] on div "Latitude of residence after Partition 22.963355975121978, 90.17979358555189" at bounding box center [693, 246] width 453 height 59
type input "22.963355975121978,"
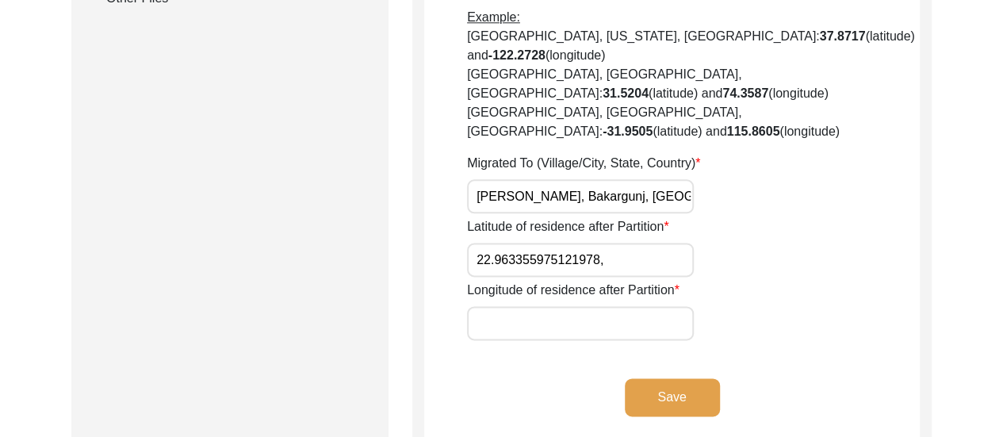
click at [537, 306] on input "Longitude of residence after Partition" at bounding box center [580, 323] width 227 height 34
paste input "90.17979358555189"
type input "90.17979358555189"
click at [629, 243] on input "22.963355975121978," at bounding box center [580, 260] width 227 height 34
type input "22.963355975121978"
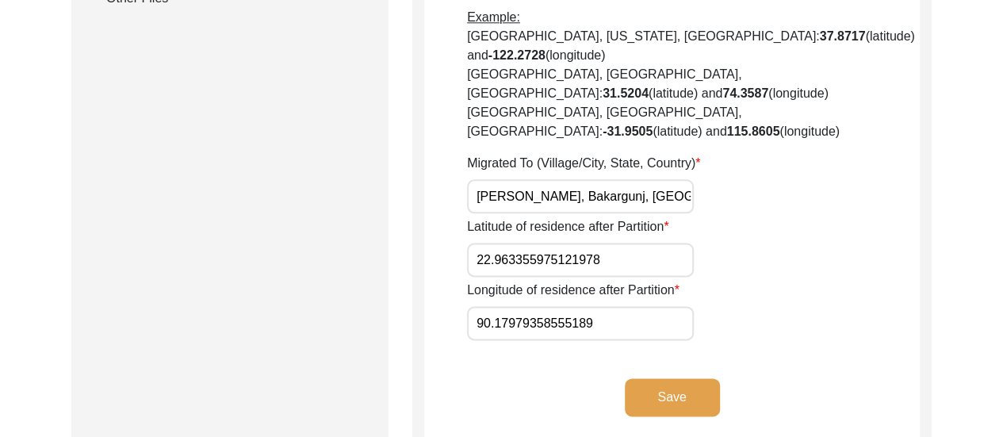
click at [676, 378] on button "Save" at bounding box center [672, 397] width 95 height 38
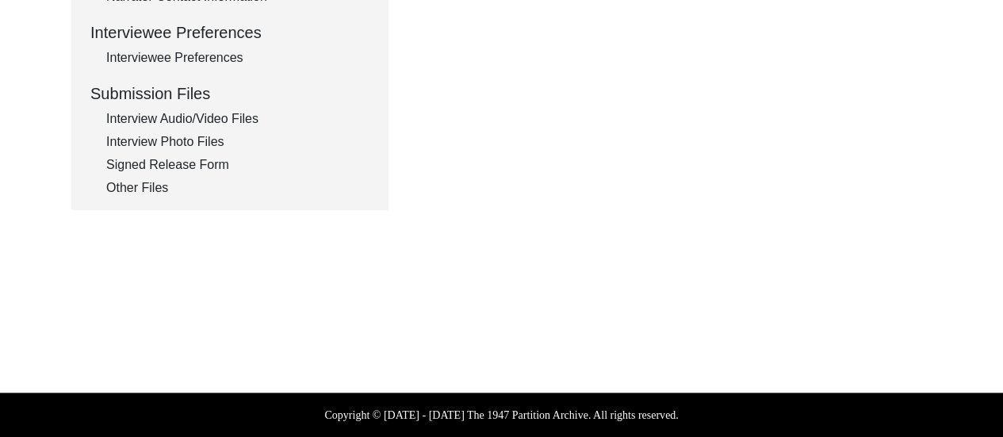
scroll to position [709, 0]
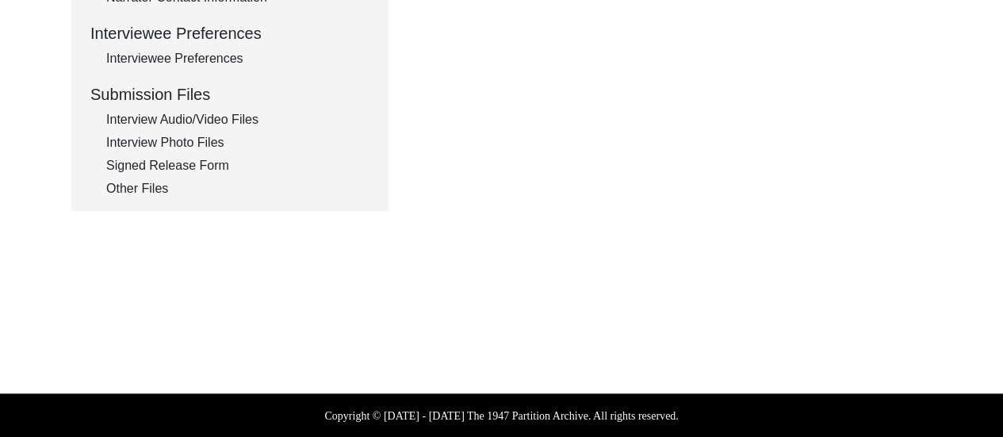
type input "Petrapole"
type input "Steamer from [GEOGRAPHIC_DATA] to reach [GEOGRAPHIC_DATA], from there to [GEOGR…"
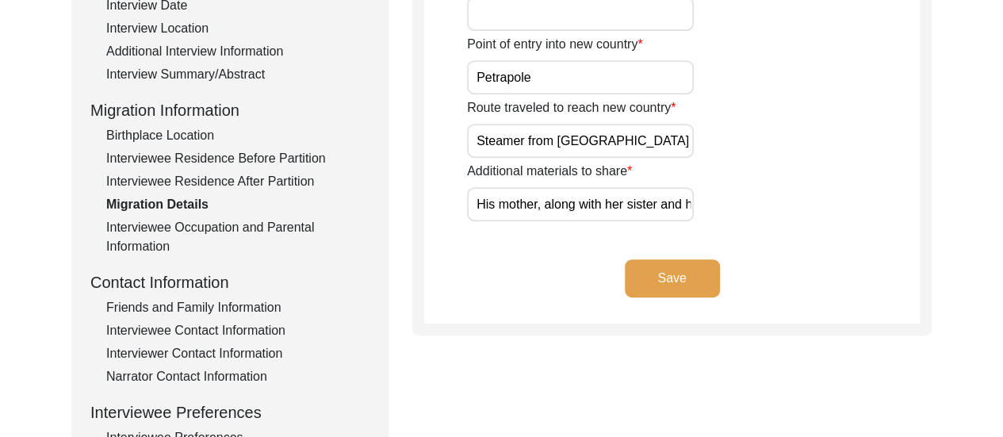
scroll to position [328, 0]
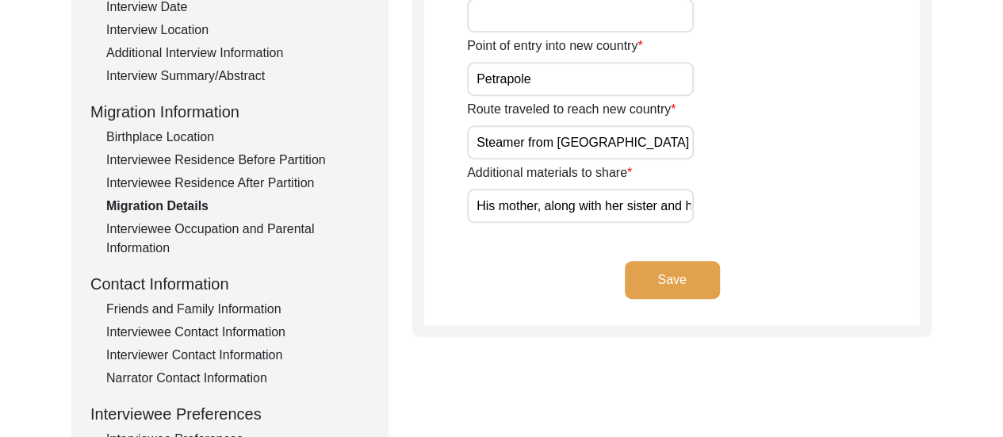
click at [621, 205] on input "His mother, along with her sister and her child were sent prior to his migratio…" at bounding box center [580, 206] width 227 height 34
type input "His mother, along with his sister and her child were sent prior to his migratio…"
click at [682, 279] on button "Save" at bounding box center [672, 280] width 95 height 38
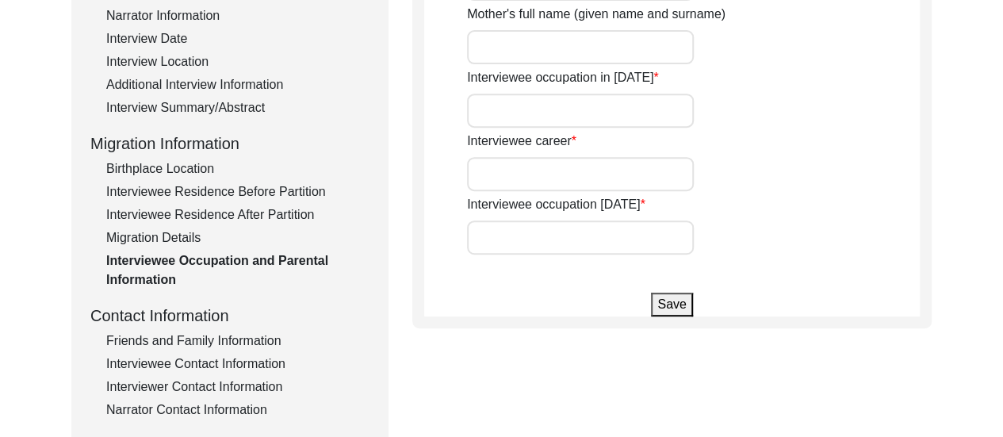
type input "[PERSON_NAME]"
type input "Student"
type input "Retired"
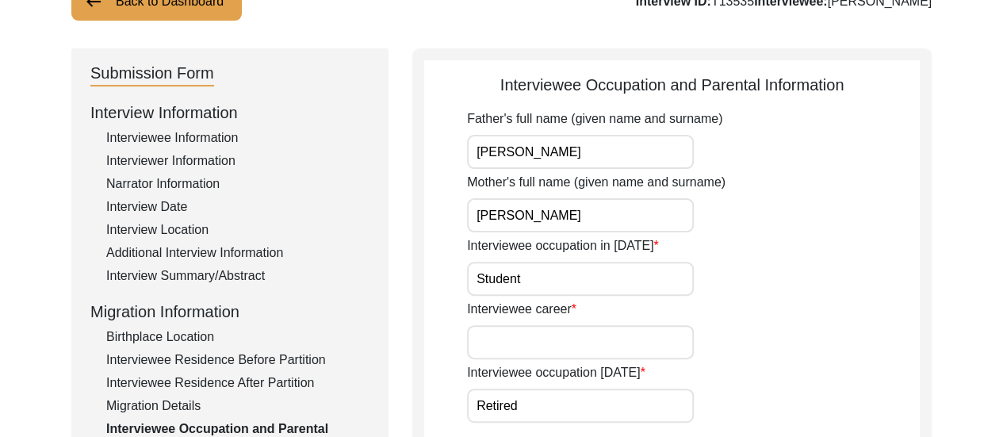
scroll to position [106, 0]
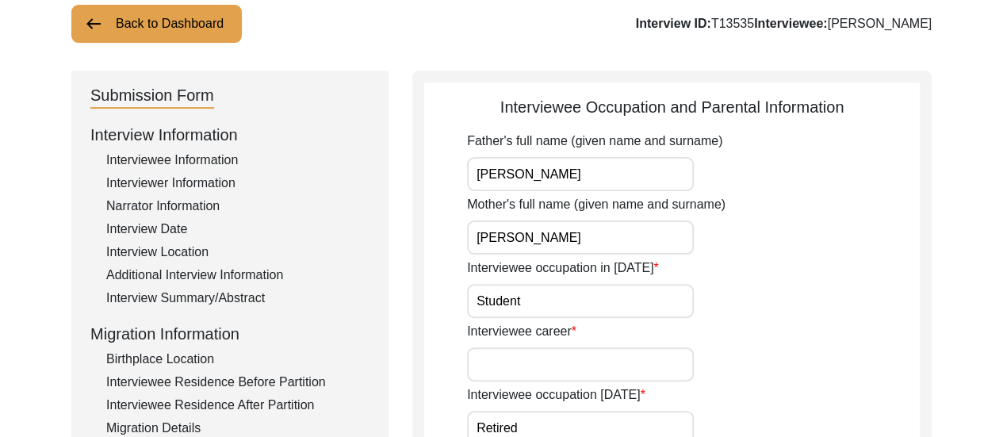
click at [209, 159] on div "Interviewee Information" at bounding box center [237, 160] width 263 height 19
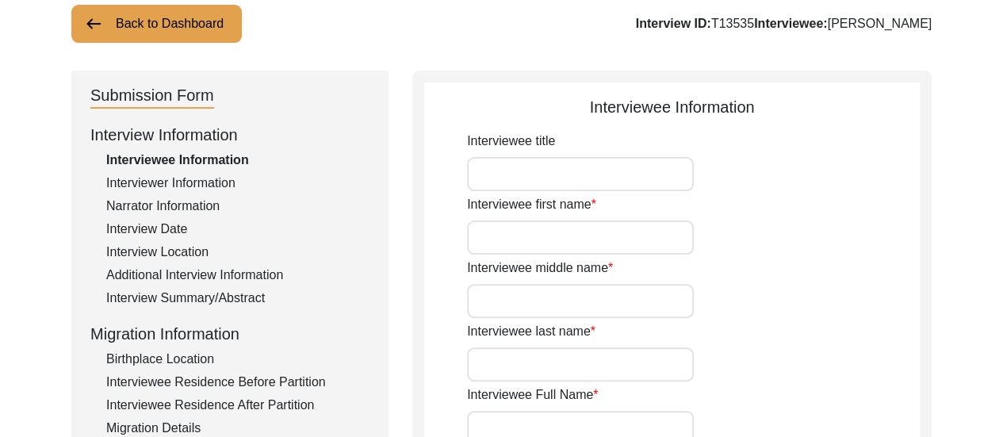
type input "[PERSON_NAME]"
type input "n/a"
type input "Biswas"
type input "[PERSON_NAME]"
click at [838, 285] on div "Interviewee middle name n/a" at bounding box center [693, 287] width 453 height 59
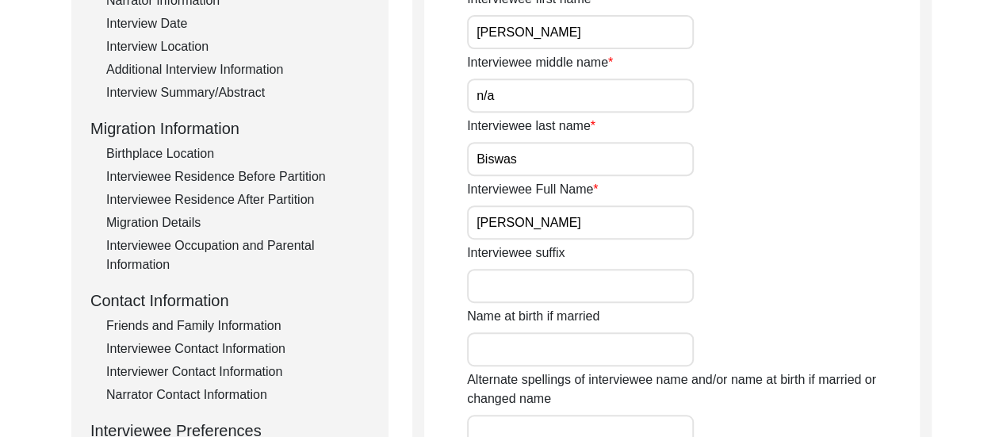
scroll to position [455, 0]
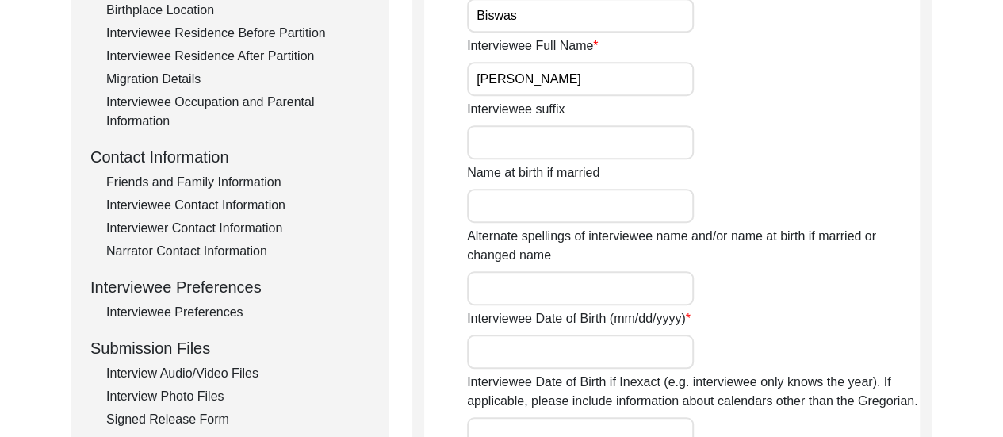
click at [565, 342] on input "Interviewee Date of Birth (mm/dd/yyyy)" at bounding box center [580, 352] width 227 height 34
type input "1"
type input "n/a"
click at [758, 344] on div "Interviewee Date of Birth (mm/dd/yyyy) n/a" at bounding box center [693, 338] width 453 height 59
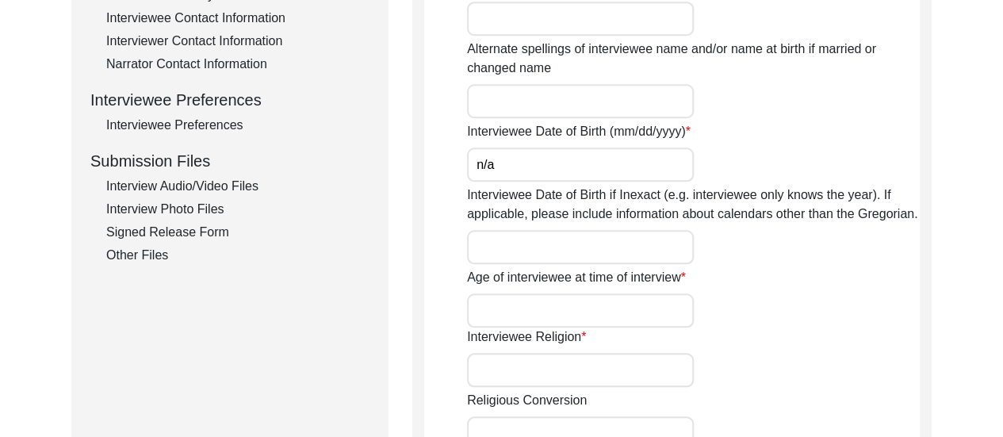
scroll to position [677, 0]
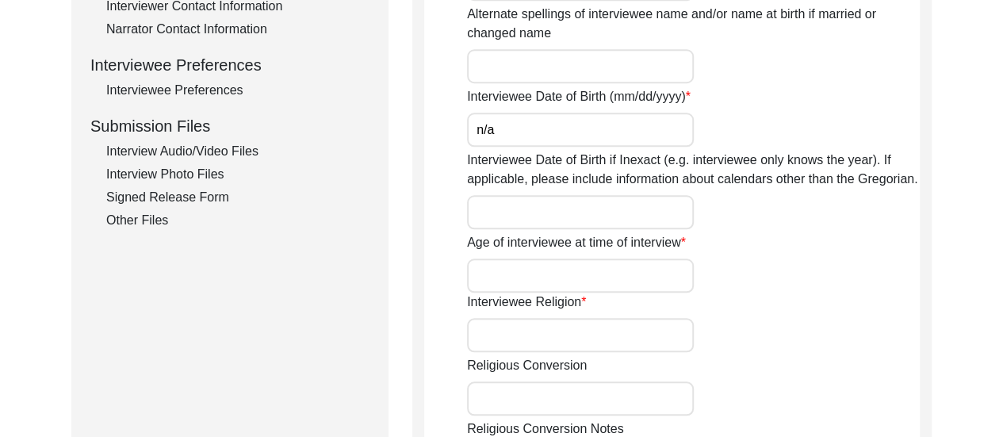
click at [568, 193] on div "Interviewee Date of Birth if Inexact (e.g. interviewee only knows the year). If…" at bounding box center [693, 190] width 453 height 78
click at [588, 217] on input "Interviewee Date of Birth if Inexact (e.g. interviewee only knows the year). If…" at bounding box center [580, 212] width 227 height 34
type input "1943"
click at [643, 281] on input "Age of interviewee at time of interview" at bounding box center [580, 275] width 227 height 34
type input "82"
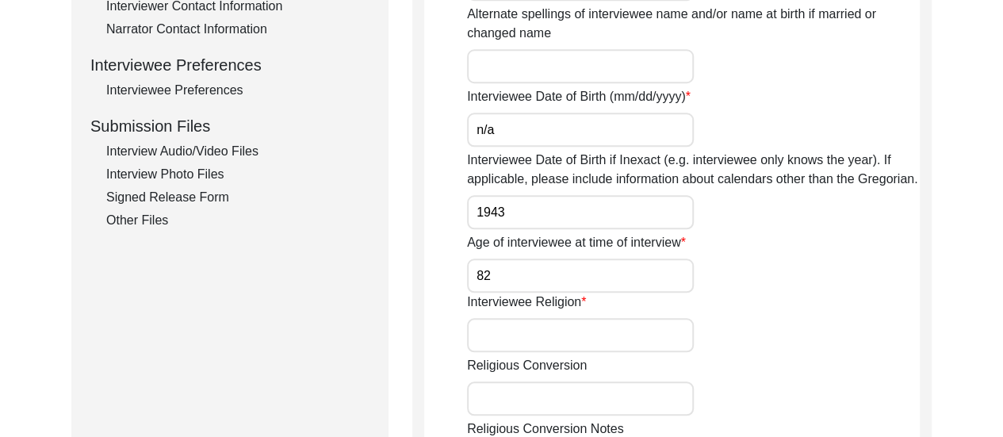
click at [786, 300] on div "Interviewee Religion" at bounding box center [693, 322] width 453 height 59
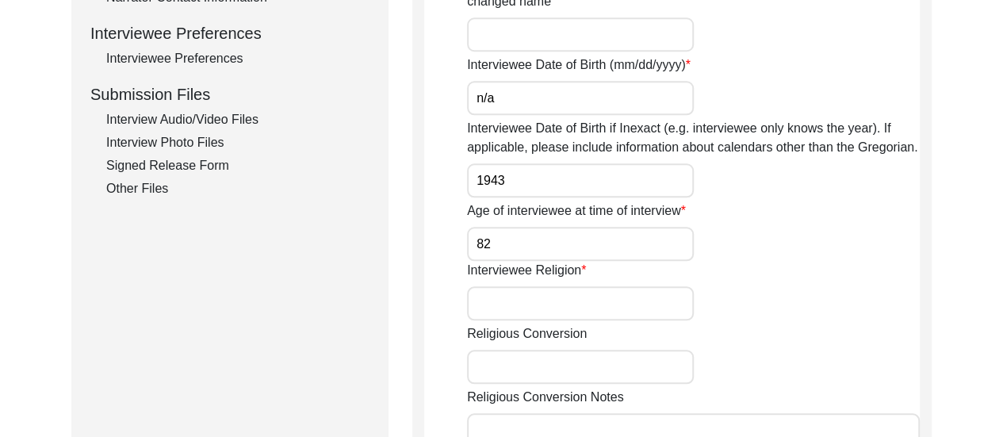
scroll to position [740, 0]
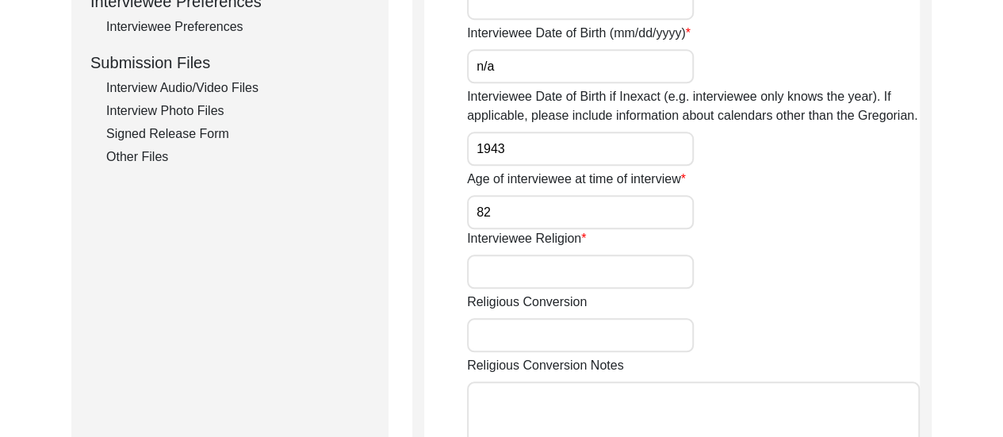
click at [610, 262] on input "Interviewee Religion" at bounding box center [580, 271] width 227 height 34
type input "[DEMOGRAPHIC_DATA]"
click at [854, 296] on div "Religious Conversion" at bounding box center [693, 322] width 453 height 59
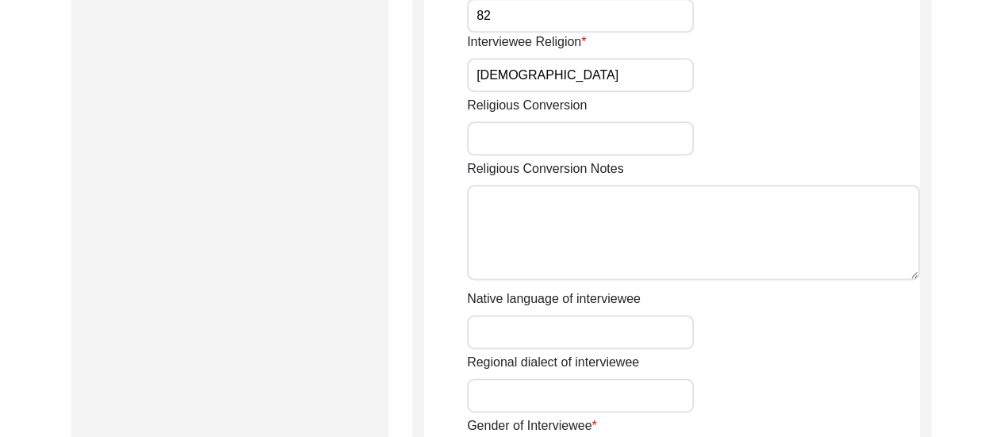
scroll to position [994, 0]
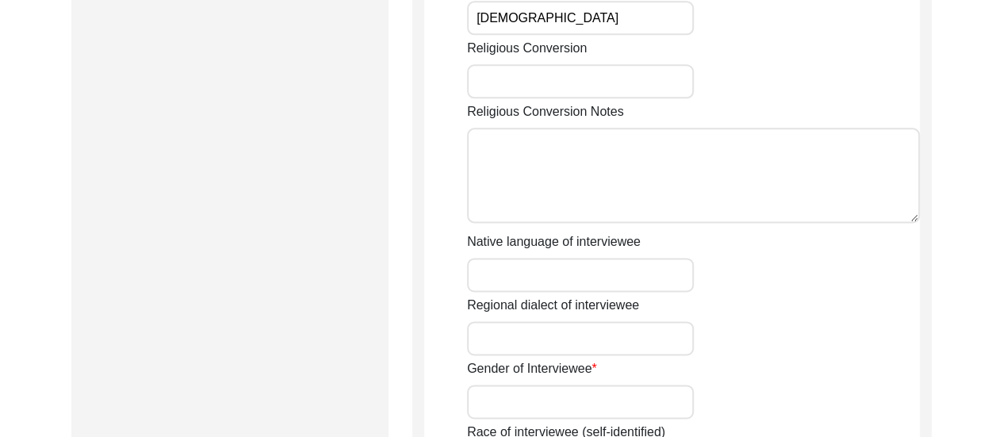
click at [530, 275] on input "Native language of interviewee" at bounding box center [580, 275] width 227 height 34
type input "N"
type input "Bengali"
click at [582, 343] on input "Regional dialect of interviewee" at bounding box center [580, 338] width 227 height 34
type input "Barishal"
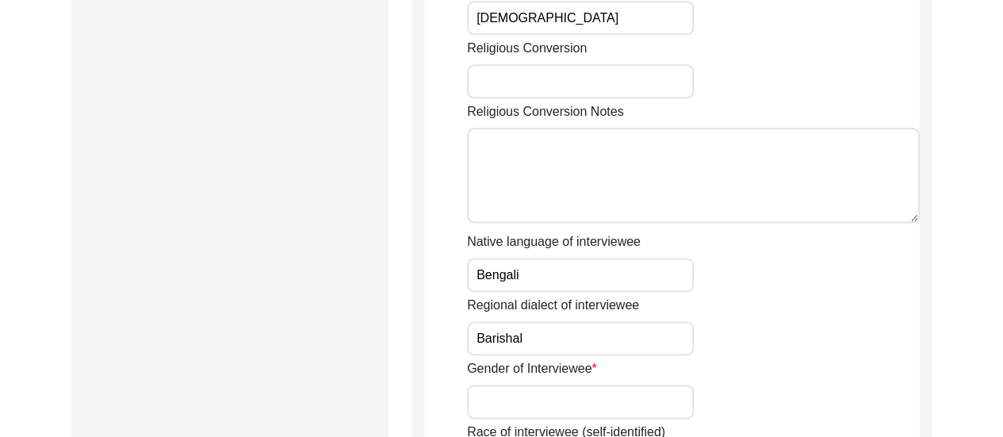
click at [612, 402] on input "Gender of Interviewee" at bounding box center [580, 401] width 227 height 34
type input "[DEMOGRAPHIC_DATA]"
click at [782, 361] on div "Gender of Interviewee [DEMOGRAPHIC_DATA]" at bounding box center [693, 388] width 453 height 59
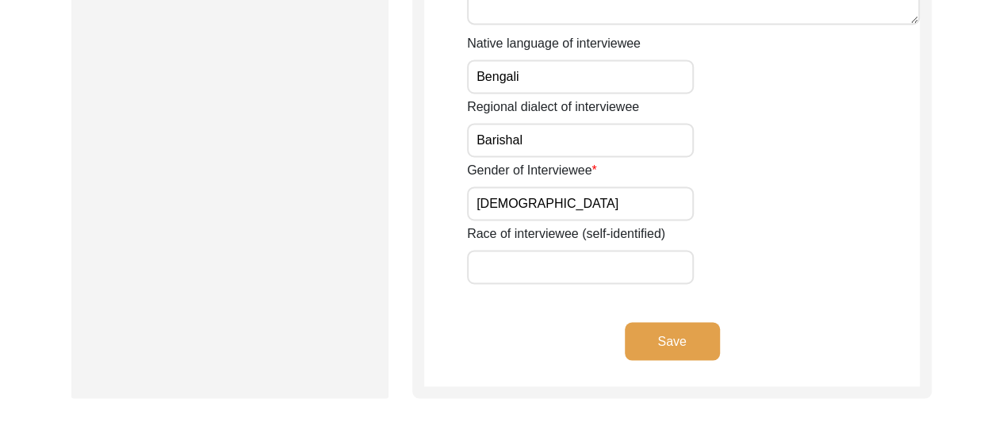
scroll to position [1216, 0]
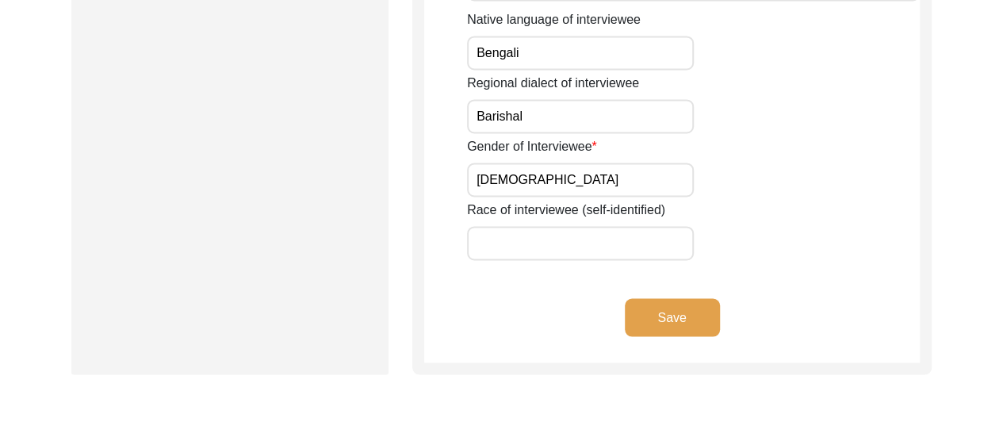
click at [669, 327] on button "Save" at bounding box center [672, 317] width 95 height 38
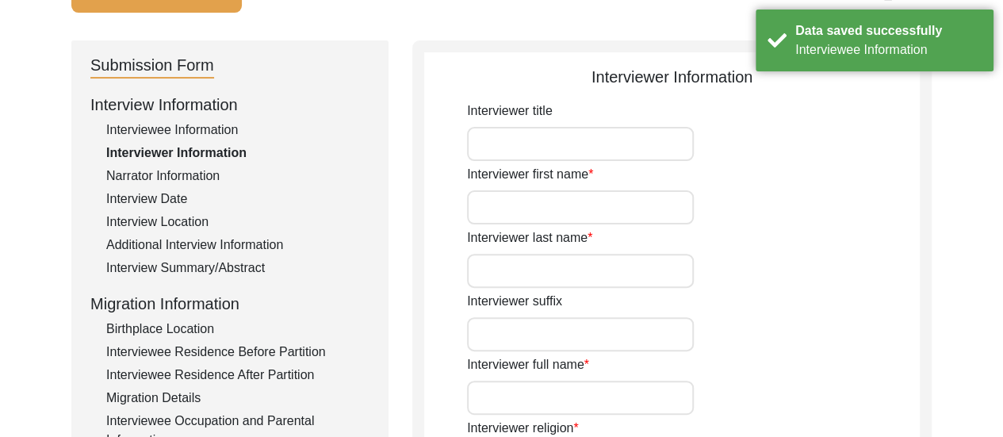
scroll to position [138, 0]
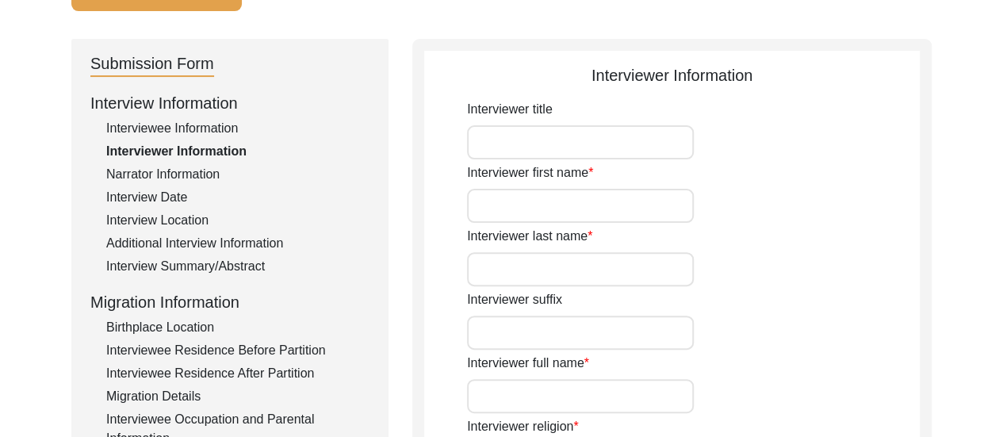
click at [560, 209] on input "Interviewer first name" at bounding box center [580, 206] width 227 height 34
type input "[PERSON_NAME]"
click at [588, 258] on input "Interviewer last name" at bounding box center [580, 269] width 227 height 34
type input "[PERSON_NAME]"
click at [606, 339] on input "Interviewer suffix" at bounding box center [580, 333] width 227 height 34
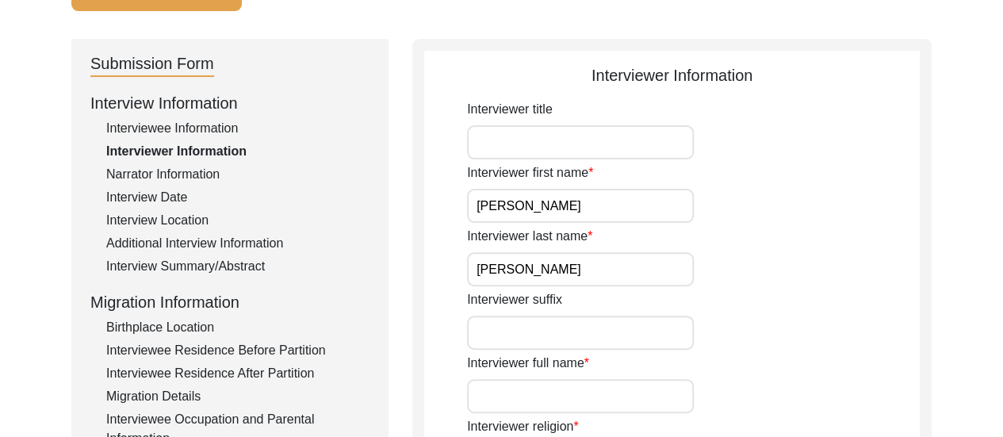
click at [614, 397] on input "Interviewer full name" at bounding box center [580, 396] width 227 height 34
type input "[PERSON_NAME]"
click at [764, 313] on div "Interviewer suffix" at bounding box center [693, 319] width 453 height 59
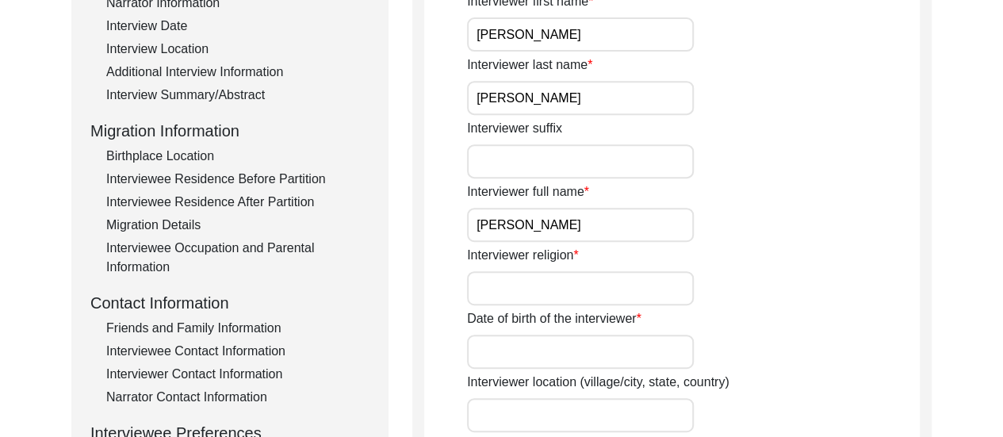
scroll to position [360, 0]
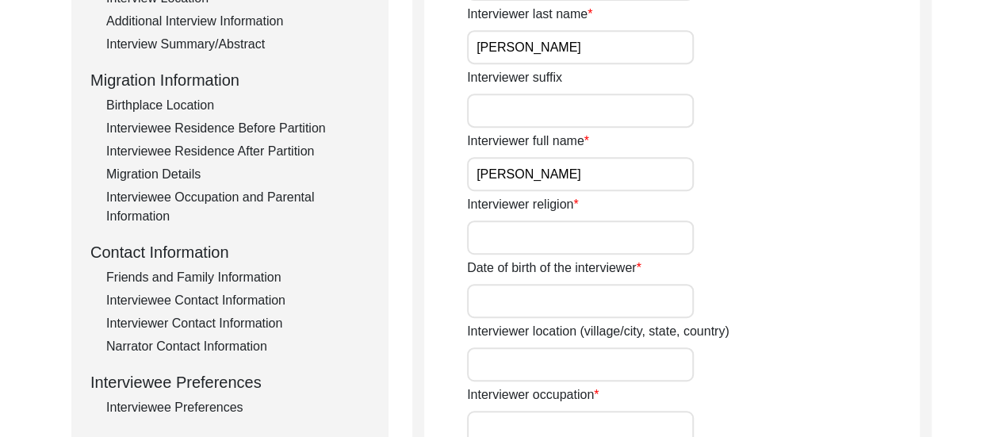
click at [593, 243] on input "Interviewer religion" at bounding box center [580, 237] width 227 height 34
type input "[DEMOGRAPHIC_DATA]"
click at [619, 308] on input "Date of birth of the interviewer" at bounding box center [580, 301] width 227 height 34
type input "[DATE]"
click at [850, 277] on div "Date of birth of the interviewer [DATE]" at bounding box center [693, 287] width 453 height 59
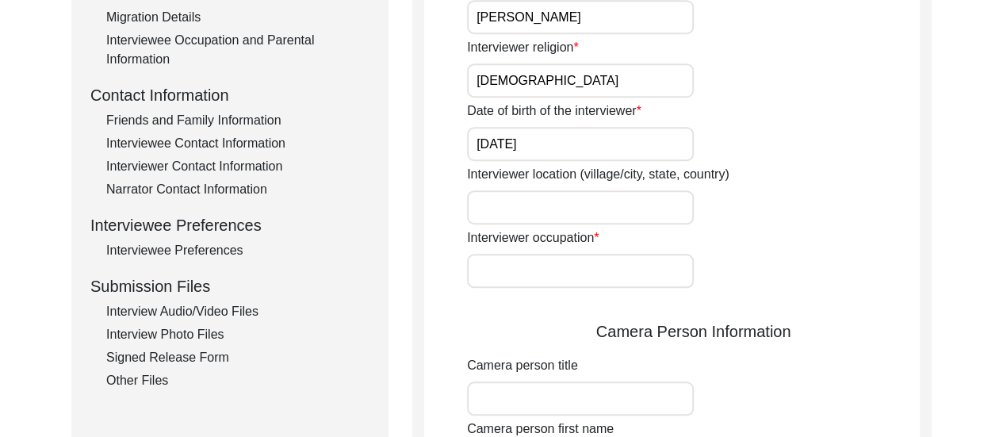
scroll to position [518, 0]
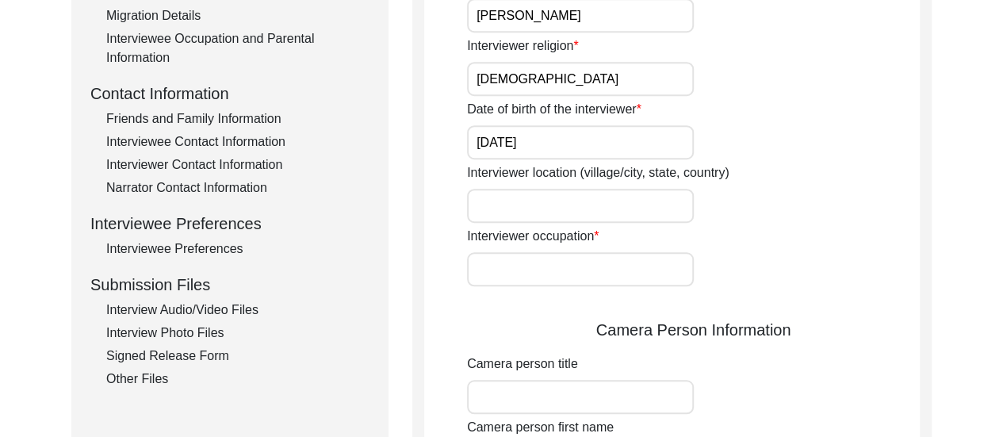
click at [587, 264] on input "Interviewer occupation" at bounding box center [580, 269] width 227 height 34
type input "Student"
click at [579, 210] on input "Interviewer location (village/city, state, country)" at bounding box center [580, 206] width 227 height 34
type input "Dum Dum, [GEOGRAPHIC_DATA], [GEOGRAPHIC_DATA]"
click at [810, 271] on div "Interviewer occupation Student" at bounding box center [693, 256] width 453 height 59
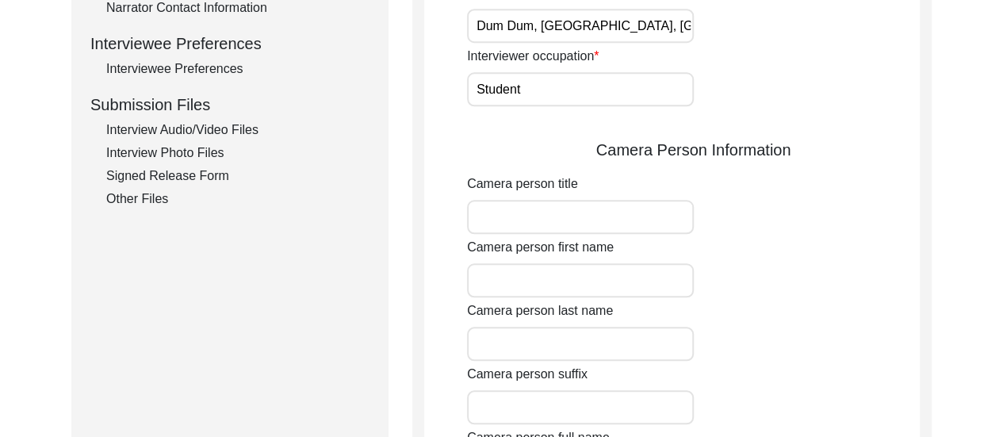
scroll to position [740, 0]
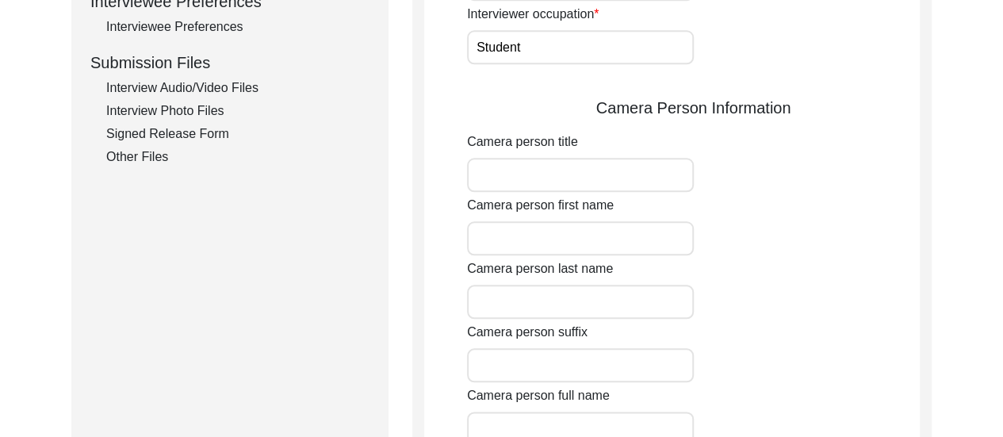
click at [574, 231] on input "Camera person first name" at bounding box center [580, 238] width 227 height 34
type input "[PERSON_NAME]"
click at [615, 296] on input "Camera person last name" at bounding box center [580, 302] width 227 height 34
type input "[PERSON_NAME]"
click at [828, 329] on div "Camera person suffix" at bounding box center [693, 352] width 453 height 59
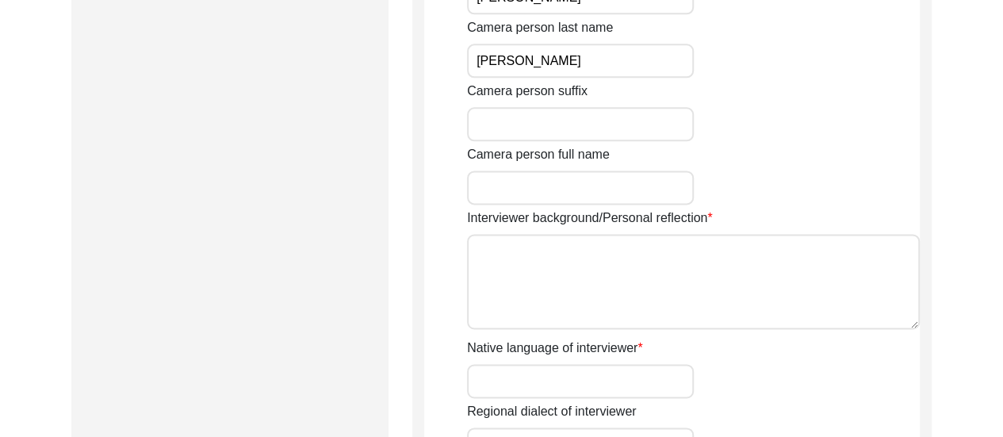
scroll to position [1058, 0]
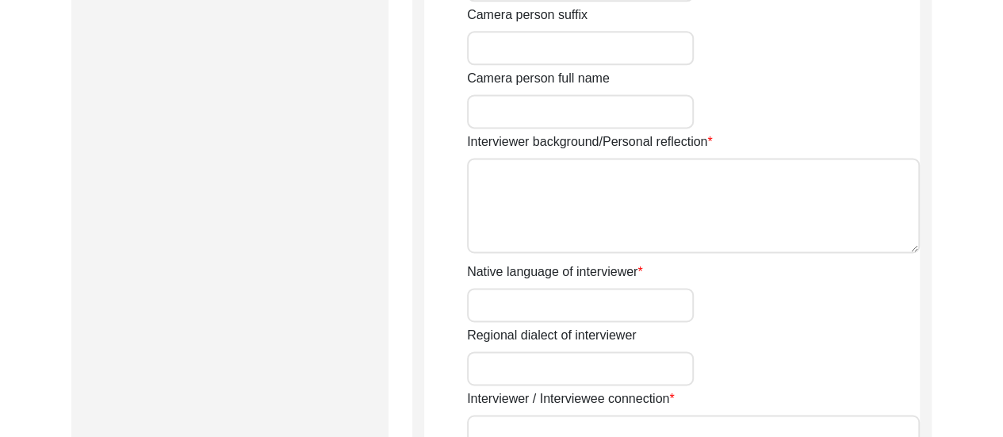
click at [538, 109] on input "Camera person full name" at bounding box center [580, 111] width 227 height 34
type input "[PERSON_NAME]"
click at [591, 292] on input "Native language of interviewer" at bounding box center [580, 305] width 227 height 34
type input "Bengali"
click at [756, 348] on div "Regional dialect of interviewer" at bounding box center [693, 355] width 453 height 59
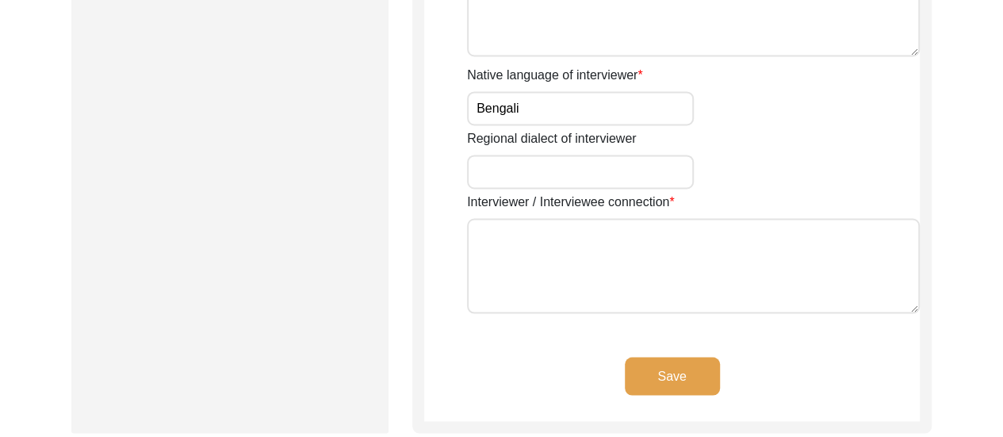
scroll to position [1280, 0]
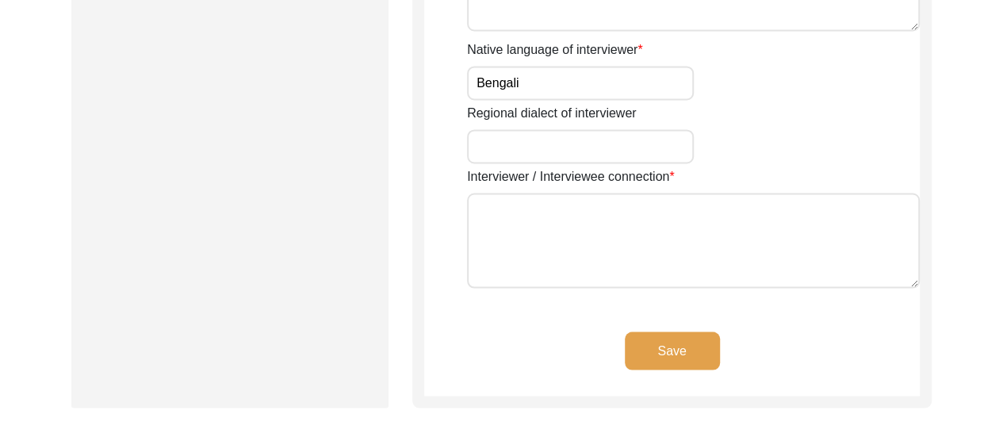
click at [622, 230] on textarea "Interviewer / Interviewee connection" at bounding box center [693, 240] width 453 height 95
type textarea "T"
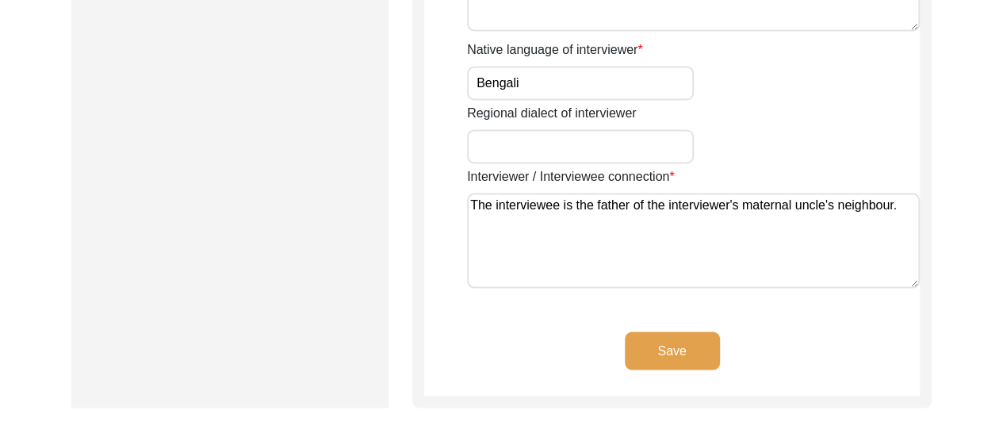
type textarea "The interviewee is the father of the interviewer's maternal uncle's neighbour."
click at [687, 350] on button "Save" at bounding box center [672, 350] width 95 height 38
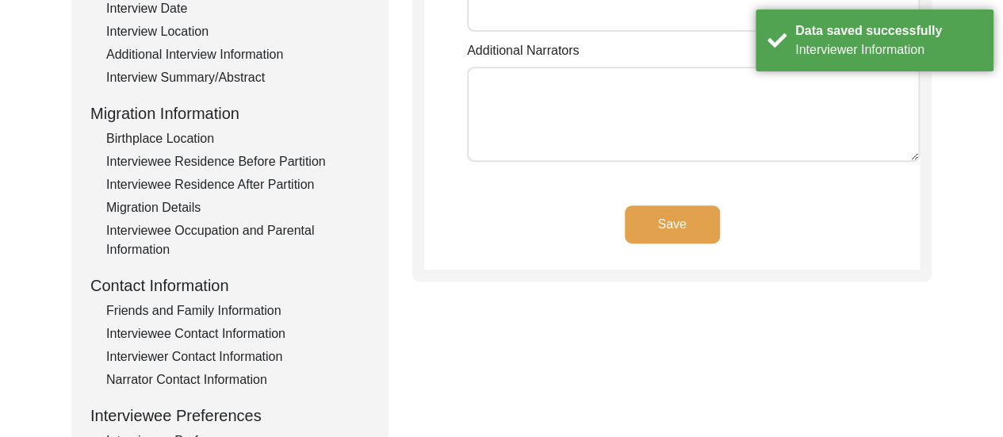
scroll to position [0, 0]
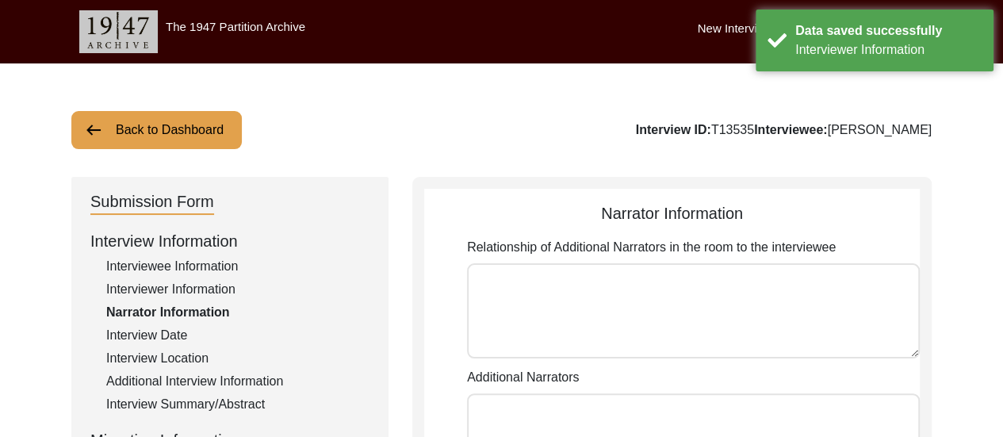
click at [680, 291] on textarea "Relationship of Additional Narrators in the room to the interviewee" at bounding box center [693, 310] width 453 height 95
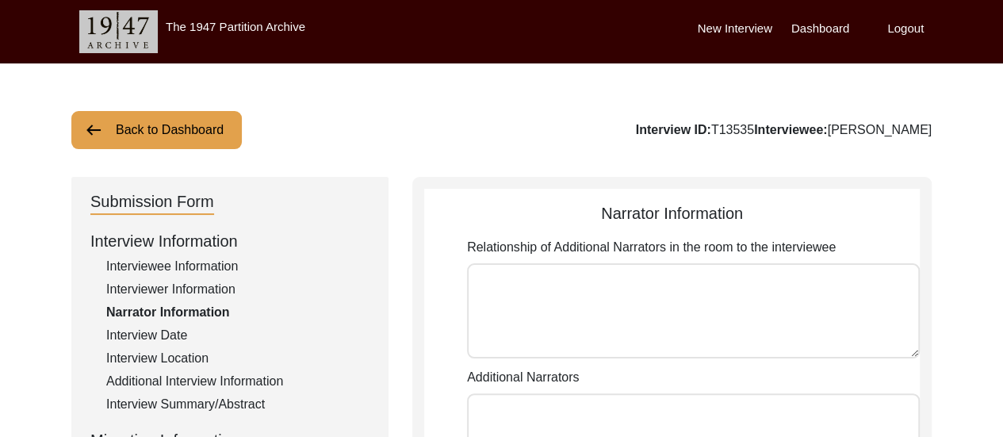
click at [825, 25] on label "Dashboard" at bounding box center [820, 29] width 58 height 18
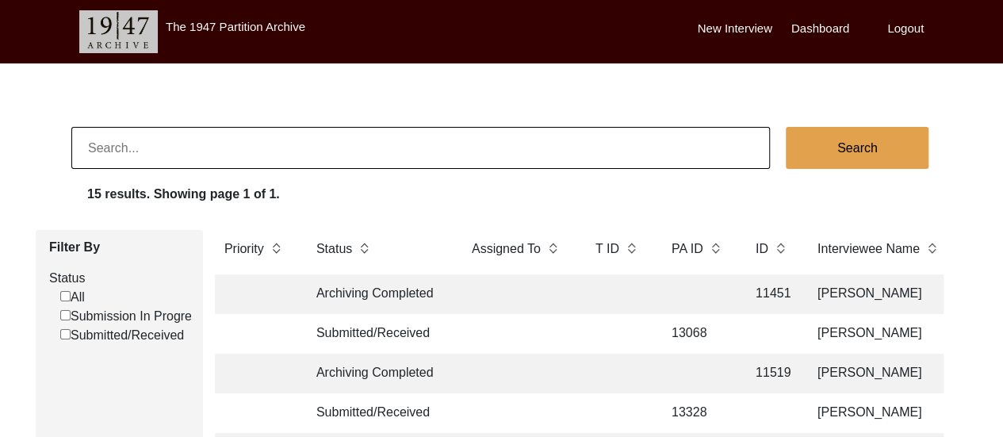
click at [861, 307] on td "[PERSON_NAME]" at bounding box center [887, 294] width 159 height 40
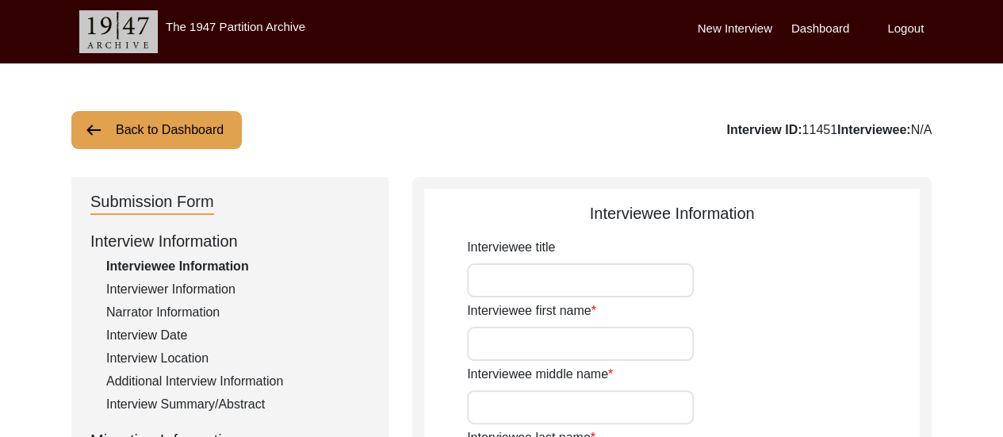
type input "Mr."
type input "[PERSON_NAME]"
type input "n/a"
type input "Saha"
type input "[PERSON_NAME]"
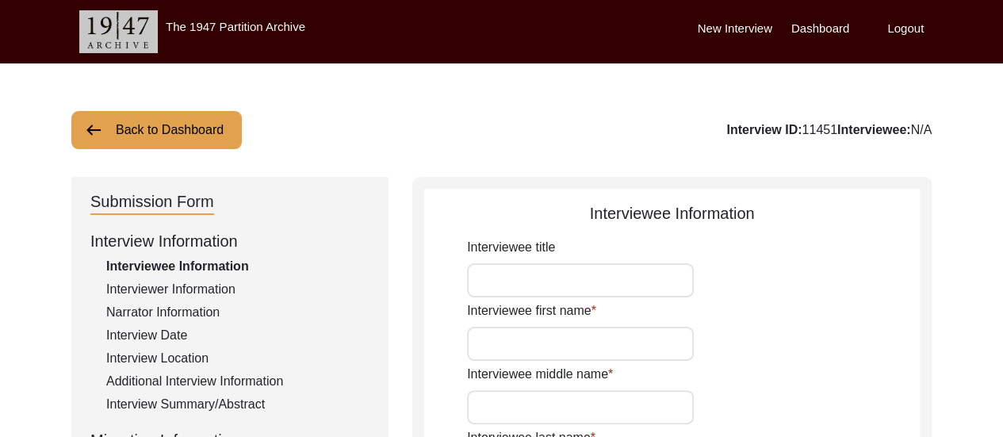
type input "n/a"
type input "[DATE] or 1936. [PERSON_NAME] remembers the year according to the Bengali calen…"
type input "89/90"
type input "[DEMOGRAPHIC_DATA]"
type input "Bengali"
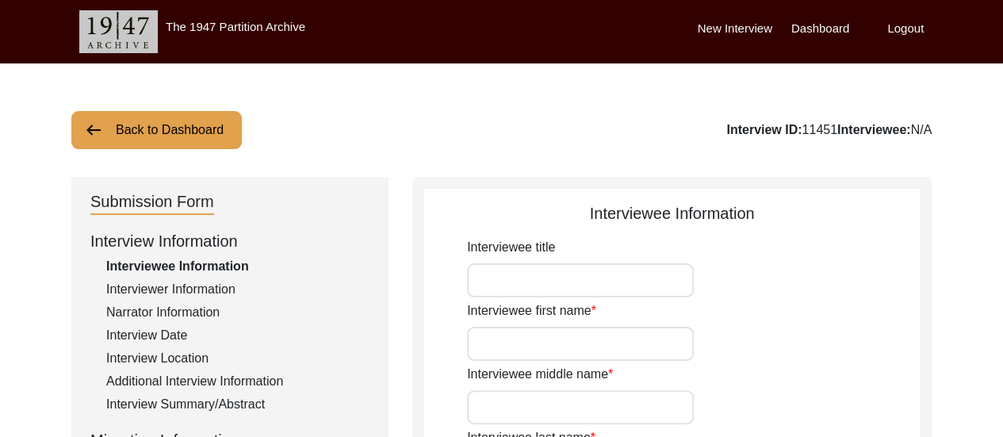
type input "[GEOGRAPHIC_DATA]-[GEOGRAPHIC_DATA]"
type input "[DEMOGRAPHIC_DATA]"
click at [220, 286] on div "Interviewer Information" at bounding box center [237, 289] width 263 height 19
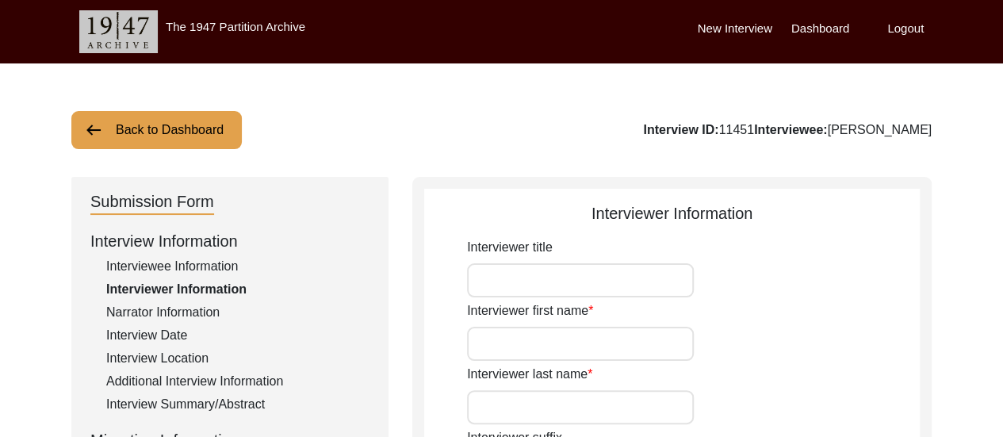
type input "[PERSON_NAME]"
type input "[DEMOGRAPHIC_DATA]"
type input "[DATE]"
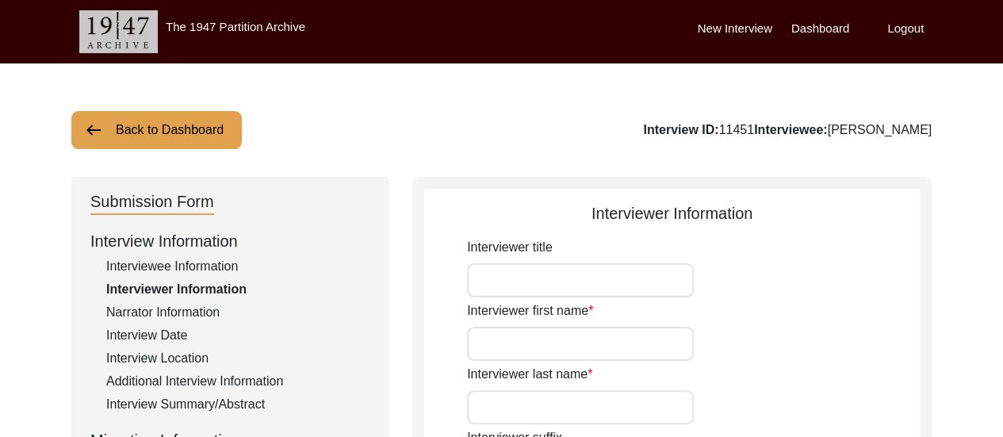
type input "Dum Dum, [GEOGRAPHIC_DATA], [GEOGRAPHIC_DATA]"
type input "Student"
type input "[PERSON_NAME]"
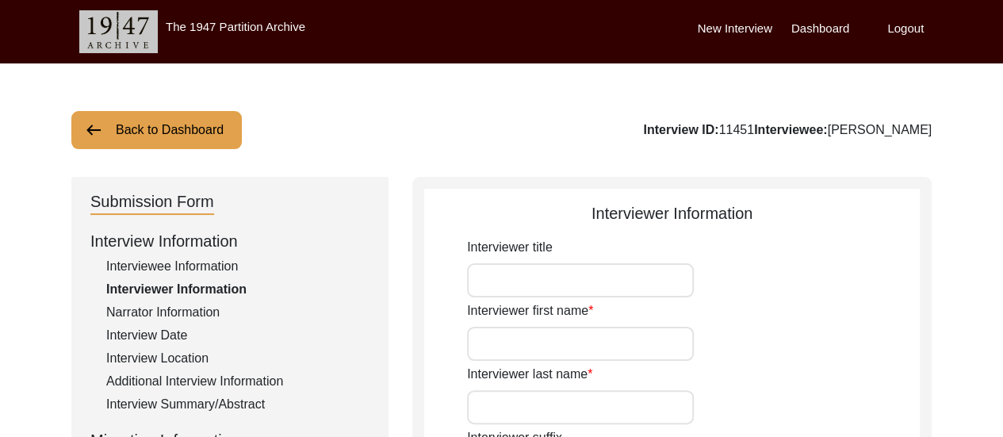
type textarea "The Interviewer is a student currently pursuing Bachelor of Arts in History (Ho…"
type input "Bengali"
type textarea "The Interviewee is the maternal grandfather of the interviewer's Sociology teac…"
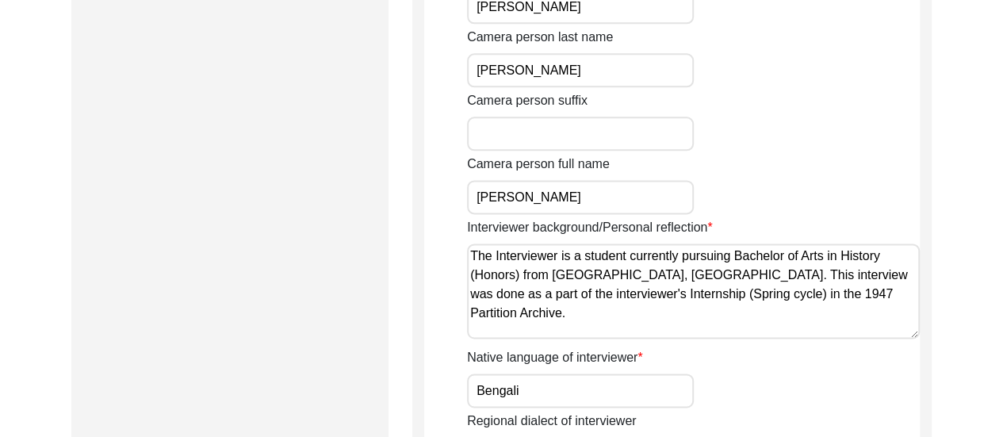
scroll to position [997, 0]
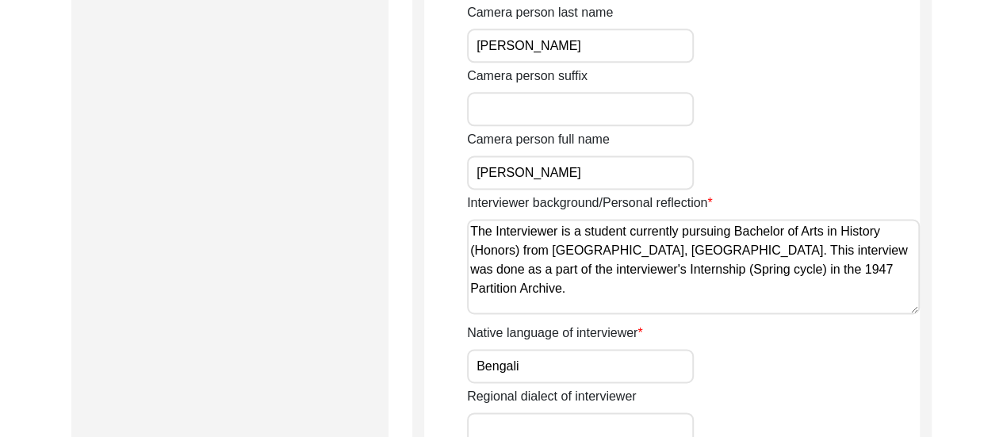
click at [663, 253] on textarea "The Interviewer is a student currently pursuing Bachelor of Arts in History (Ho…" at bounding box center [693, 266] width 453 height 95
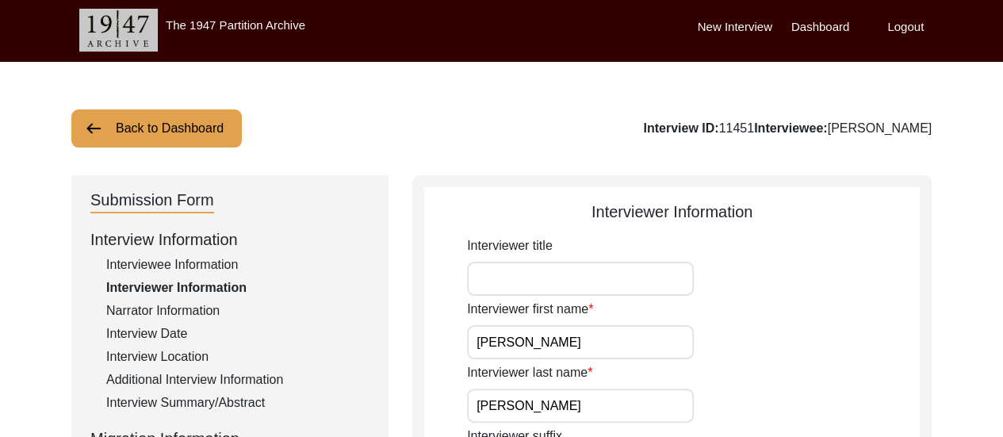
scroll to position [0, 0]
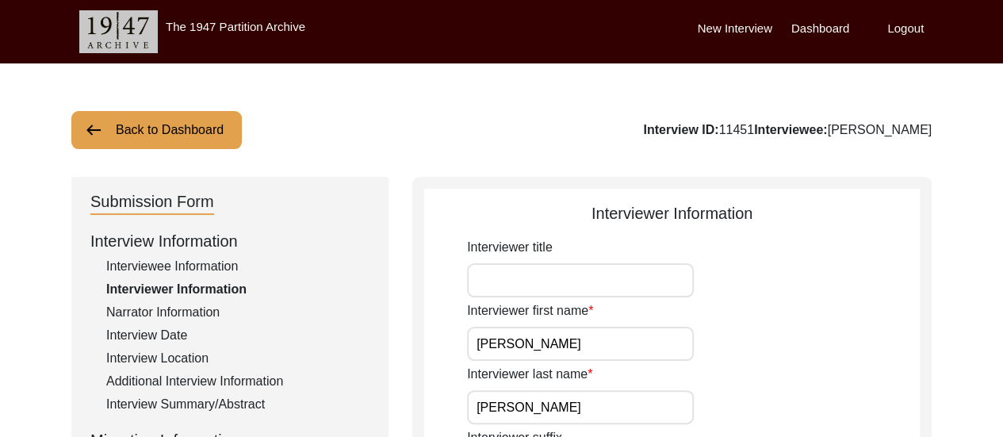
click at [795, 29] on label "Dashboard" at bounding box center [820, 29] width 58 height 18
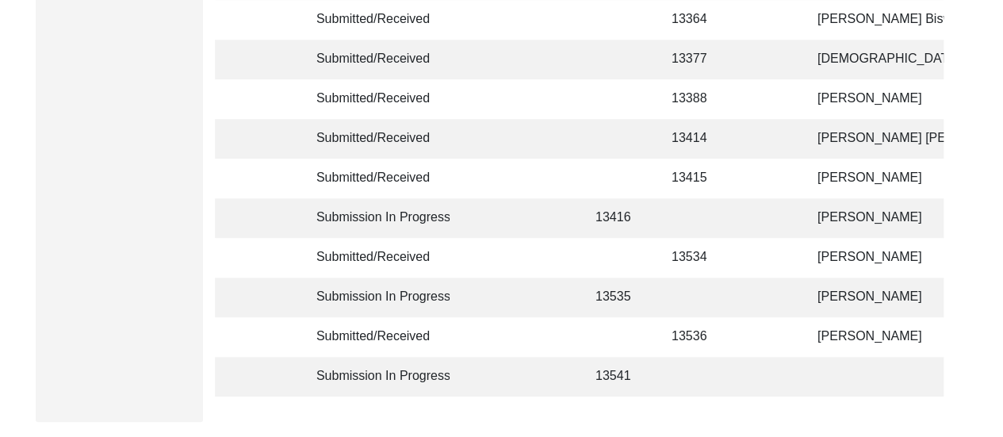
scroll to position [476, 0]
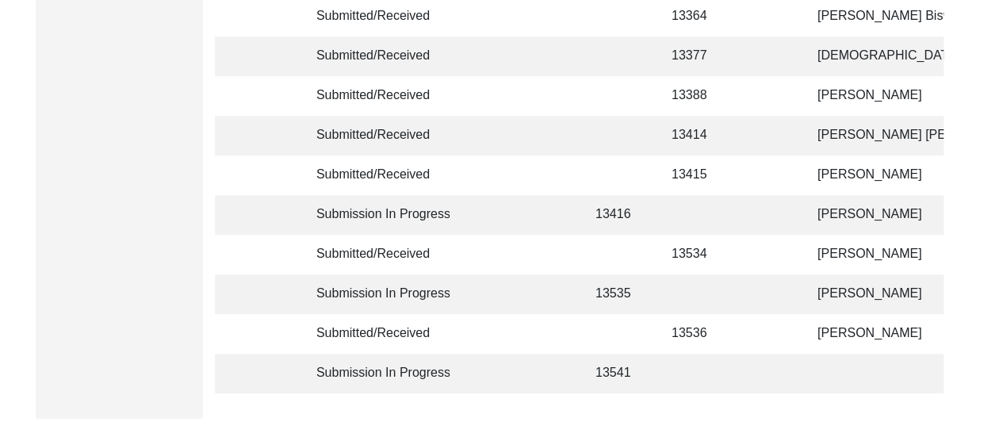
click at [754, 288] on td at bounding box center [770, 294] width 49 height 40
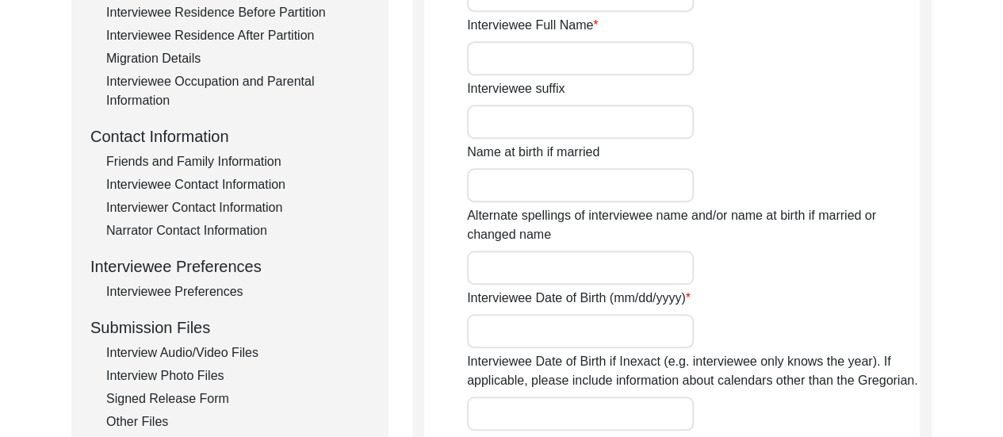
type input "[PERSON_NAME]"
type input "n/a"
type input "Biswas"
type input "[PERSON_NAME]"
type input "n/a"
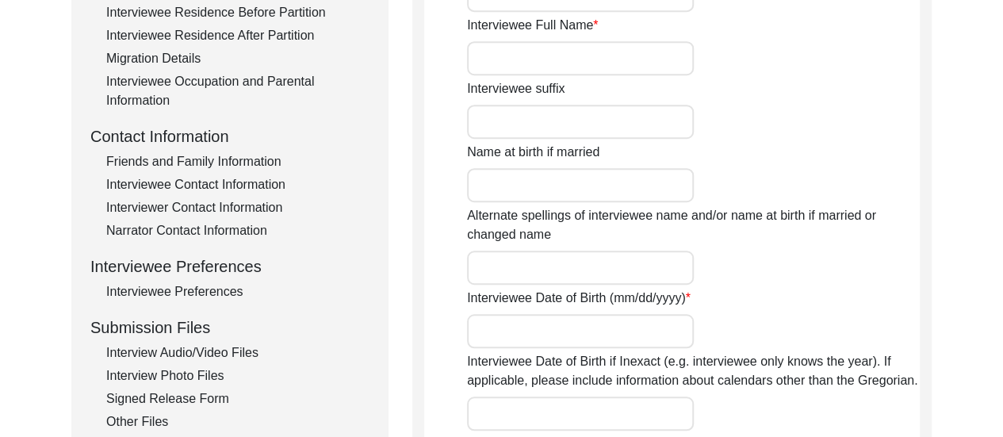
type input "1943"
type input "82"
type input "[DEMOGRAPHIC_DATA]"
type input "Bengali"
type input "Barishal"
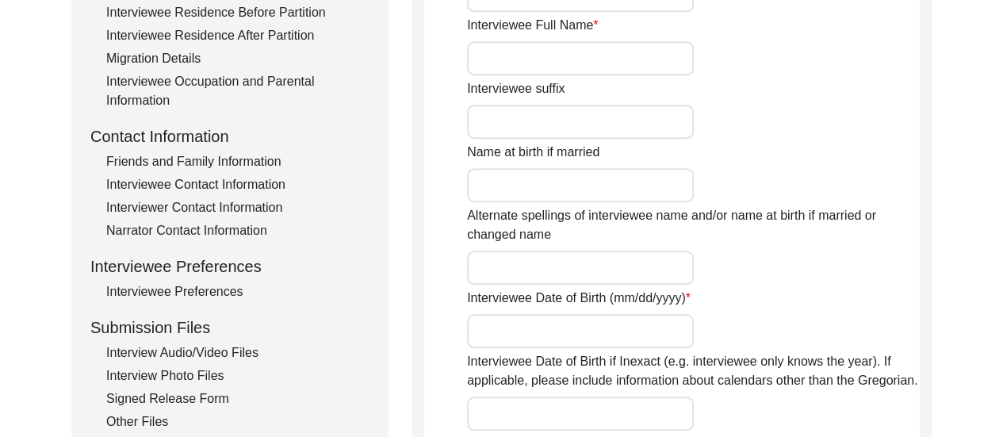
type input "[DEMOGRAPHIC_DATA]"
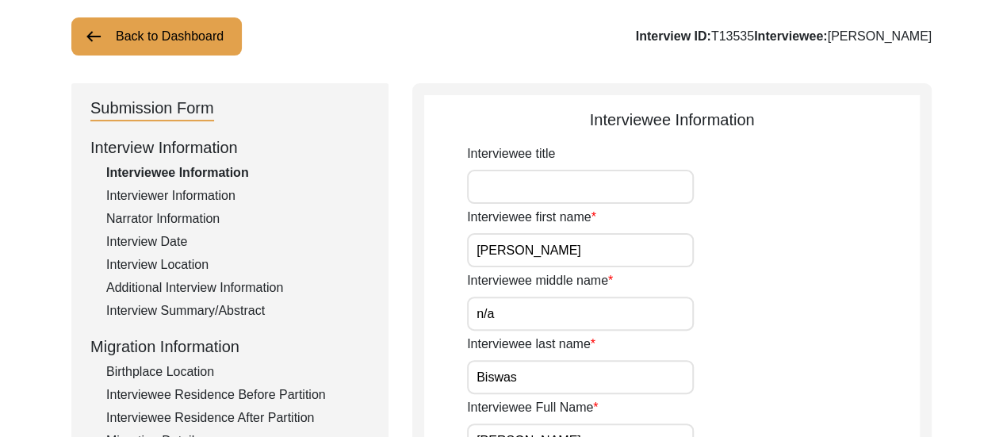
click at [152, 224] on div "Narrator Information" at bounding box center [237, 218] width 263 height 19
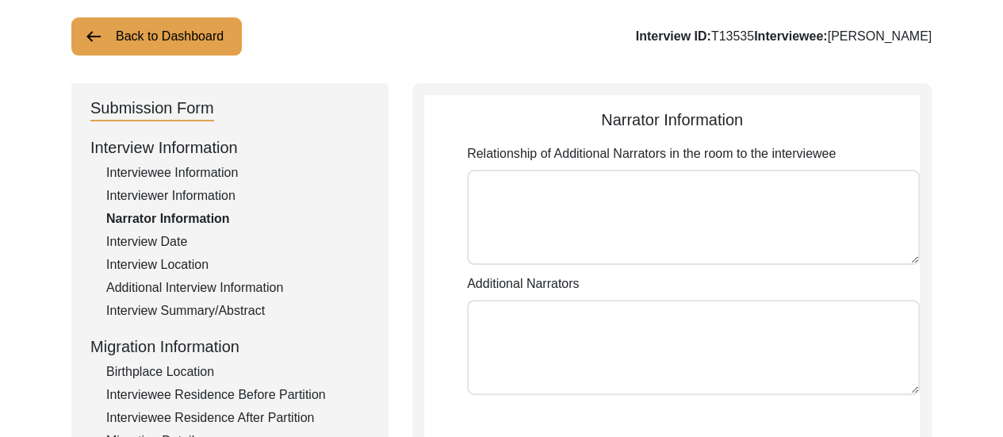
click at [174, 197] on div "Interviewer Information" at bounding box center [237, 195] width 263 height 19
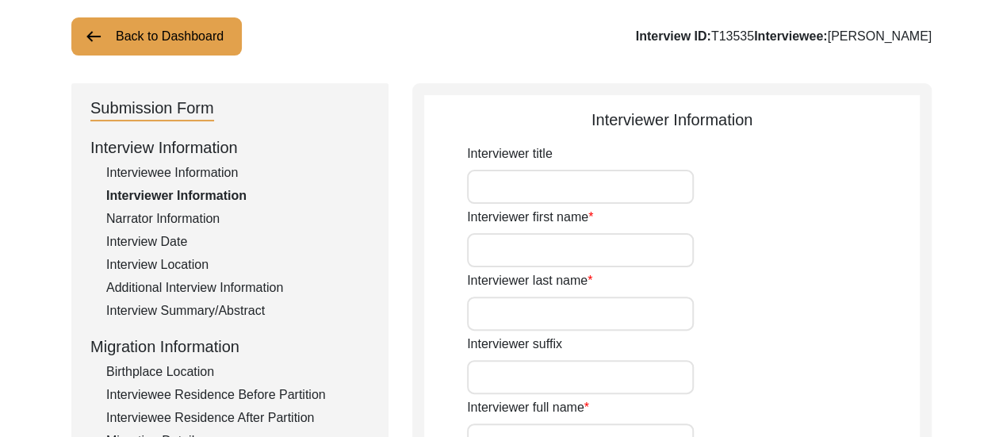
type input "[PERSON_NAME]"
type input "[DEMOGRAPHIC_DATA]"
type input "[DATE]"
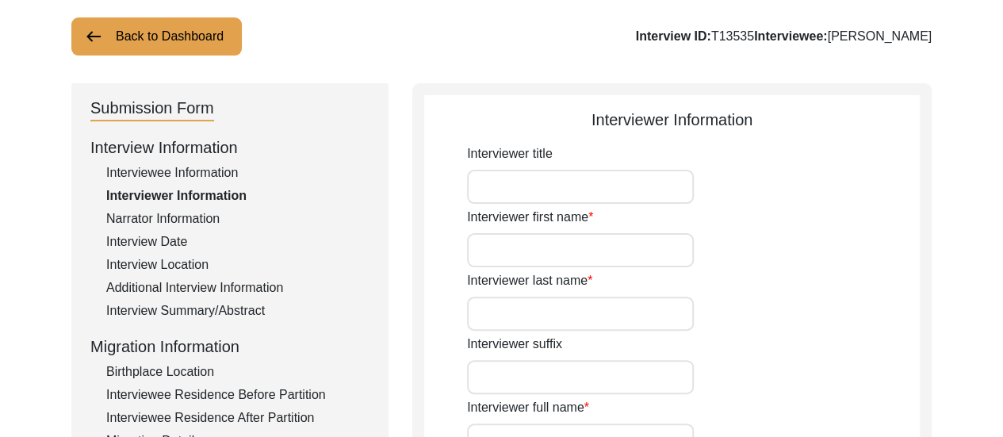
type input "Dum Dum, [GEOGRAPHIC_DATA], [GEOGRAPHIC_DATA]"
type input "Student"
type input "[PERSON_NAME]"
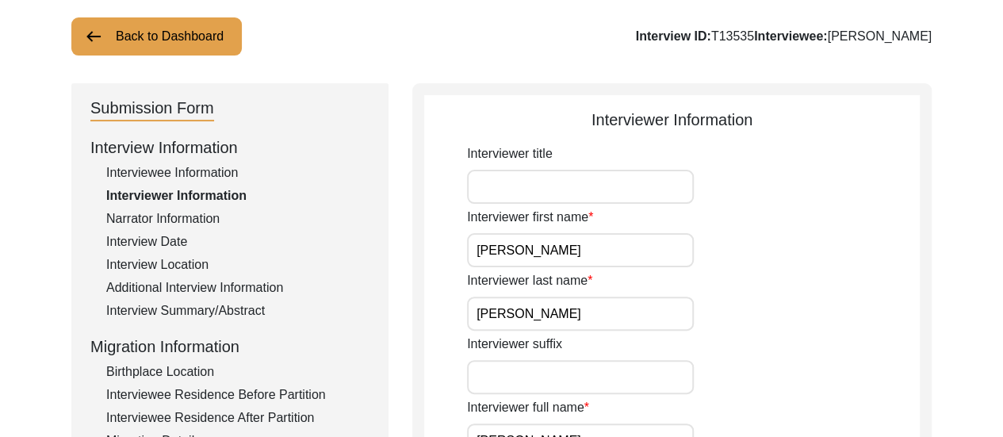
type input "Bengali"
type textarea "The interviewee is the father of the interviewer's maternal uncle's neighbour."
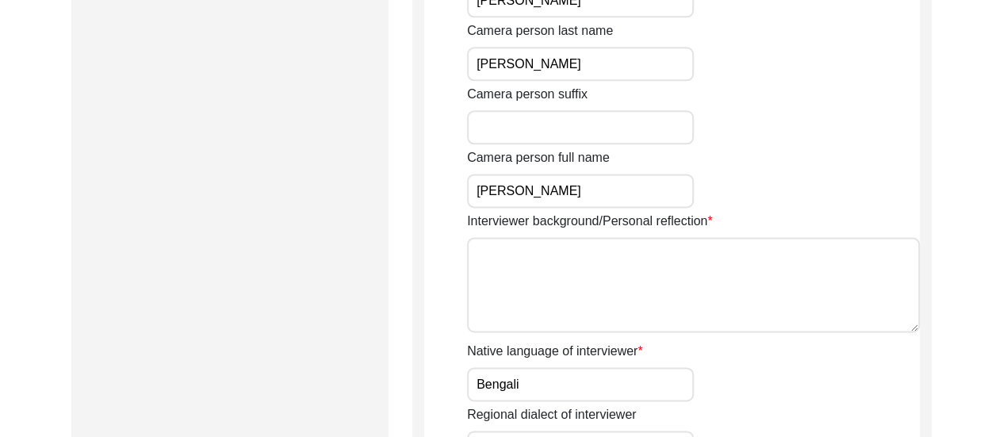
scroll to position [1037, 0]
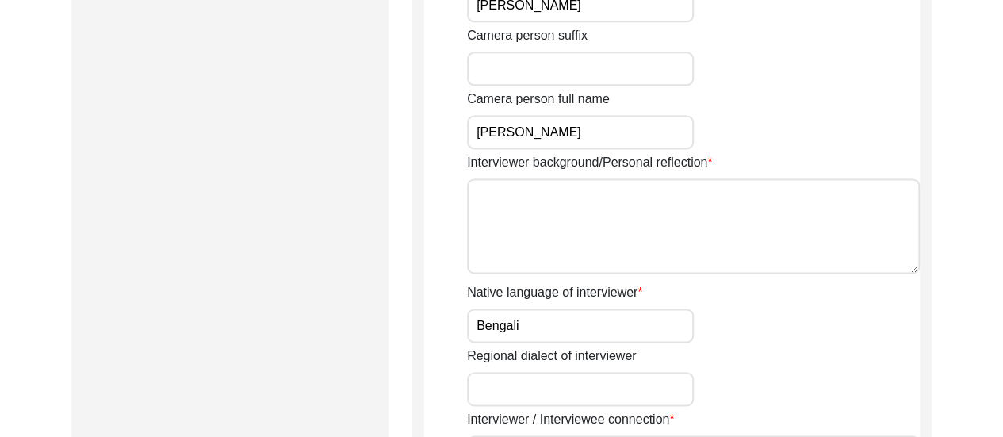
click at [796, 190] on textarea "Interviewer background/Personal reflection" at bounding box center [693, 225] width 453 height 95
paste textarea "The Interviewer is a student currently pursuing Bachelor of Arts in History (Ho…"
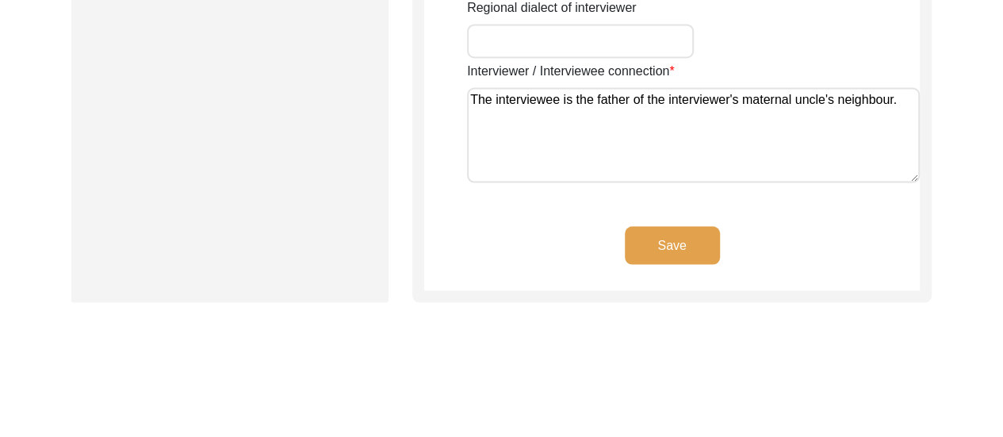
scroll to position [1395, 0]
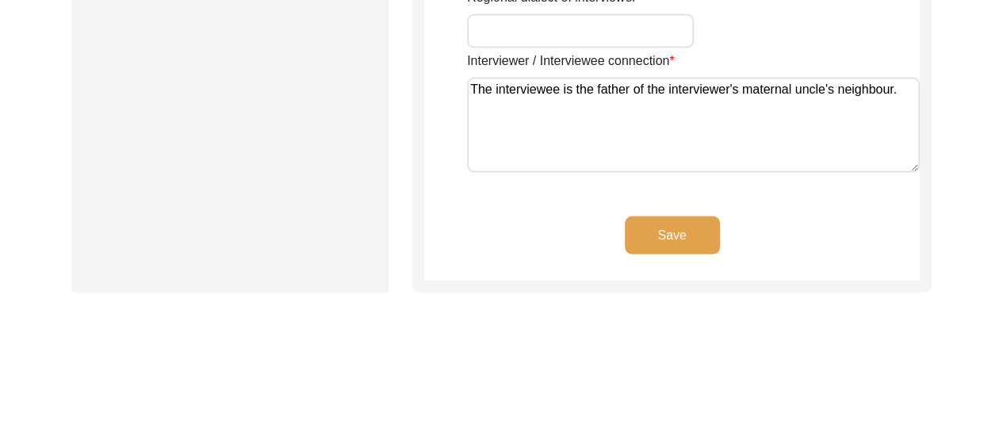
type textarea "The Interviewer is a student currently pursuing Bachelor of Arts in History (Ho…"
click at [678, 231] on button "Save" at bounding box center [672, 235] width 95 height 38
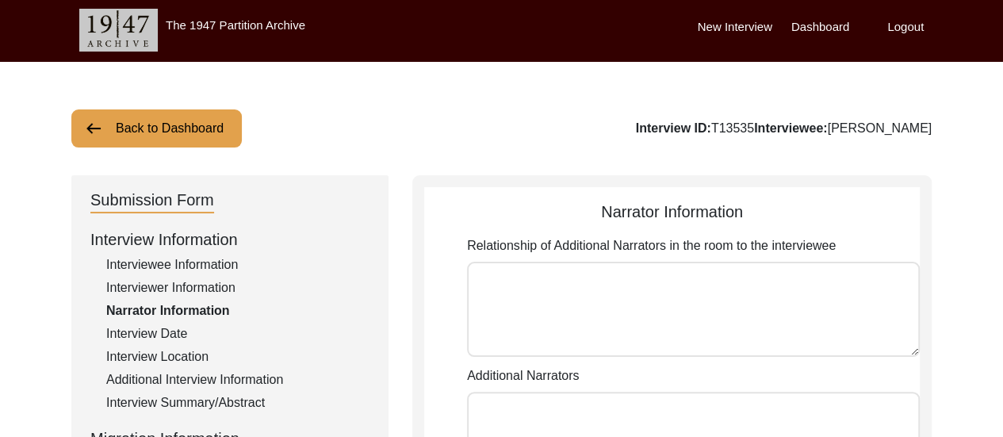
scroll to position [0, 0]
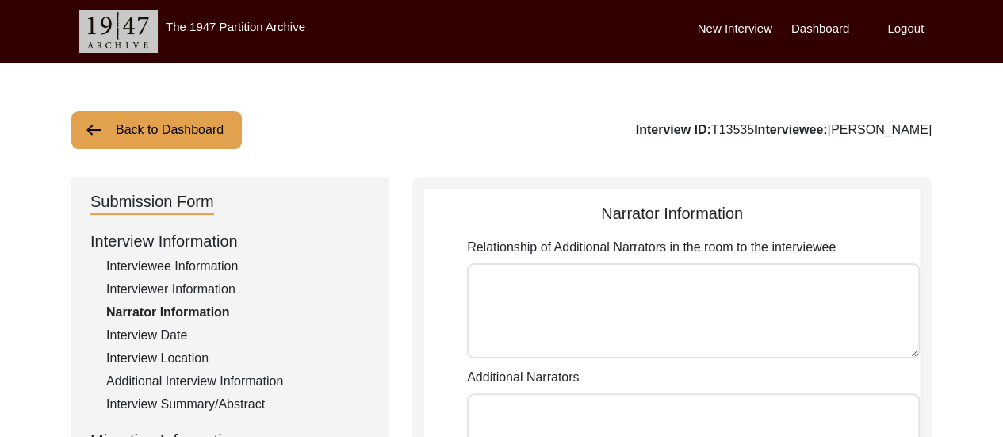
click at [813, 30] on label "Dashboard" at bounding box center [820, 29] width 58 height 18
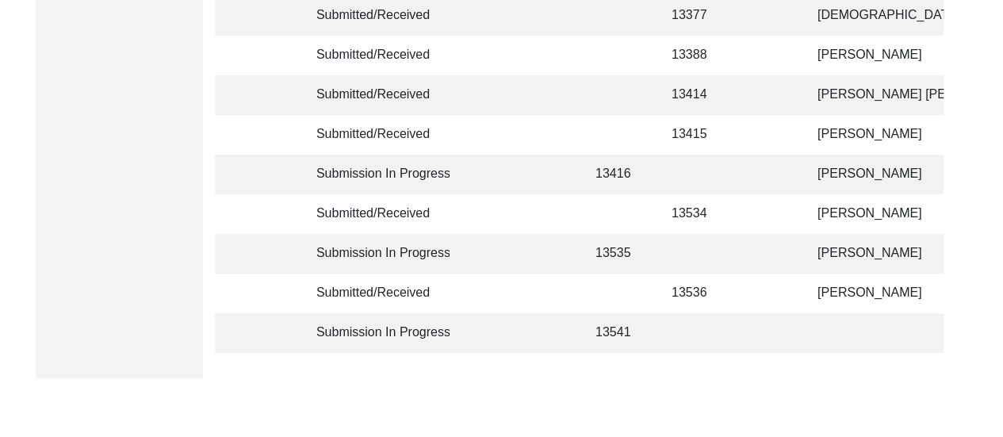
scroll to position [507, 0]
